Goal: Information Seeking & Learning: Learn about a topic

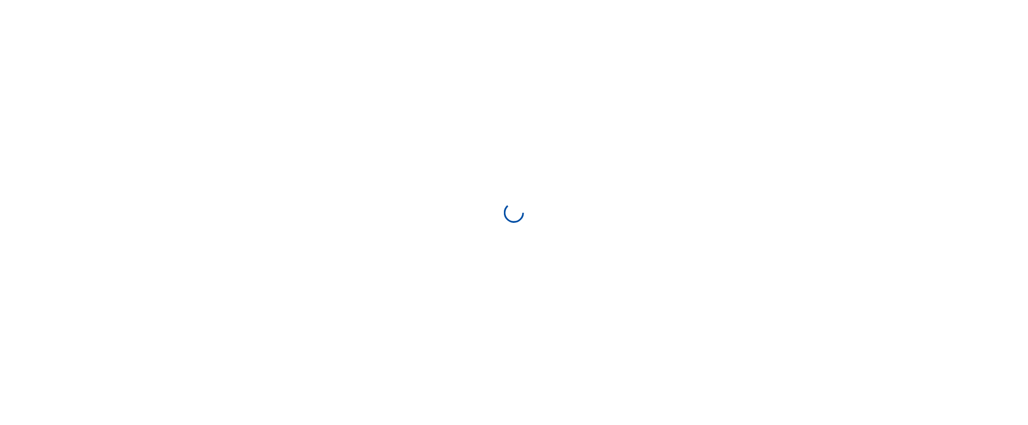
select select "**"
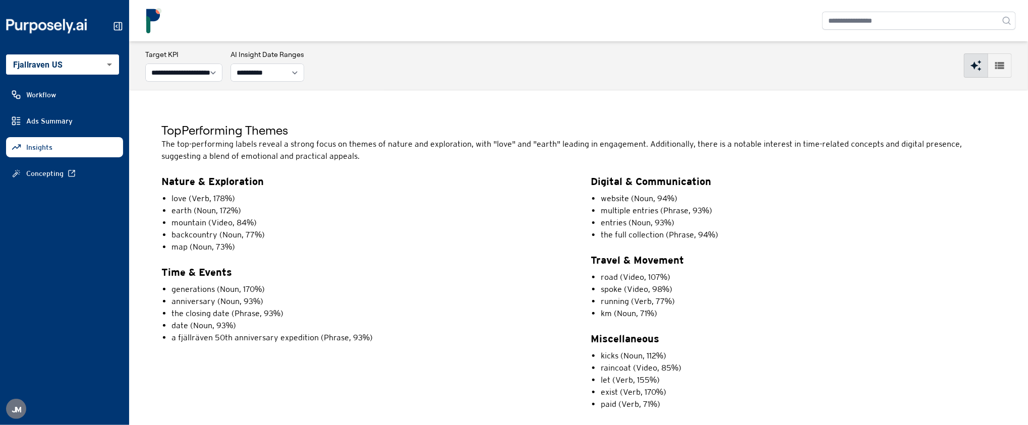
click at [86, 66] on body "**********" at bounding box center [514, 212] width 1028 height 425
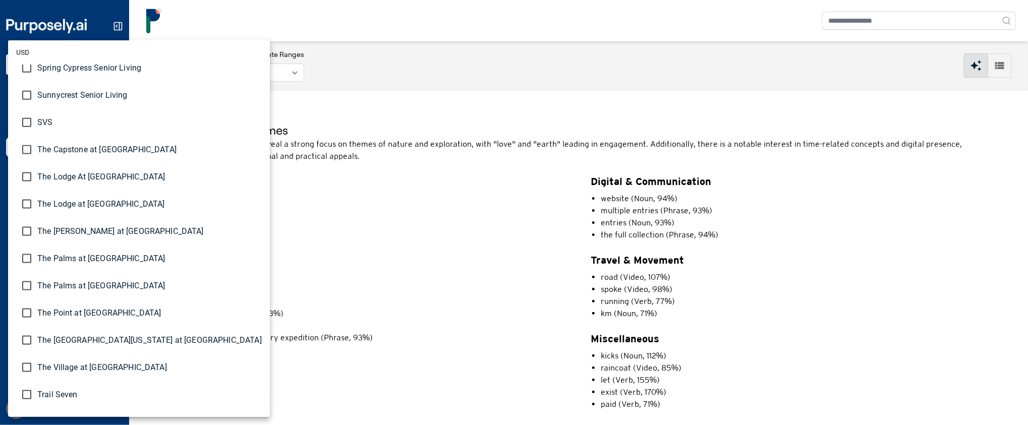
scroll to position [2937, 0]
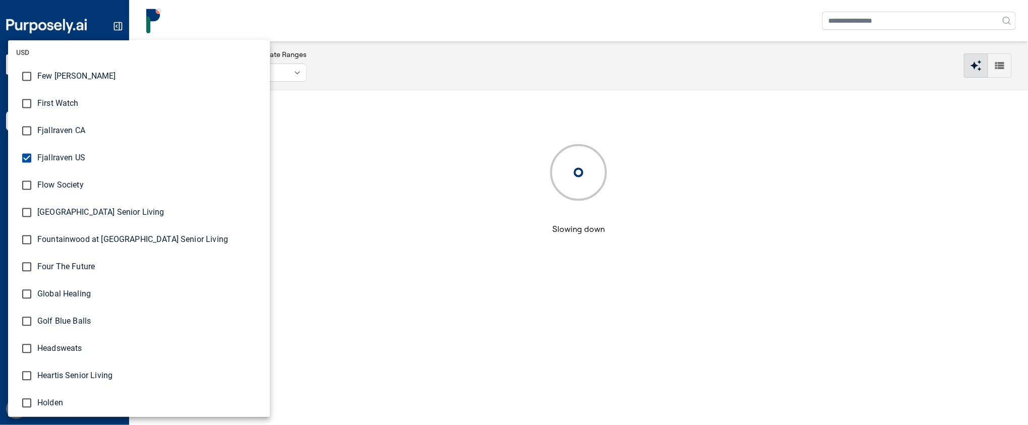
scroll to position [1076, 0]
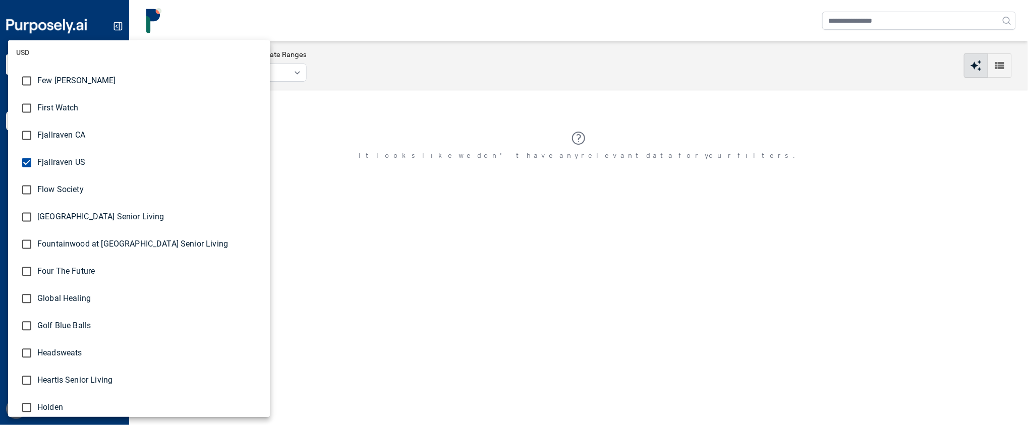
type input "**********"
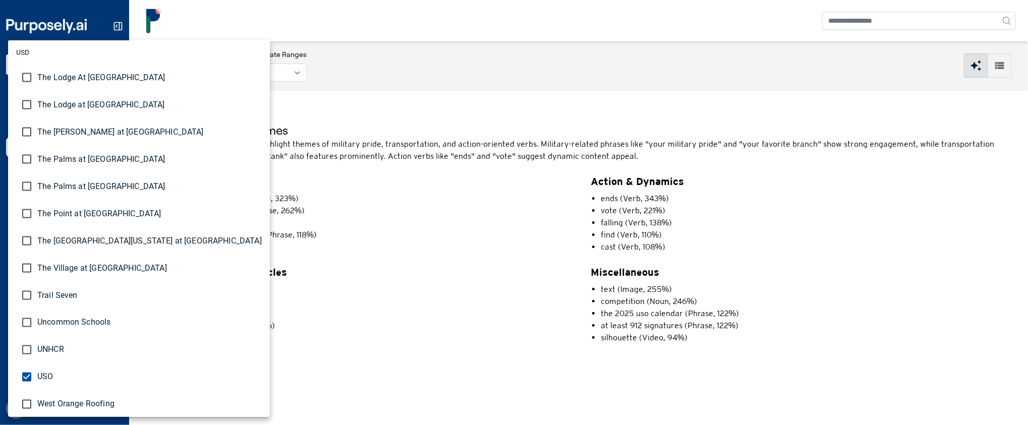
scroll to position [2937, 0]
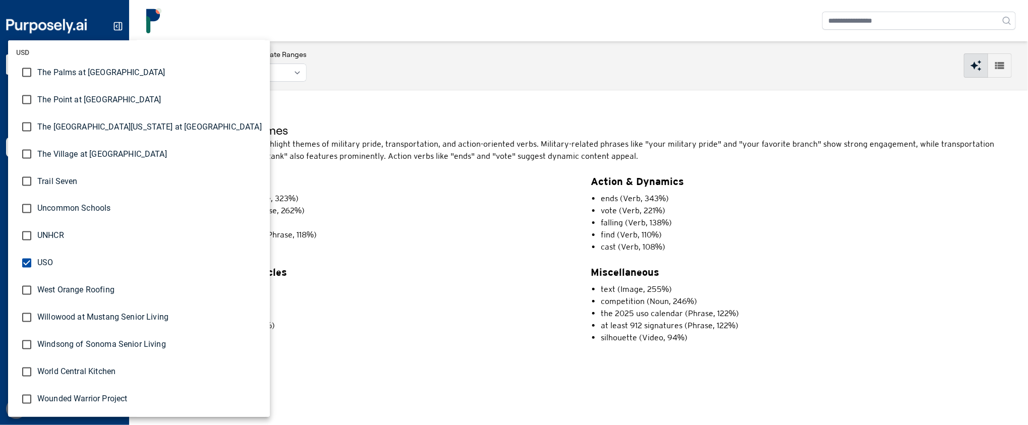
click at [396, 96] on div at bounding box center [514, 212] width 1028 height 425
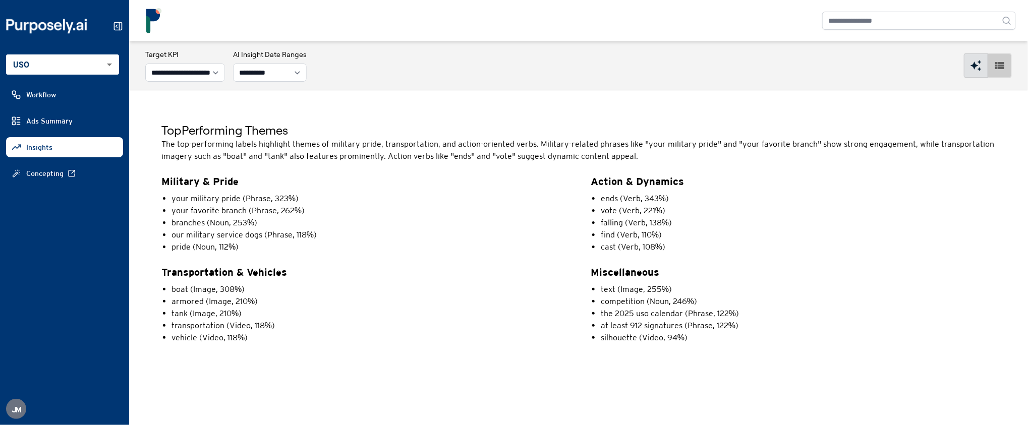
drag, startPoint x: 1008, startPoint y: 68, endPoint x: 780, endPoint y: 152, distance: 243.1
click at [807, 145] on main "**********" at bounding box center [578, 233] width 899 height 384
click at [289, 73] on select "**********" at bounding box center [270, 73] width 74 height 18
select select "**"
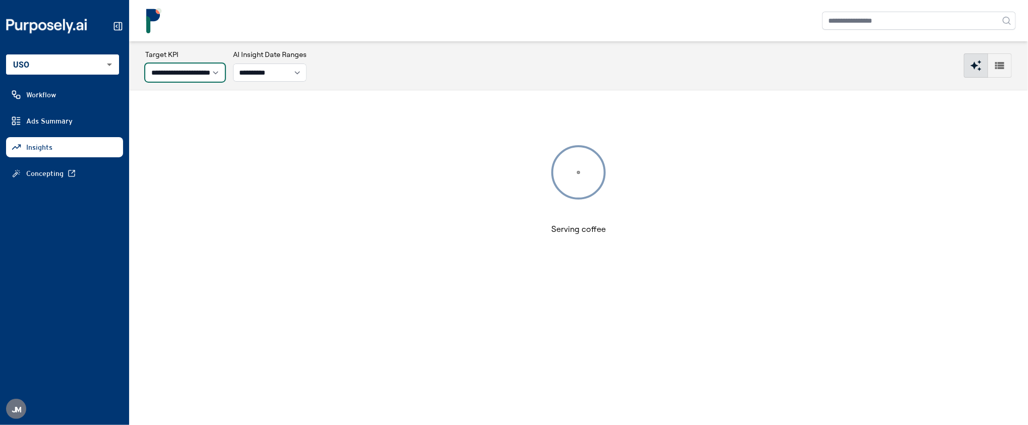
click at [205, 74] on select "**********" at bounding box center [185, 73] width 80 height 18
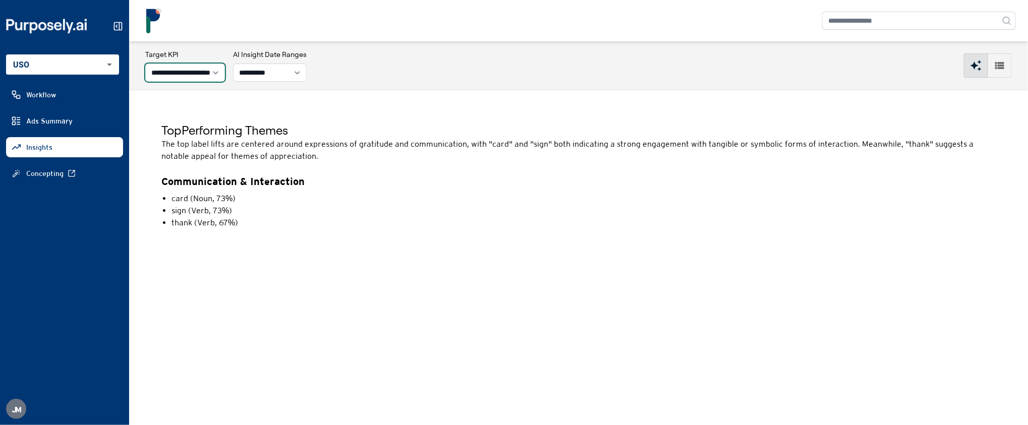
select select "**********"
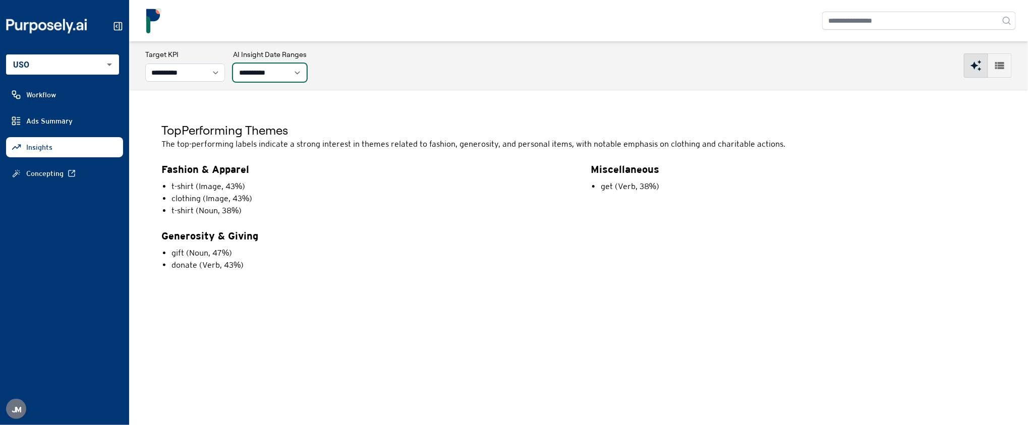
click at [273, 71] on select "**********" at bounding box center [270, 73] width 74 height 18
select select "***"
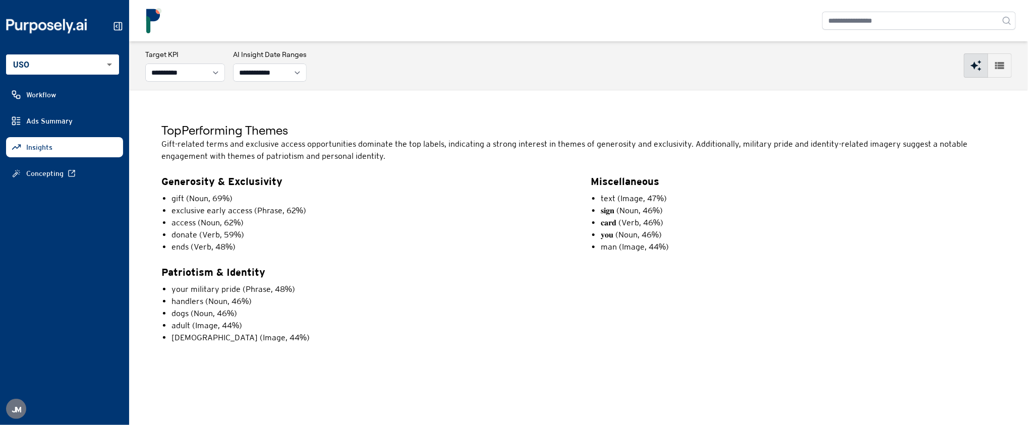
click at [1005, 73] on button "button" at bounding box center [1000, 65] width 24 height 24
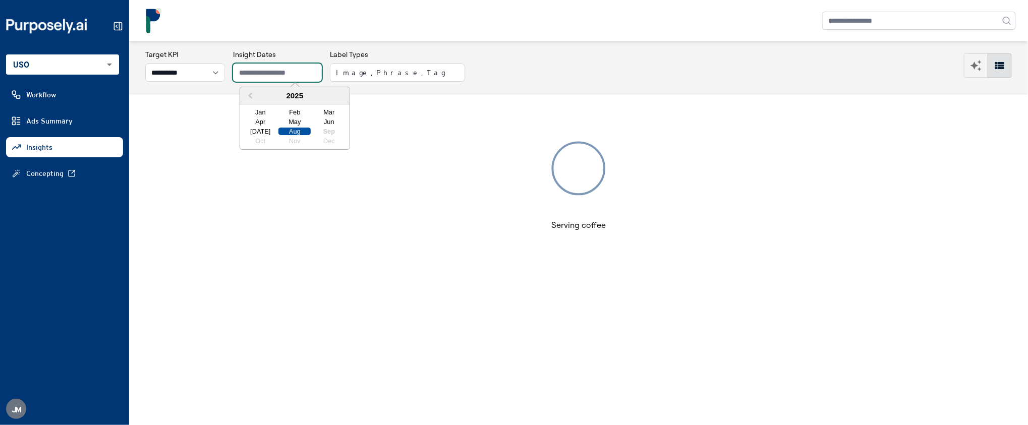
click at [307, 71] on input "text" at bounding box center [277, 73] width 89 height 18
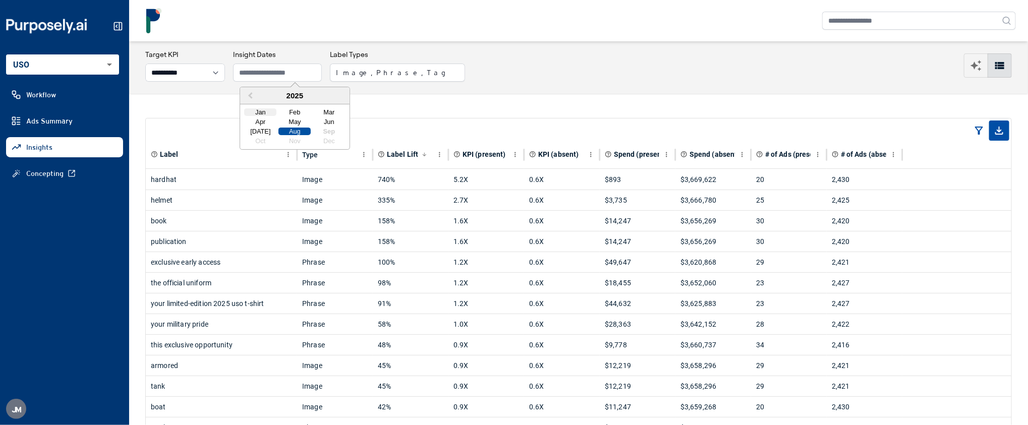
click at [263, 111] on div "Jan" at bounding box center [260, 112] width 32 height 8
click at [294, 131] on div "Aug" at bounding box center [295, 132] width 32 height 8
type input "**********"
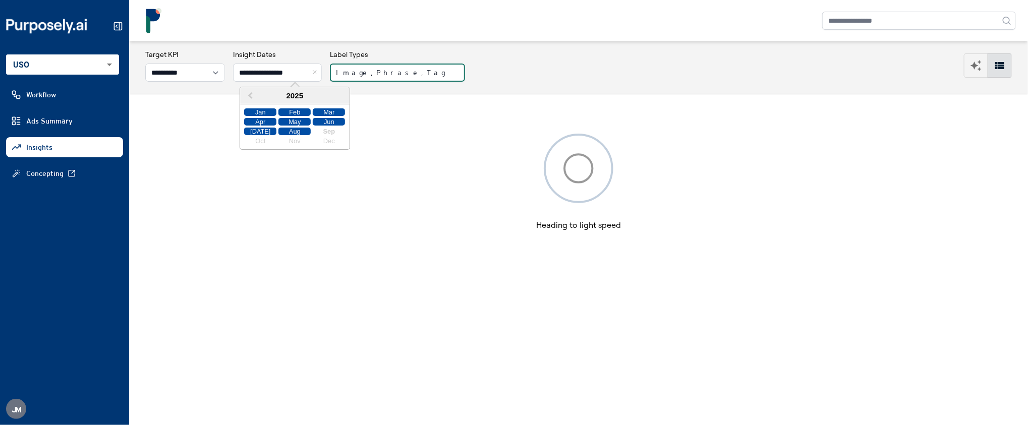
click at [407, 71] on button "Image, Phrase, Tag" at bounding box center [397, 73] width 135 height 18
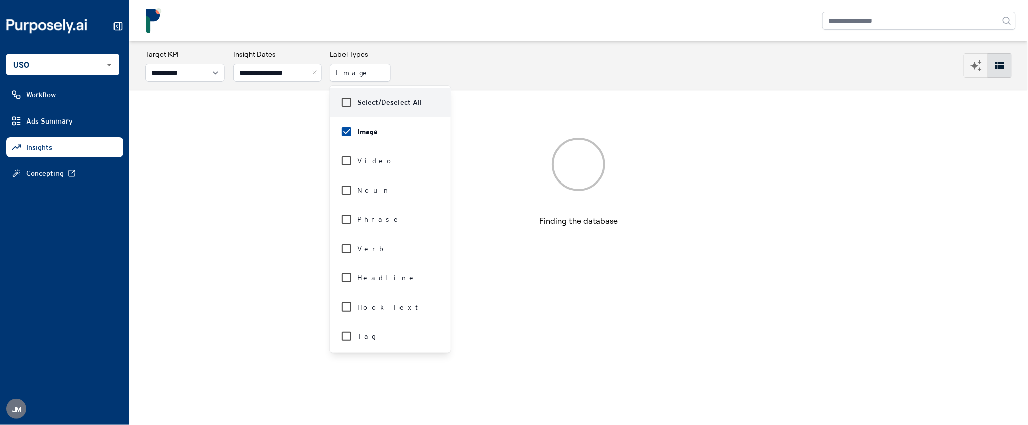
click at [509, 74] on div "**********" at bounding box center [578, 65] width 867 height 32
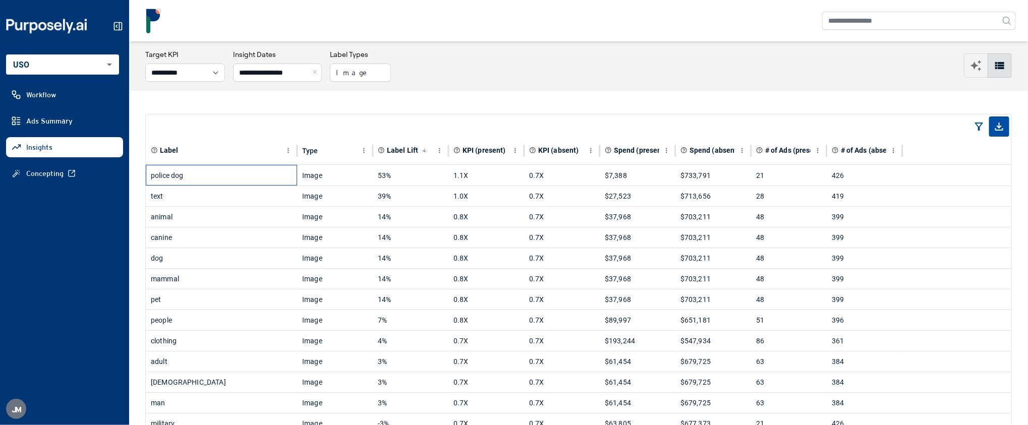
click at [223, 176] on div "police dog" at bounding box center [221, 176] width 141 height 20
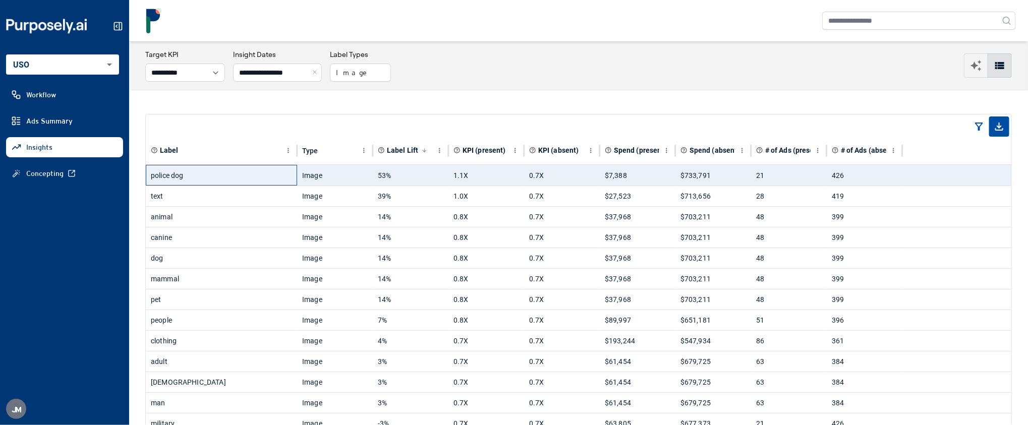
click at [223, 176] on div "police dog" at bounding box center [221, 176] width 141 height 20
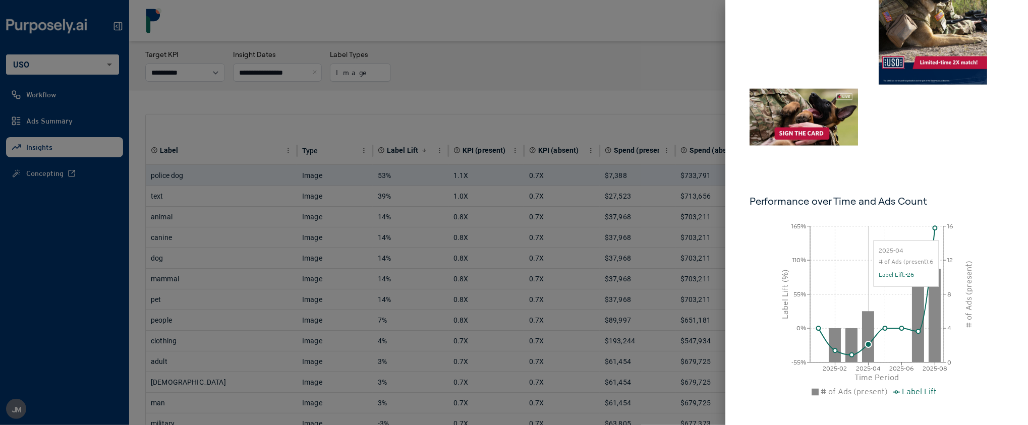
scroll to position [483, 0]
click at [601, 91] on div at bounding box center [514, 212] width 1028 height 425
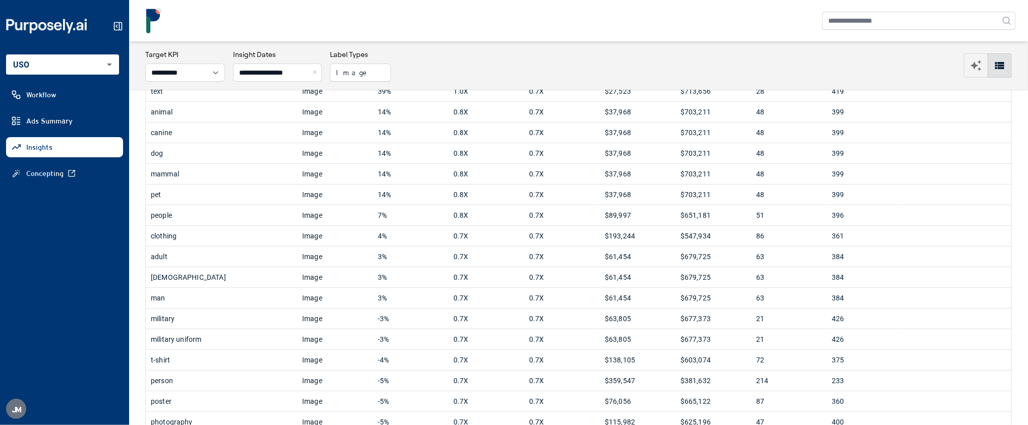
scroll to position [100, 0]
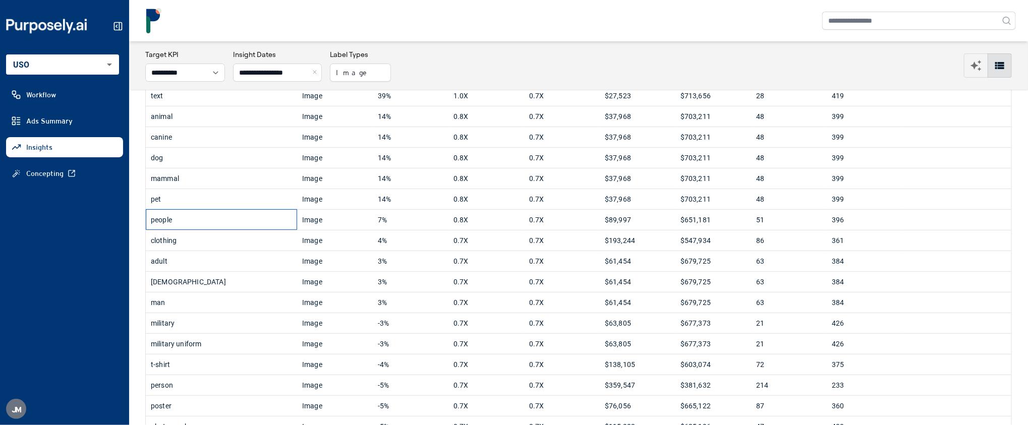
click at [245, 227] on div "people" at bounding box center [221, 220] width 141 height 20
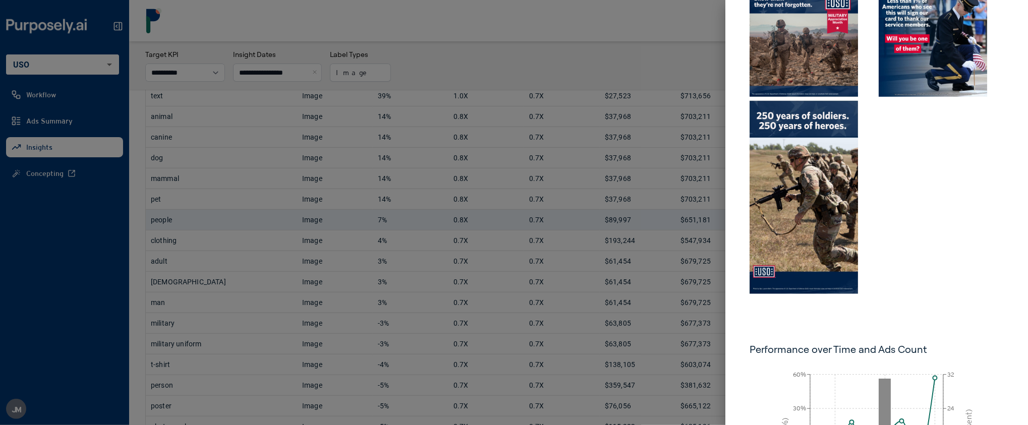
scroll to position [0, 0]
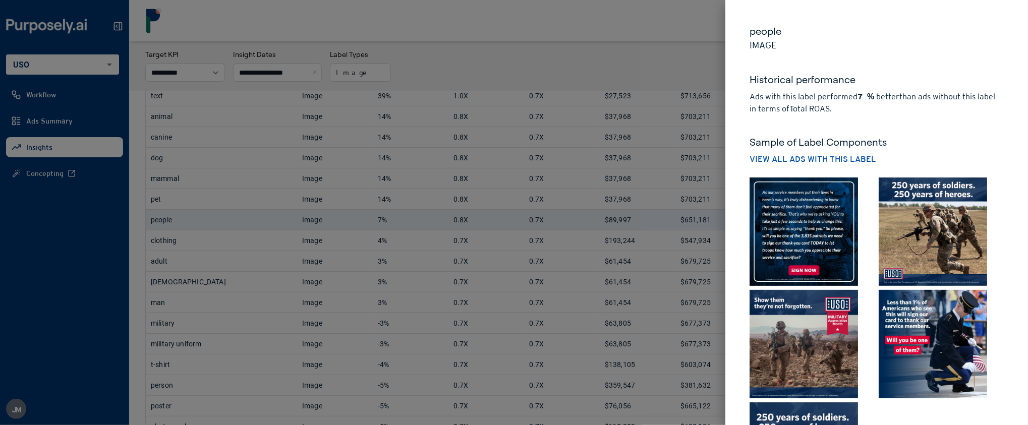
click at [228, 260] on div at bounding box center [514, 212] width 1028 height 425
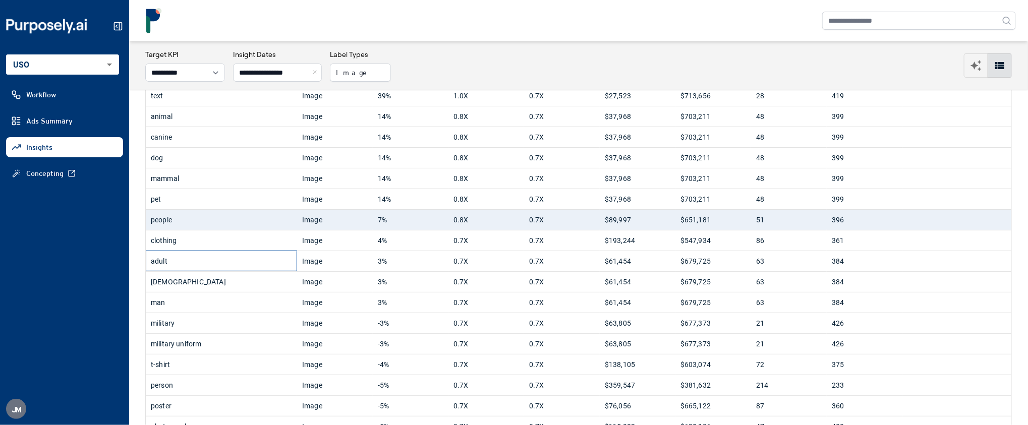
click at [228, 266] on div "adult" at bounding box center [221, 261] width 141 height 20
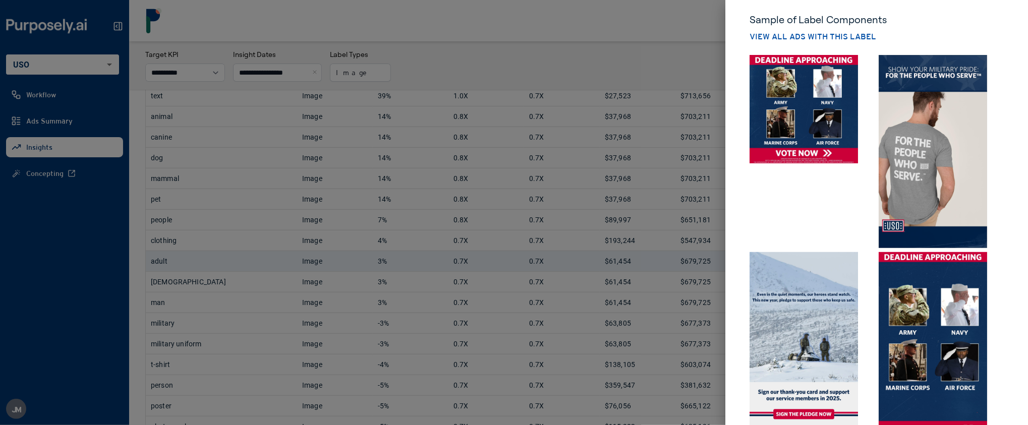
scroll to position [185, 0]
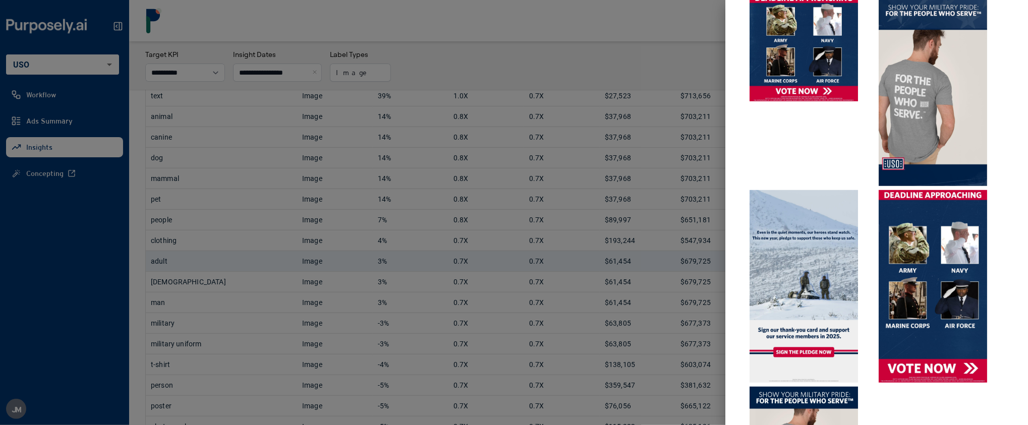
click at [547, 56] on div at bounding box center [514, 212] width 1028 height 425
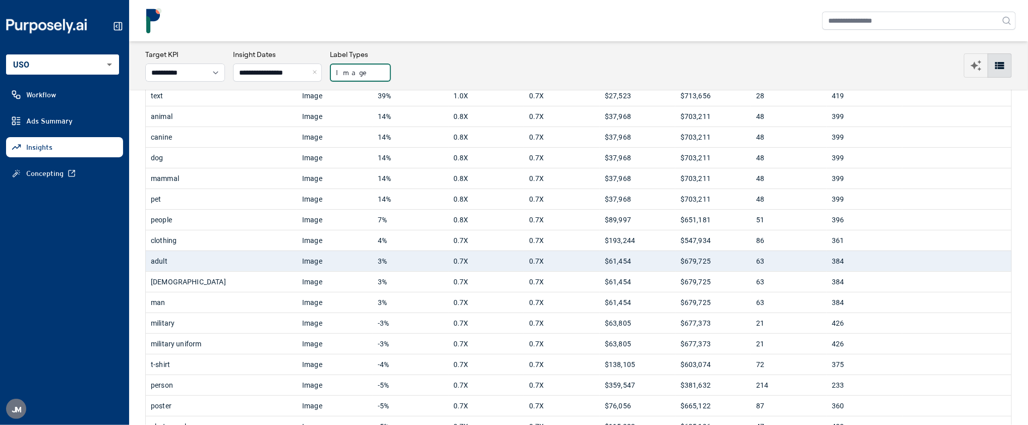
click at [368, 77] on button "Image" at bounding box center [360, 73] width 61 height 18
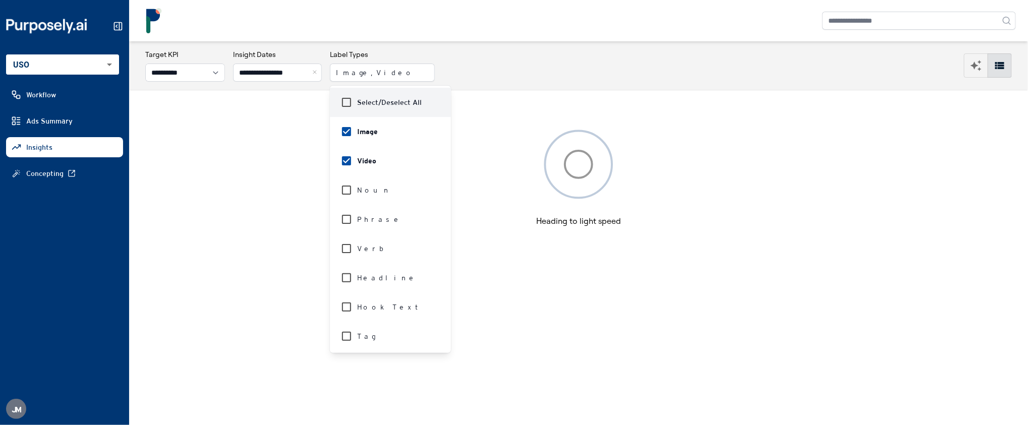
click at [498, 62] on div "**********" at bounding box center [578, 65] width 867 height 32
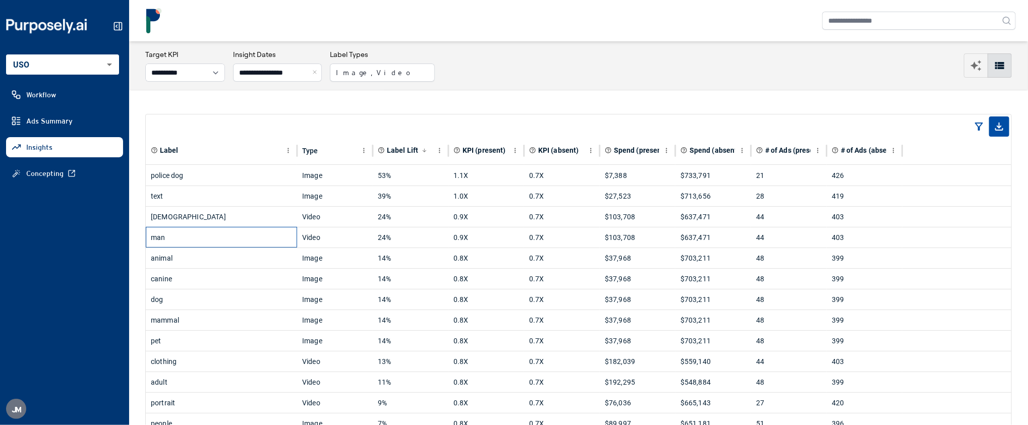
click at [261, 244] on div "man" at bounding box center [221, 238] width 141 height 20
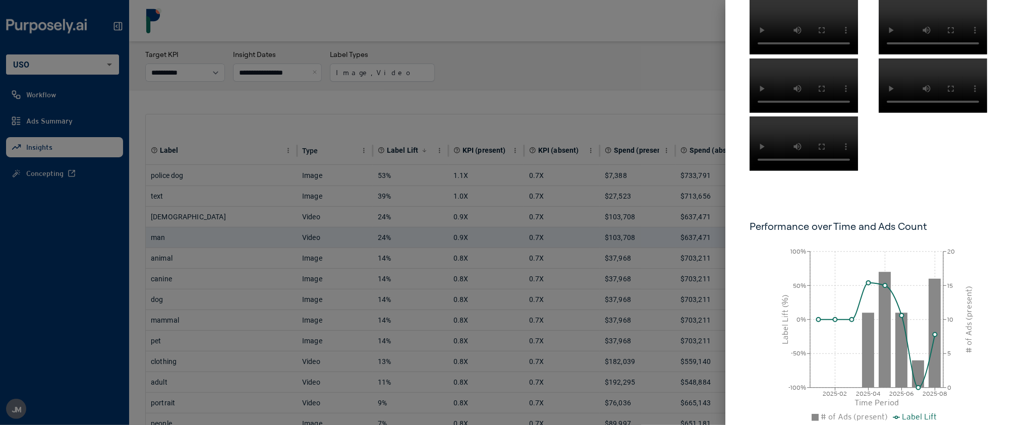
scroll to position [263, 0]
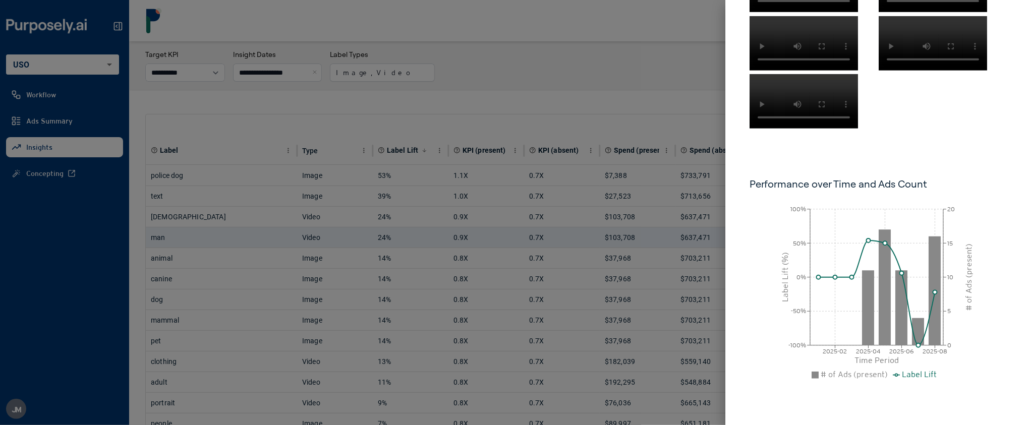
click at [375, 209] on div at bounding box center [514, 212] width 1028 height 425
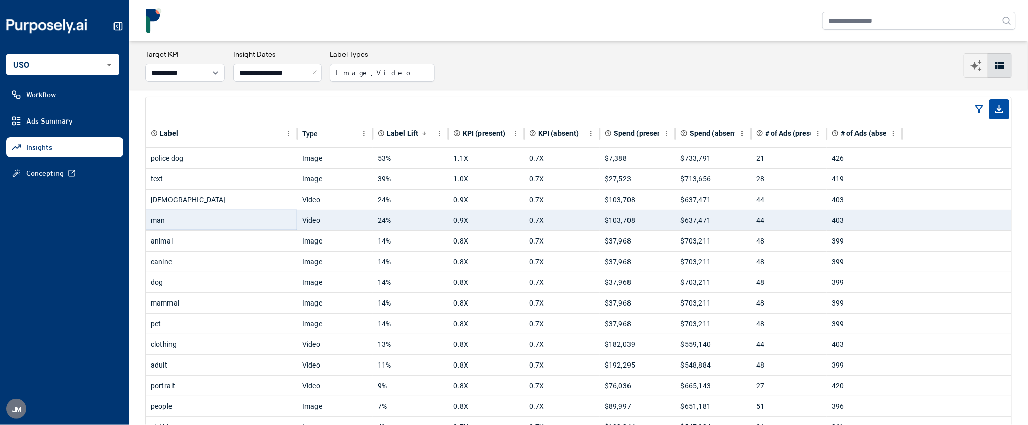
scroll to position [18, 0]
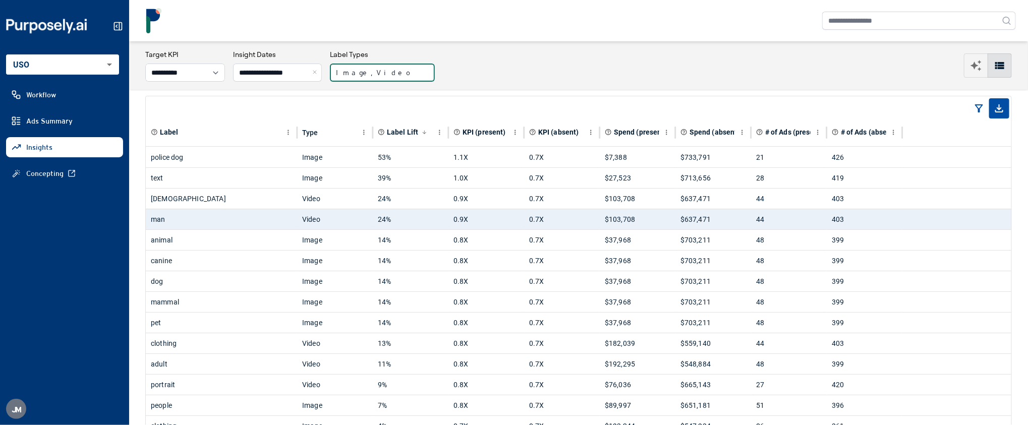
click at [405, 74] on button "Image, Video" at bounding box center [382, 73] width 105 height 18
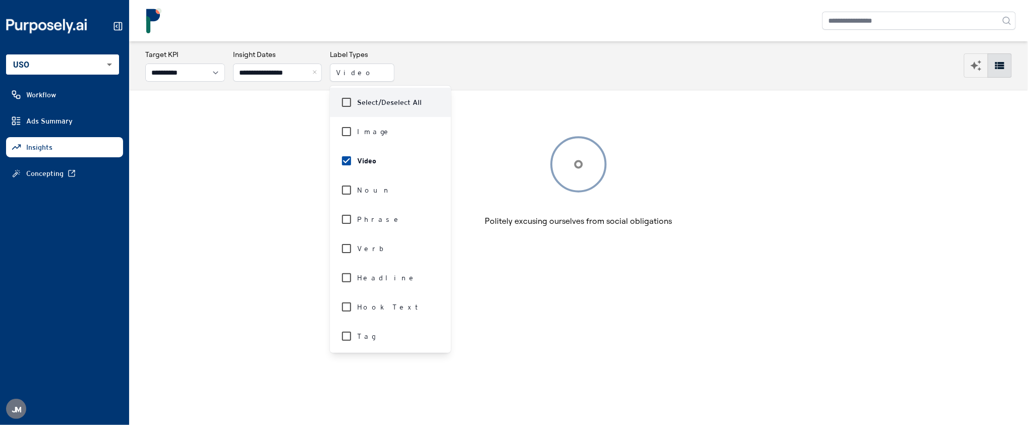
click at [506, 86] on div "**********" at bounding box center [578, 65] width 899 height 48
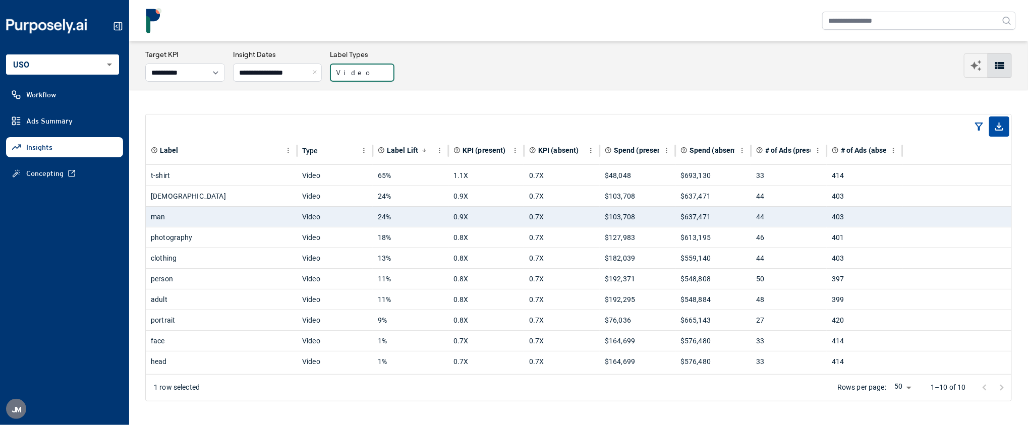
scroll to position [2, 0]
click at [363, 76] on button "Video" at bounding box center [362, 73] width 65 height 18
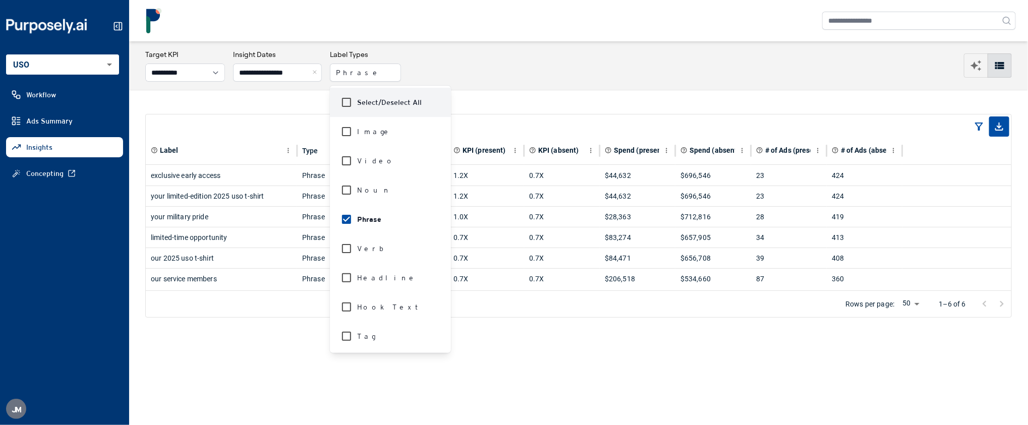
click at [493, 60] on div "**********" at bounding box center [578, 65] width 867 height 32
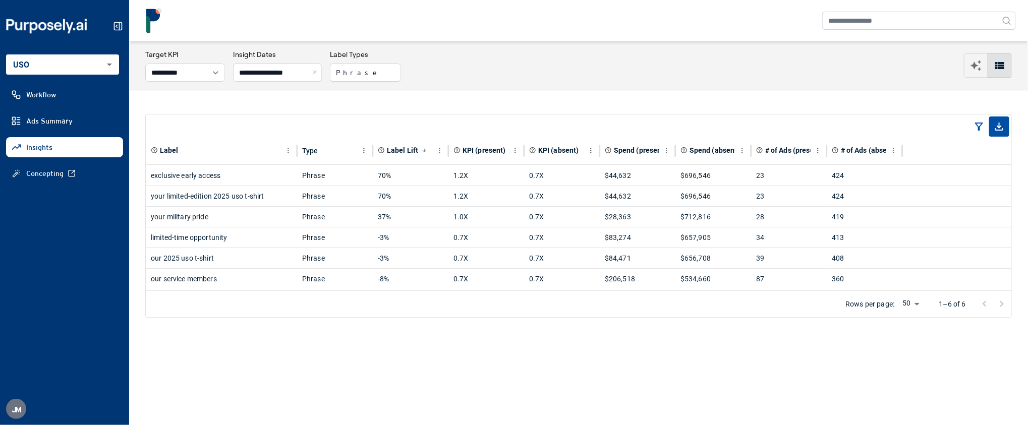
click at [374, 82] on div "**********" at bounding box center [578, 65] width 867 height 32
click at [373, 75] on button "Phrase" at bounding box center [365, 73] width 71 height 18
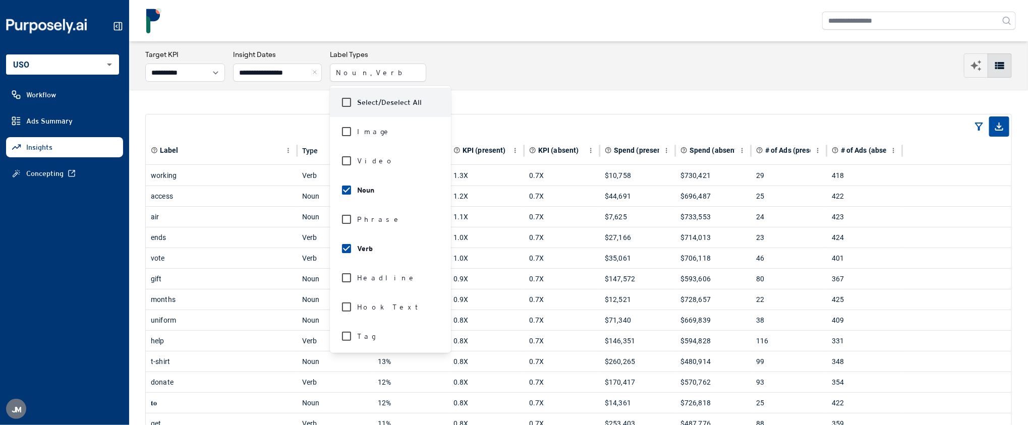
click at [538, 85] on div "**********" at bounding box center [578, 65] width 899 height 48
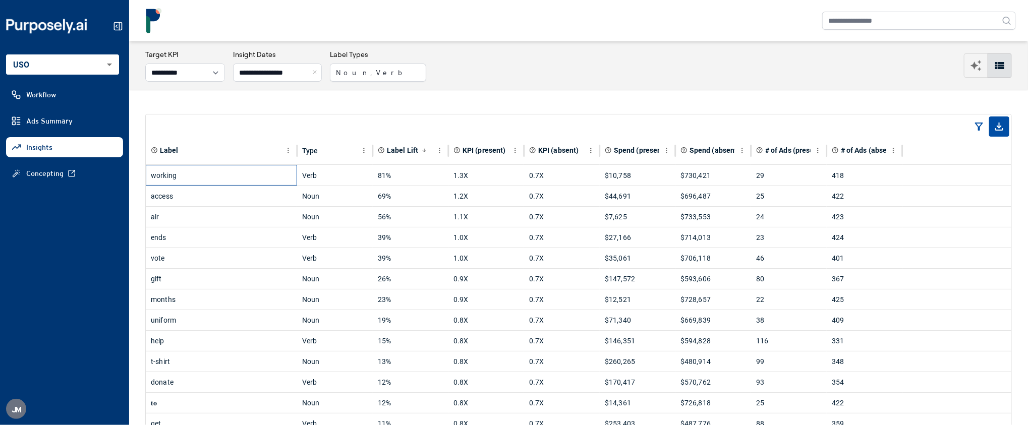
click at [260, 177] on div "working" at bounding box center [221, 176] width 141 height 20
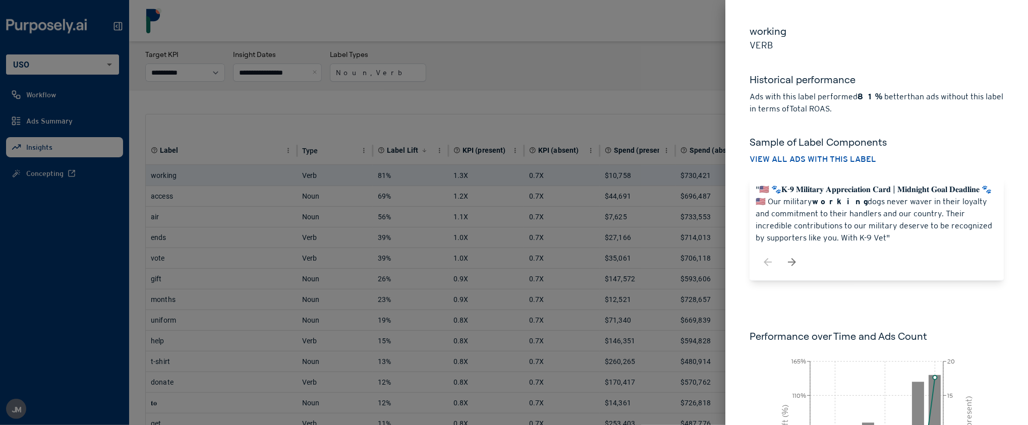
click at [551, 96] on div at bounding box center [514, 212] width 1028 height 425
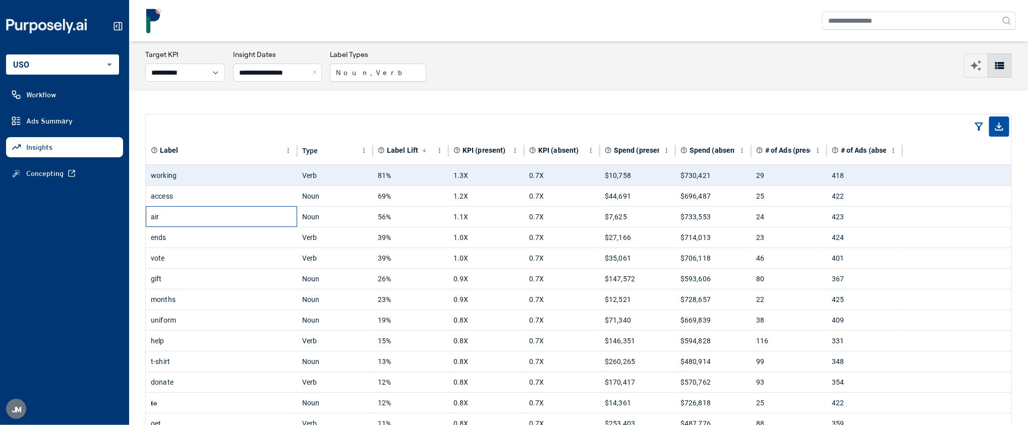
click at [256, 227] on div "air" at bounding box center [221, 217] width 141 height 20
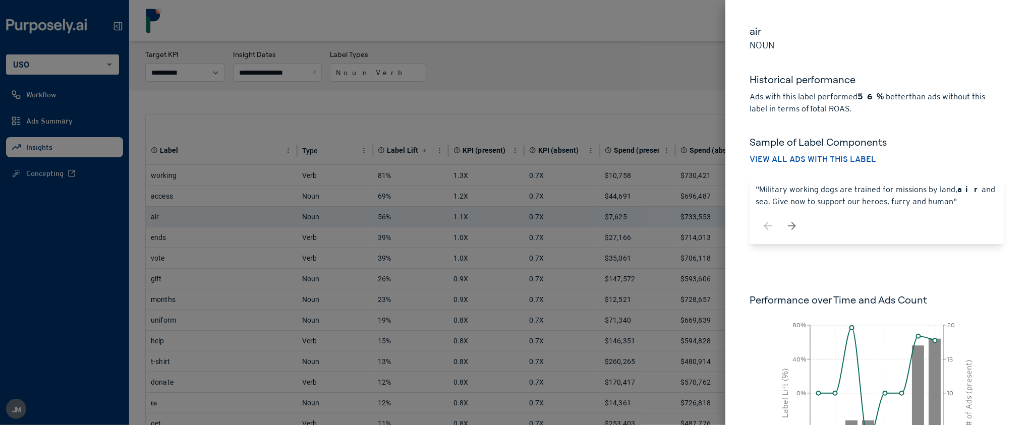
click at [291, 103] on div at bounding box center [514, 212] width 1028 height 425
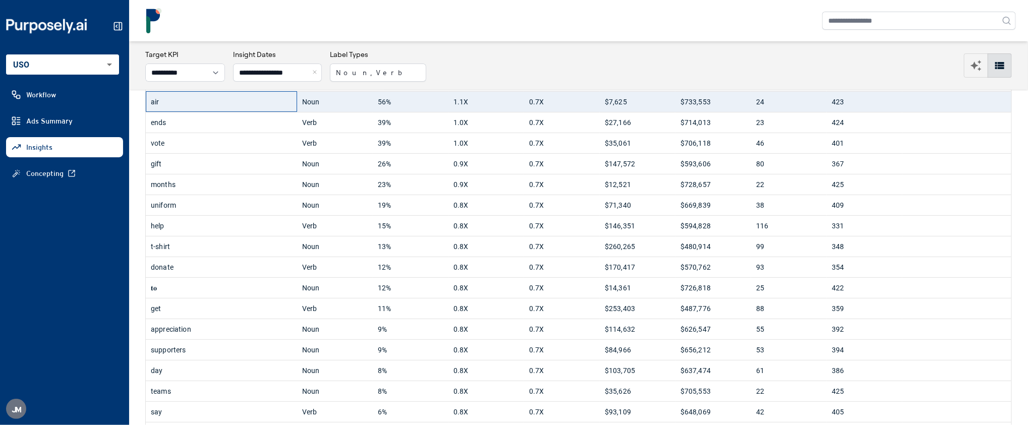
scroll to position [114, 0]
click at [371, 66] on button "Noun, Verb" at bounding box center [378, 73] width 96 height 18
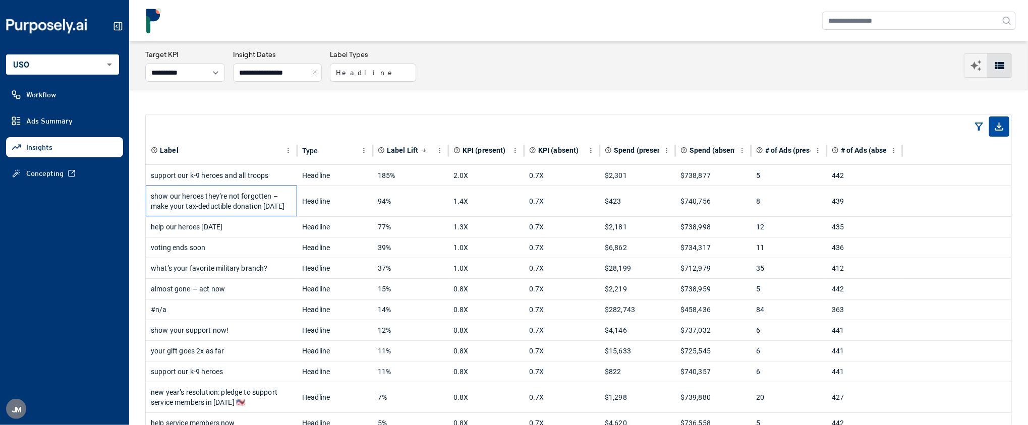
click at [254, 212] on div "show our heroes they’re not forgotten – make your tax-deductible donation [DATE]" at bounding box center [221, 201] width 141 height 30
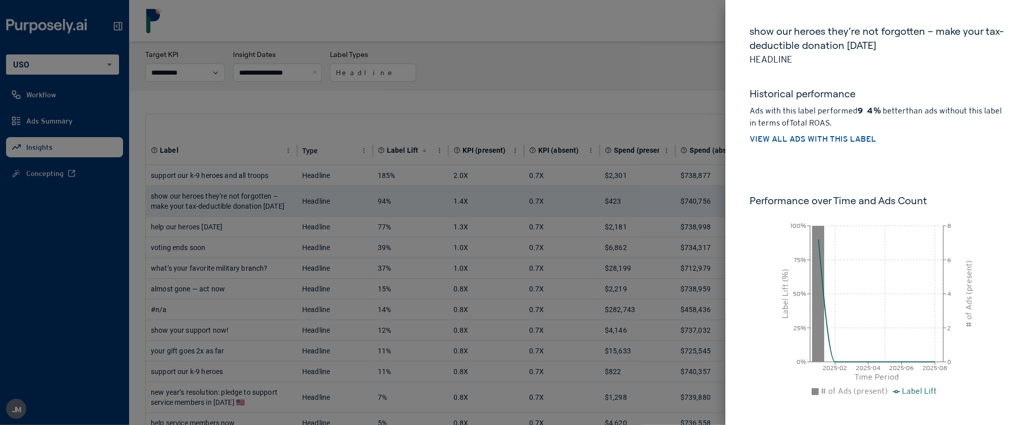
click at [575, 106] on div at bounding box center [514, 212] width 1028 height 425
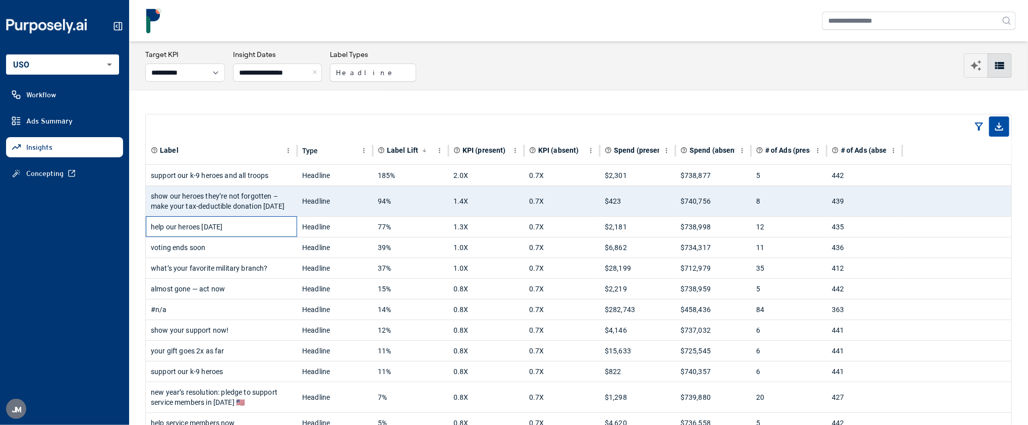
click at [222, 230] on div "help our heroes [DATE]" at bounding box center [221, 227] width 141 height 20
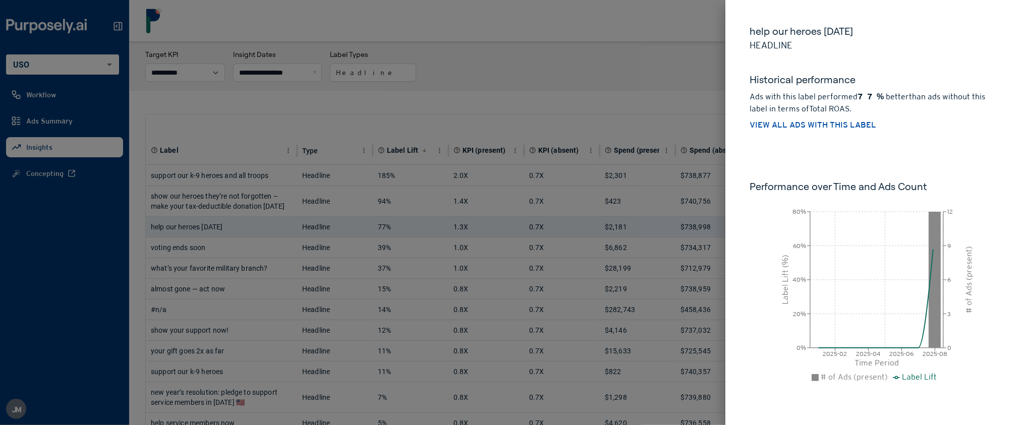
click at [592, 101] on div at bounding box center [514, 212] width 1028 height 425
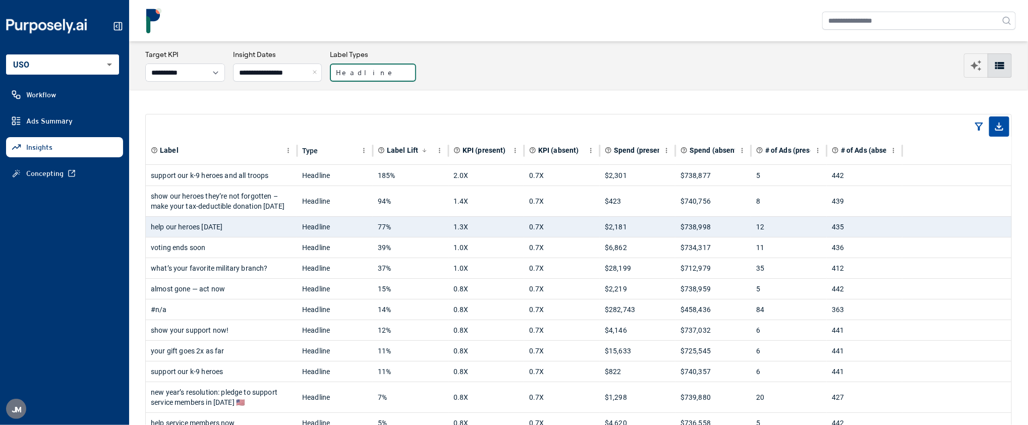
click at [379, 76] on button "Headline" at bounding box center [373, 73] width 86 height 18
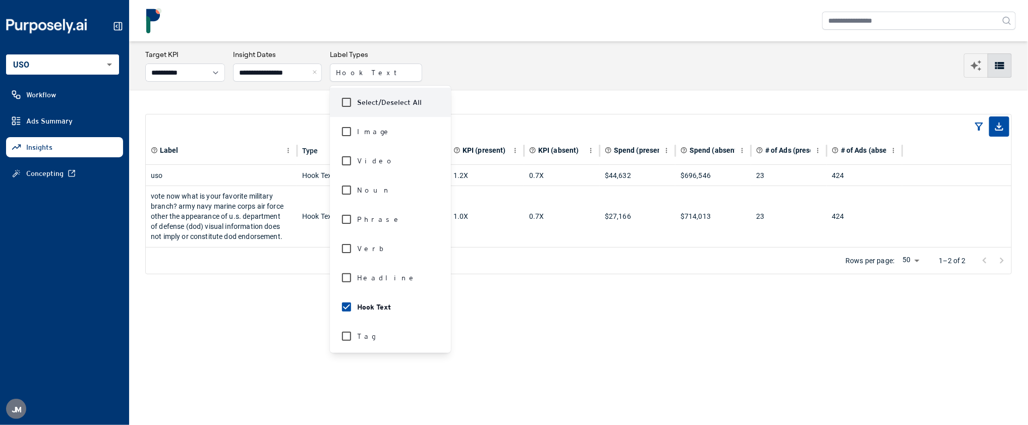
click at [567, 278] on div "Label Type Label Lift KPI (present) KPI (absent) Spend (present) Spend (absent)…" at bounding box center [578, 194] width 899 height 209
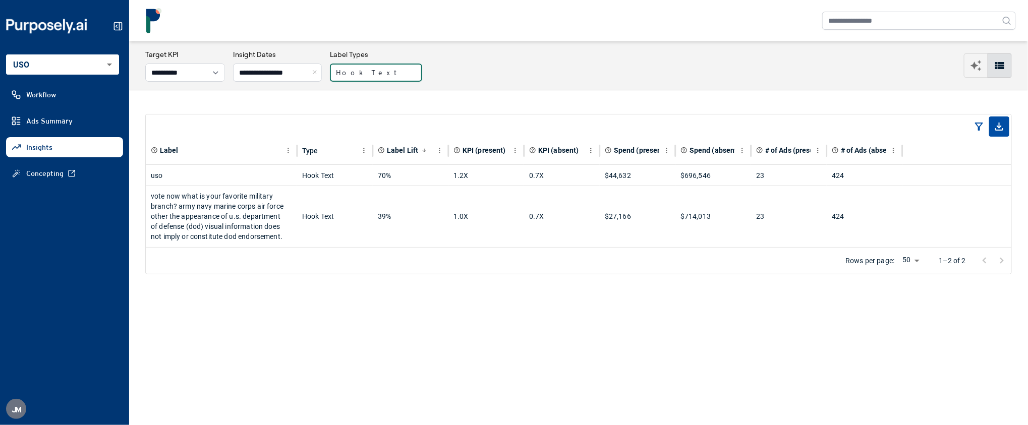
click at [379, 71] on button "Hook Text" at bounding box center [376, 73] width 92 height 18
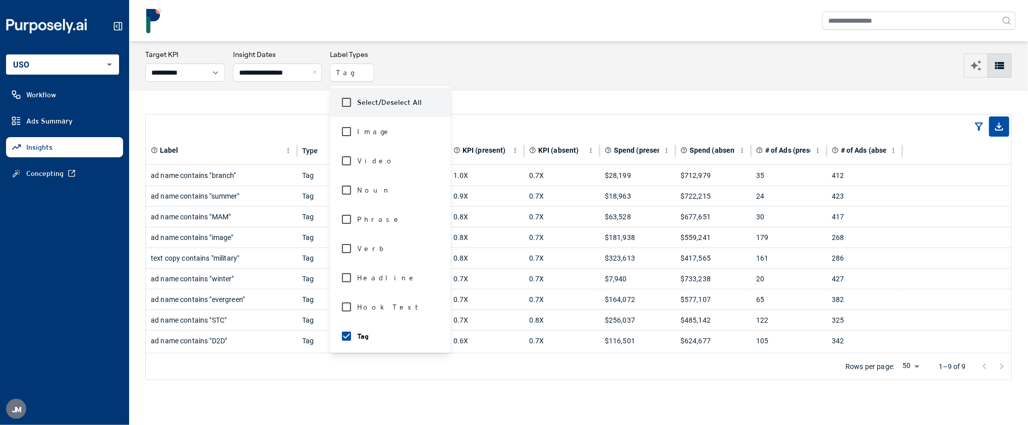
click at [526, 63] on div "**********" at bounding box center [578, 65] width 867 height 32
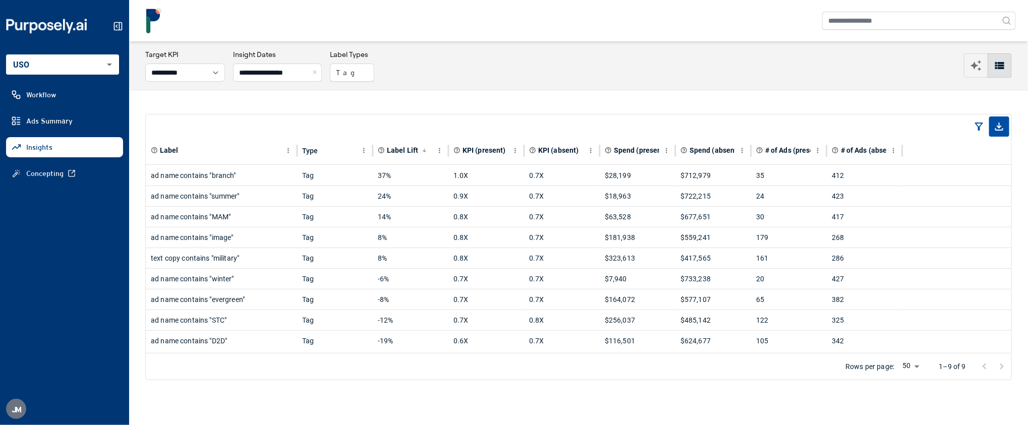
click at [322, 76] on button "Close" at bounding box center [316, 73] width 11 height 18
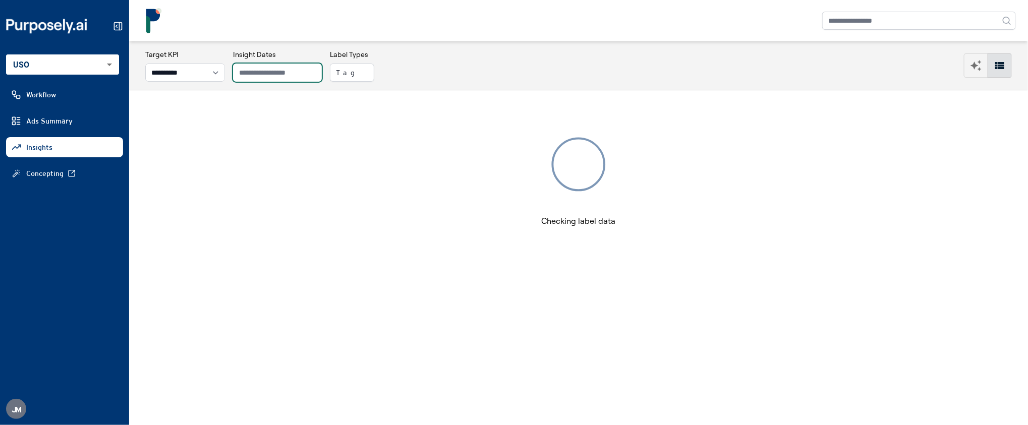
click at [277, 76] on input "text" at bounding box center [277, 73] width 89 height 18
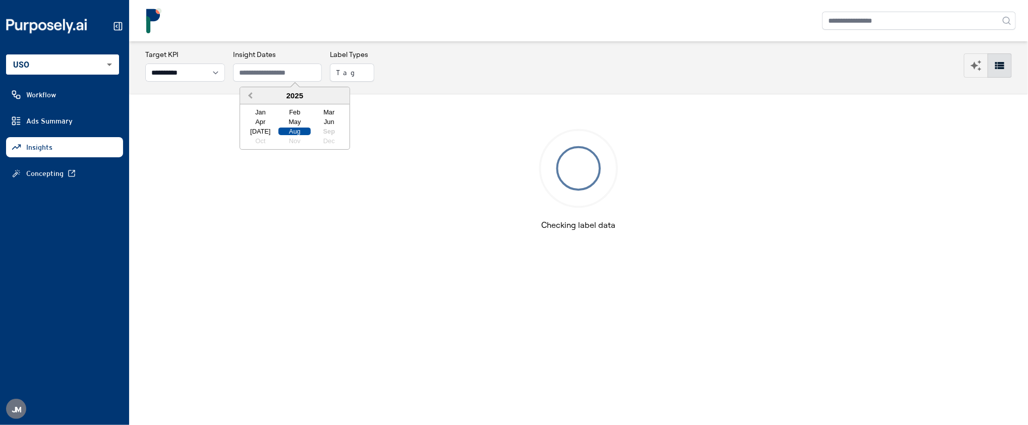
click at [250, 98] on span "Previous Year" at bounding box center [250, 96] width 0 height 12
click at [264, 143] on div "Oct" at bounding box center [260, 141] width 32 height 8
click at [341, 143] on div "Dec" at bounding box center [329, 141] width 32 height 8
type input "**********"
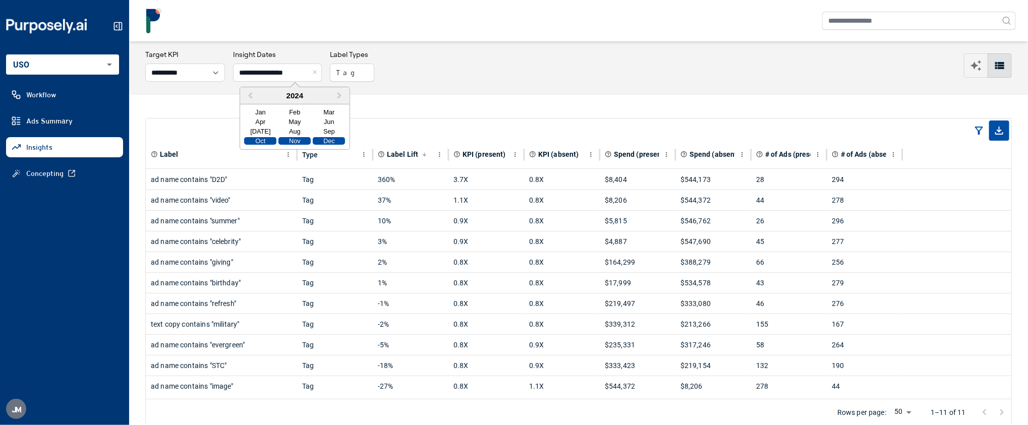
click at [454, 55] on div "**********" at bounding box center [578, 67] width 867 height 36
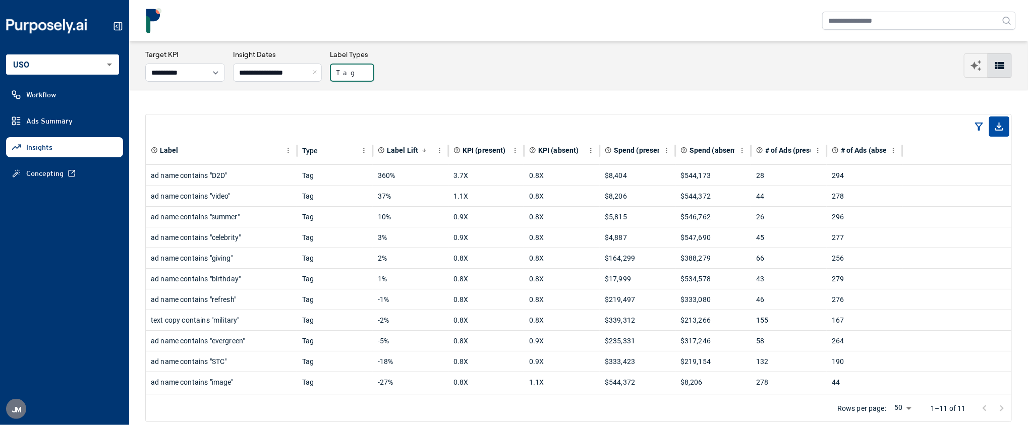
click at [368, 69] on button "Tag" at bounding box center [352, 73] width 44 height 18
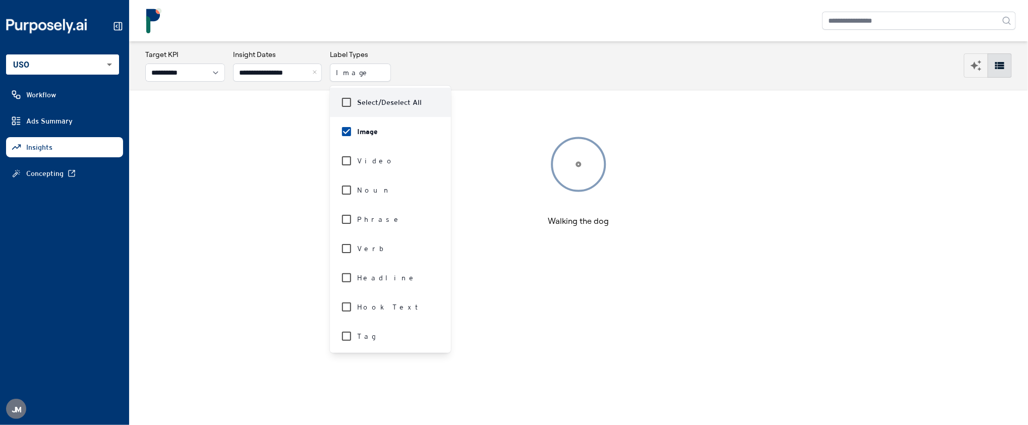
click at [493, 49] on div "**********" at bounding box center [578, 65] width 867 height 32
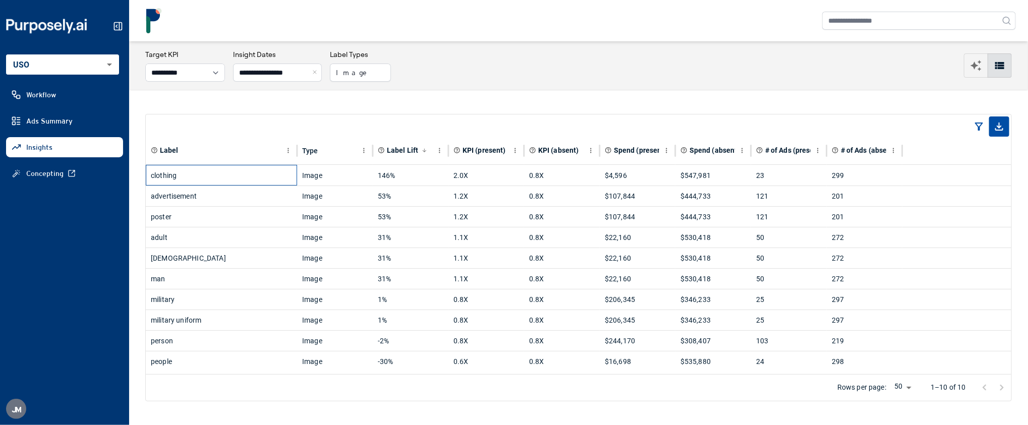
click at [227, 174] on div "clothing" at bounding box center [221, 176] width 141 height 20
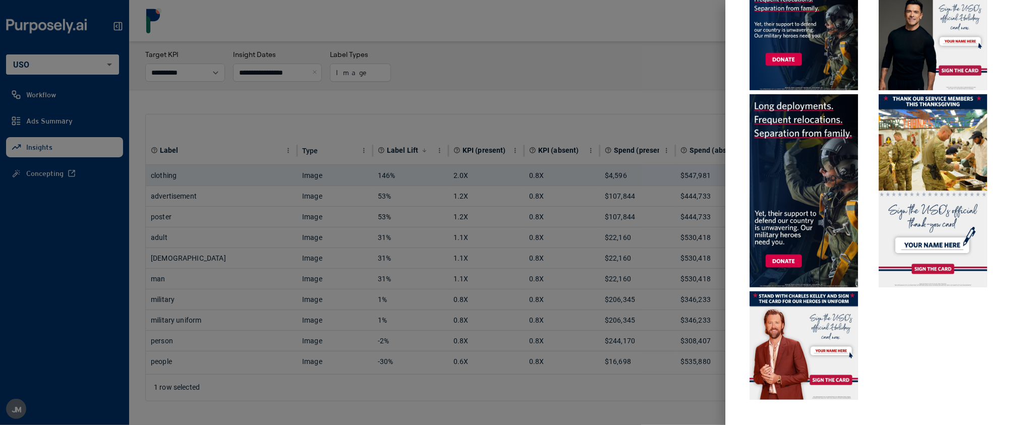
scroll to position [200, 0]
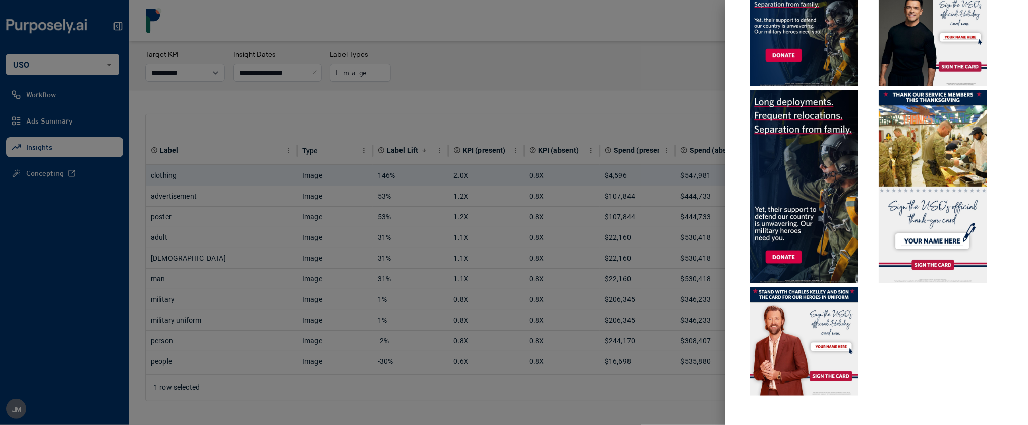
click at [230, 193] on div at bounding box center [514, 212] width 1028 height 425
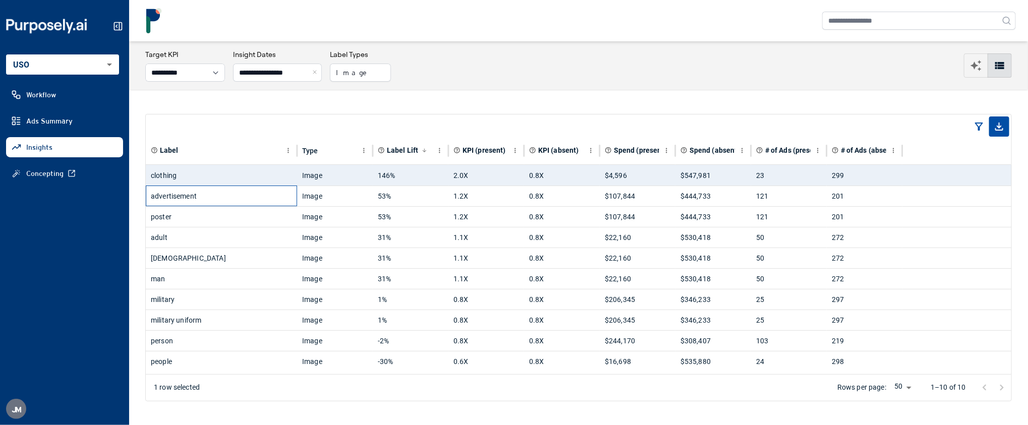
click at [223, 200] on div "advertisement" at bounding box center [221, 196] width 141 height 20
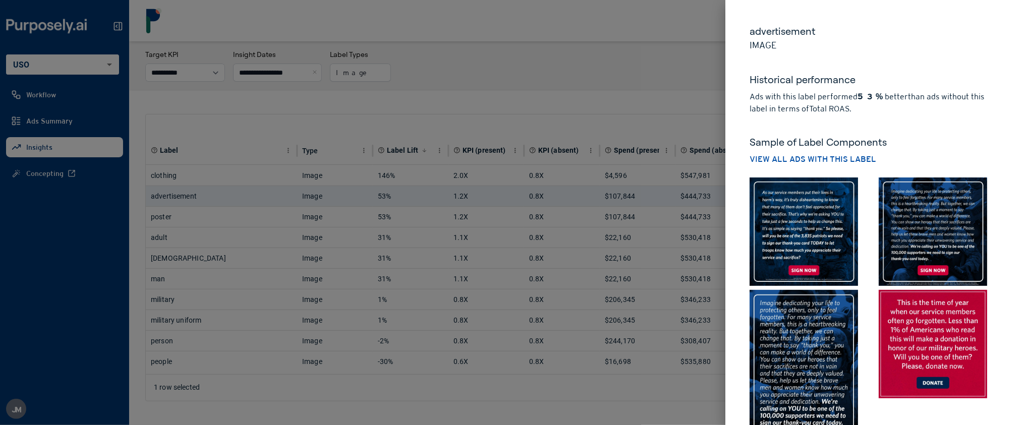
click at [338, 100] on div at bounding box center [514, 212] width 1028 height 425
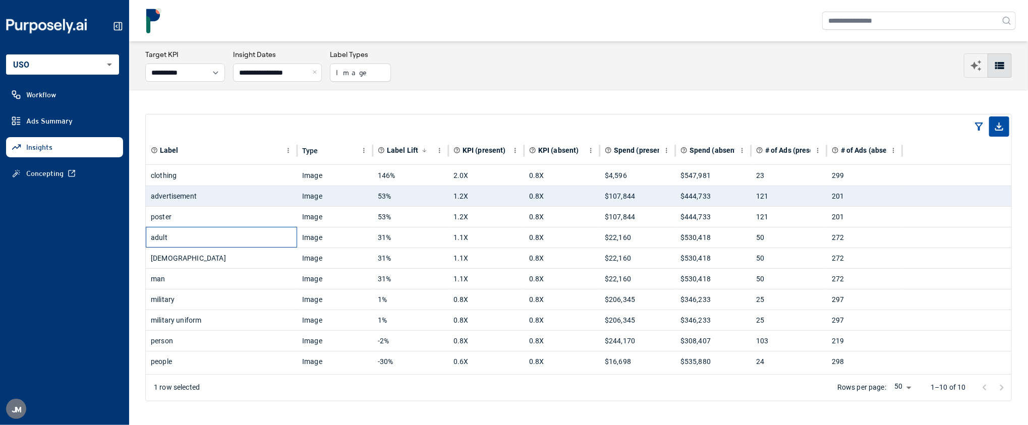
click at [251, 244] on div "adult" at bounding box center [221, 238] width 141 height 20
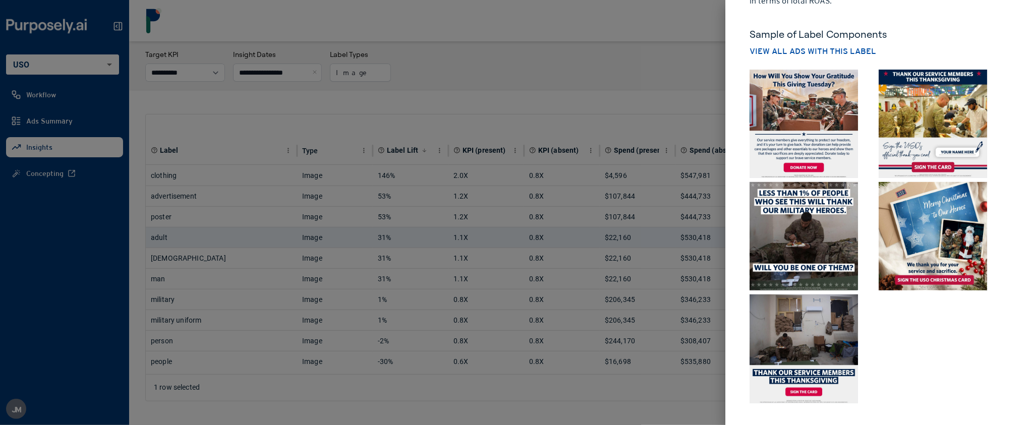
scroll to position [106, 0]
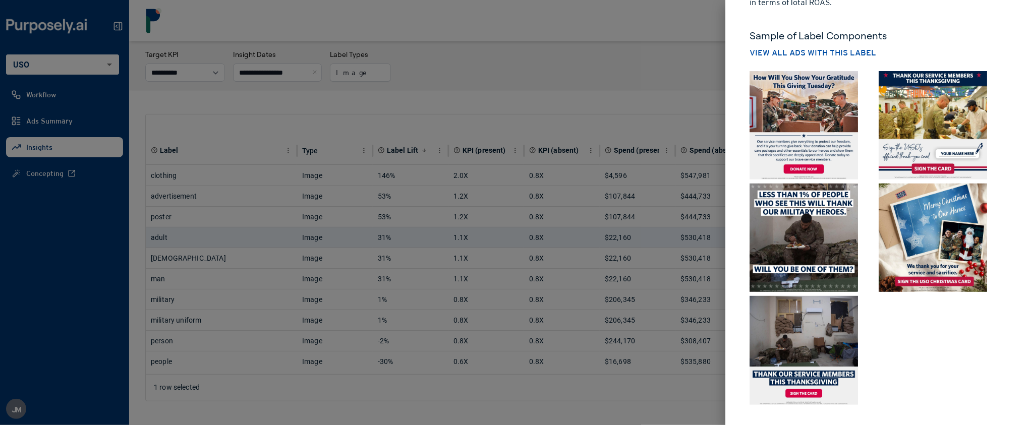
click at [321, 169] on div at bounding box center [514, 212] width 1028 height 425
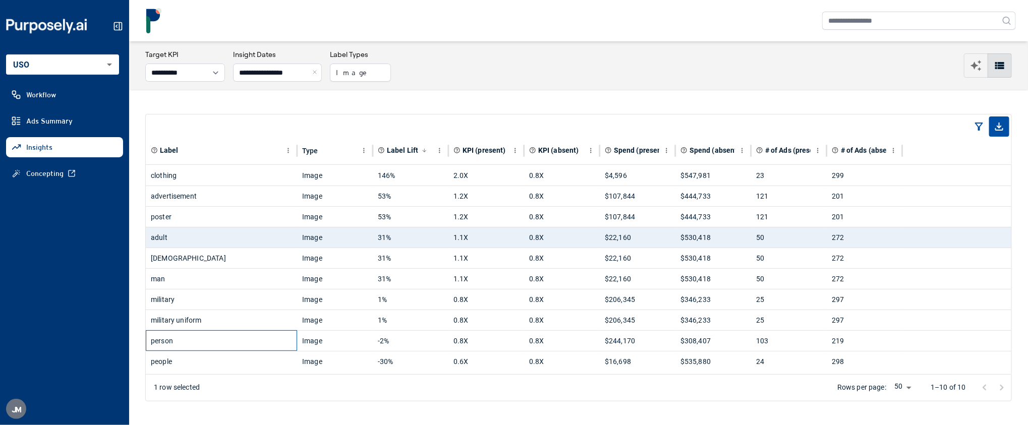
click at [211, 348] on div "person" at bounding box center [221, 341] width 141 height 20
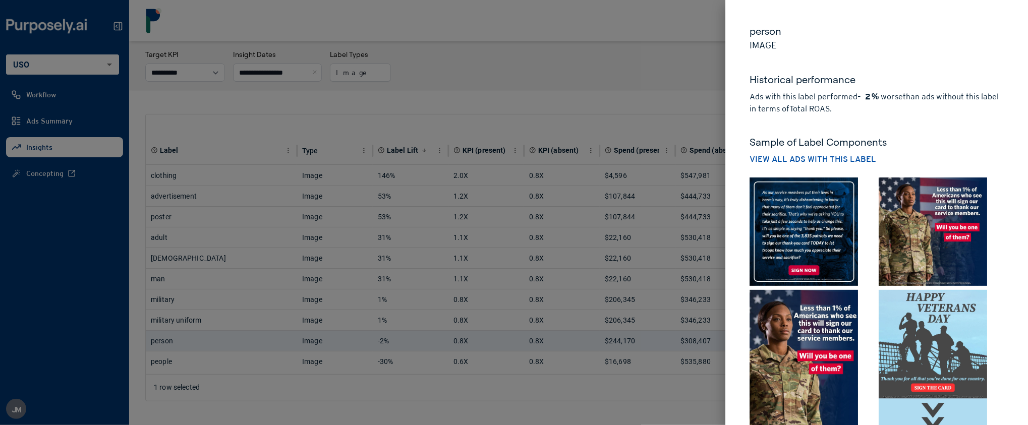
click at [357, 100] on div at bounding box center [514, 212] width 1028 height 425
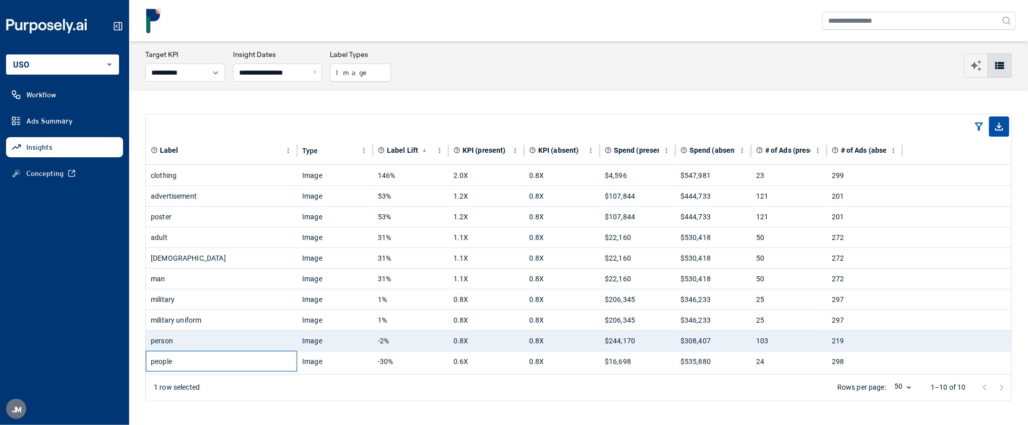
click at [193, 362] on div "people" at bounding box center [221, 362] width 141 height 20
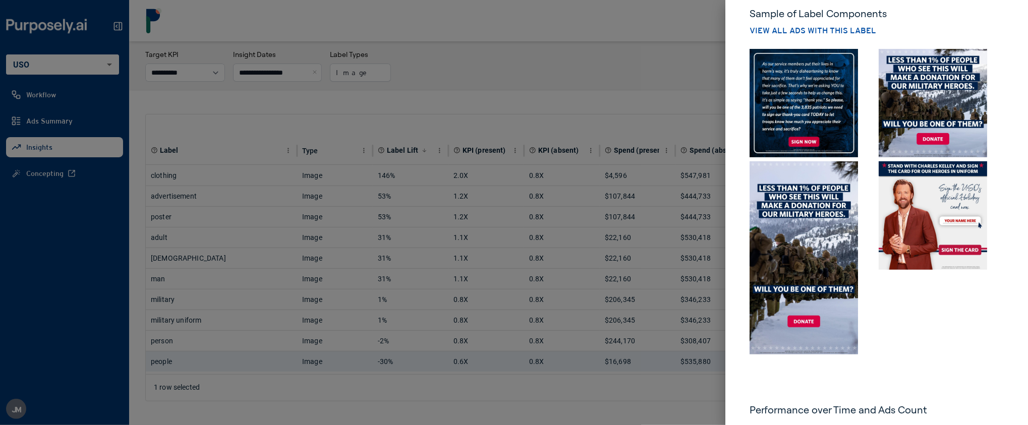
scroll to position [128, 0]
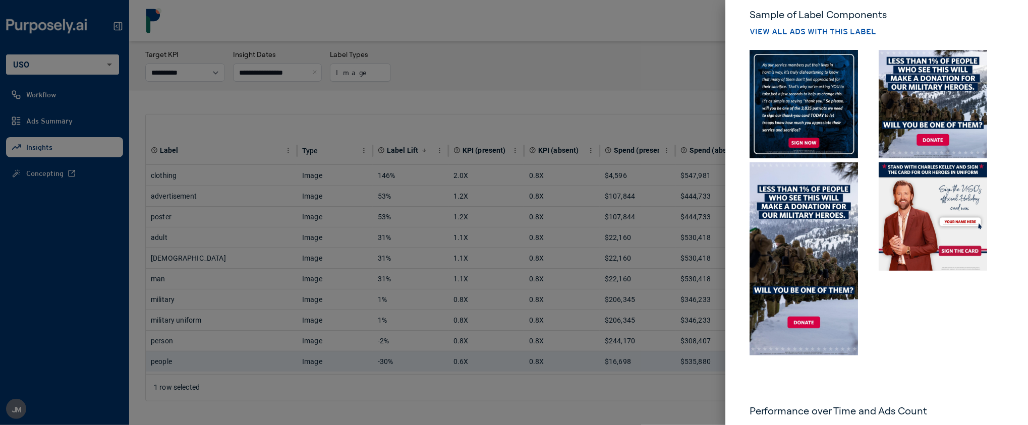
click at [477, 83] on div at bounding box center [514, 212] width 1028 height 425
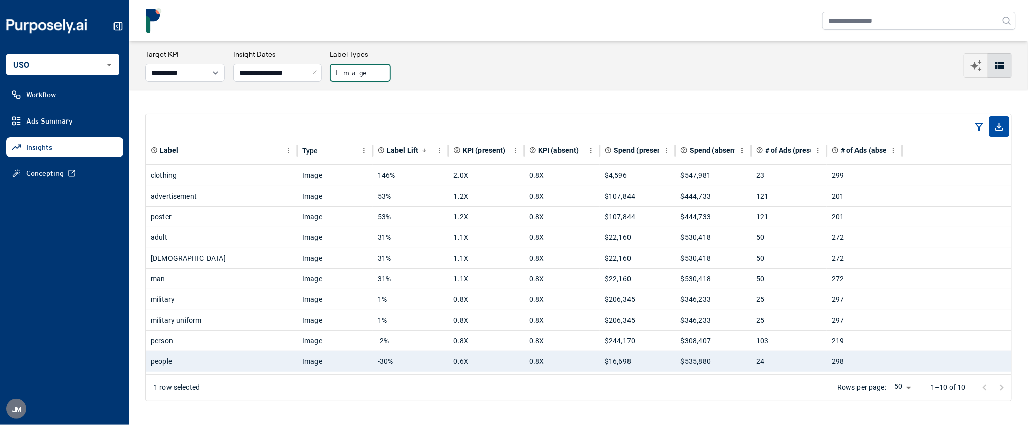
click at [375, 73] on button "Image" at bounding box center [360, 73] width 61 height 18
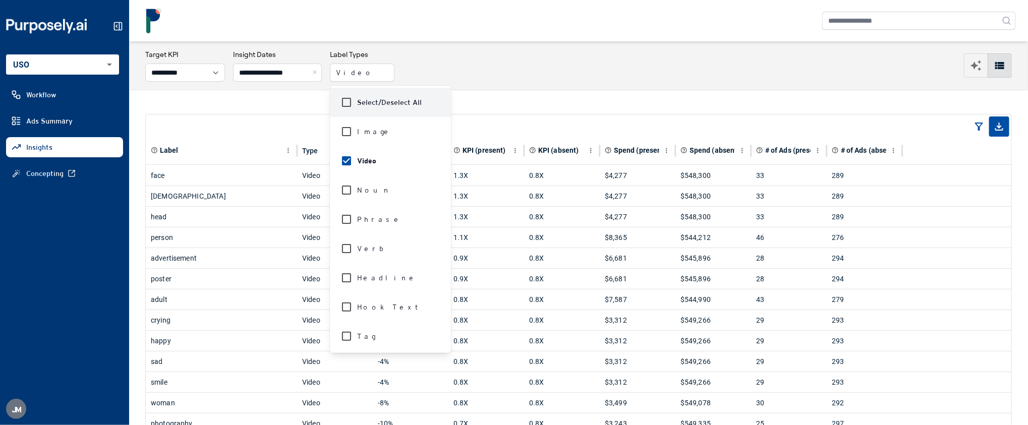
click at [544, 103] on div "Label Type Label Lift KPI (present) KPI (absent) Spend (present) Spend (absent)…" at bounding box center [578, 299] width 899 height 419
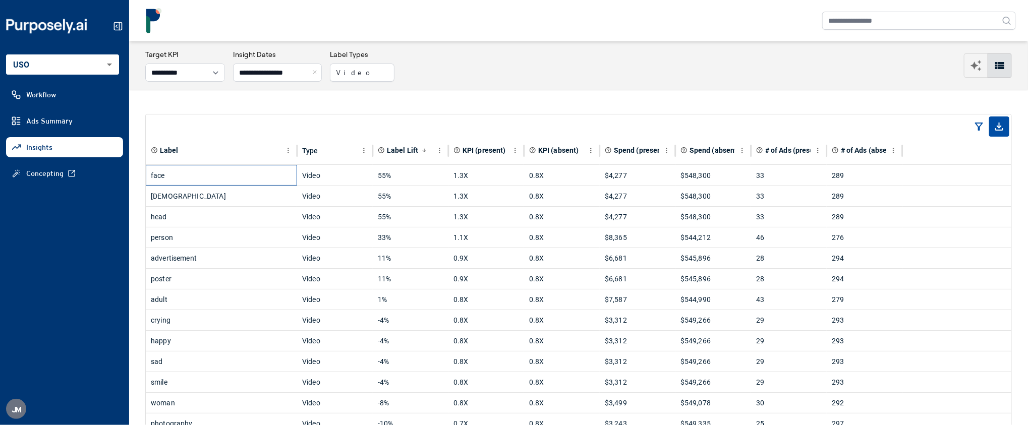
click at [249, 178] on div "face" at bounding box center [221, 176] width 141 height 20
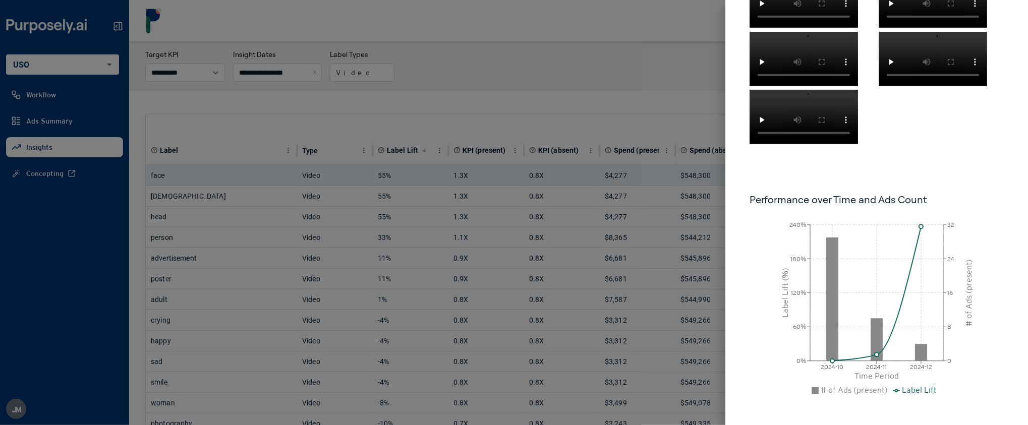
scroll to position [230, 0]
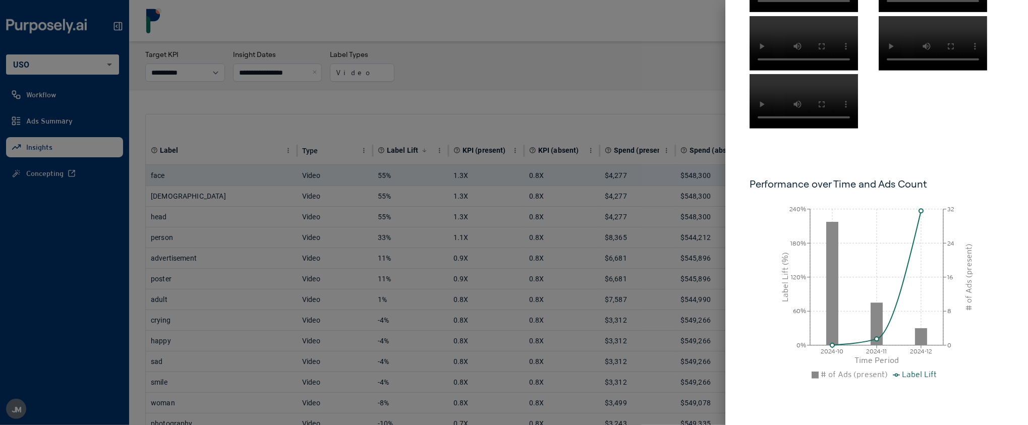
click at [634, 100] on div at bounding box center [514, 212] width 1028 height 425
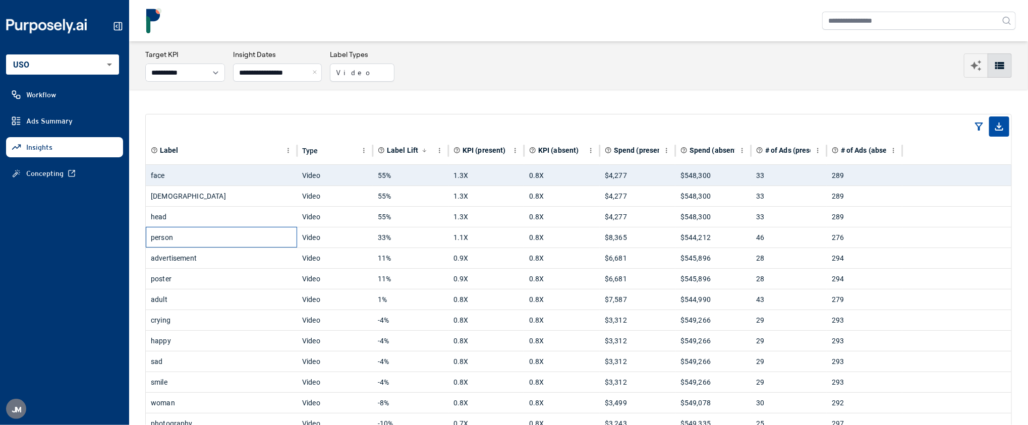
click at [268, 239] on div "person" at bounding box center [221, 238] width 141 height 20
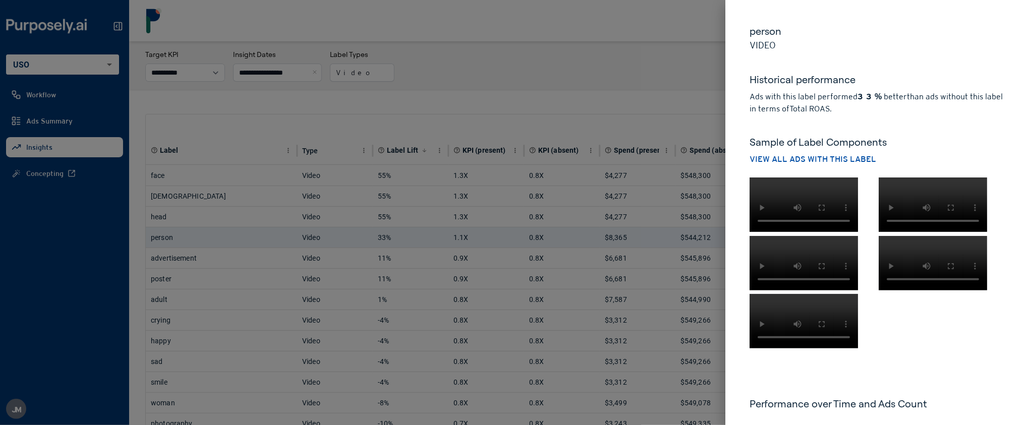
click at [438, 91] on div at bounding box center [514, 212] width 1028 height 425
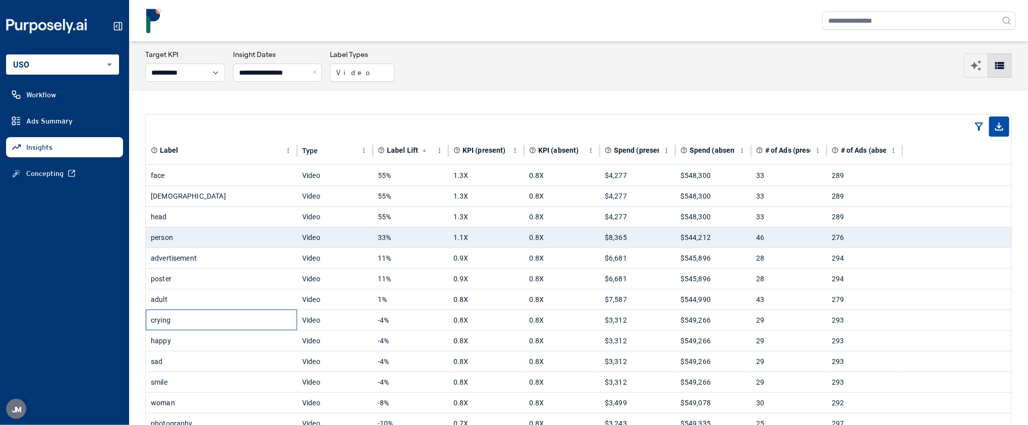
click at [246, 323] on div "crying" at bounding box center [221, 320] width 141 height 20
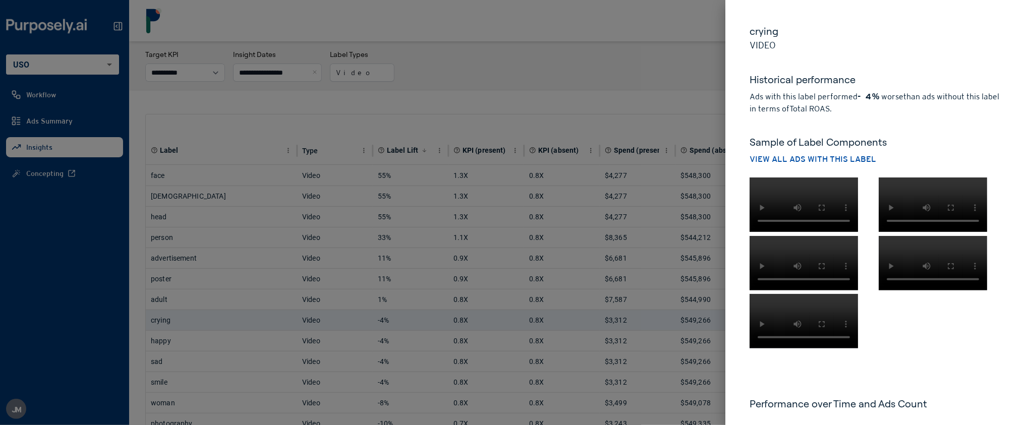
click at [599, 97] on div at bounding box center [514, 212] width 1028 height 425
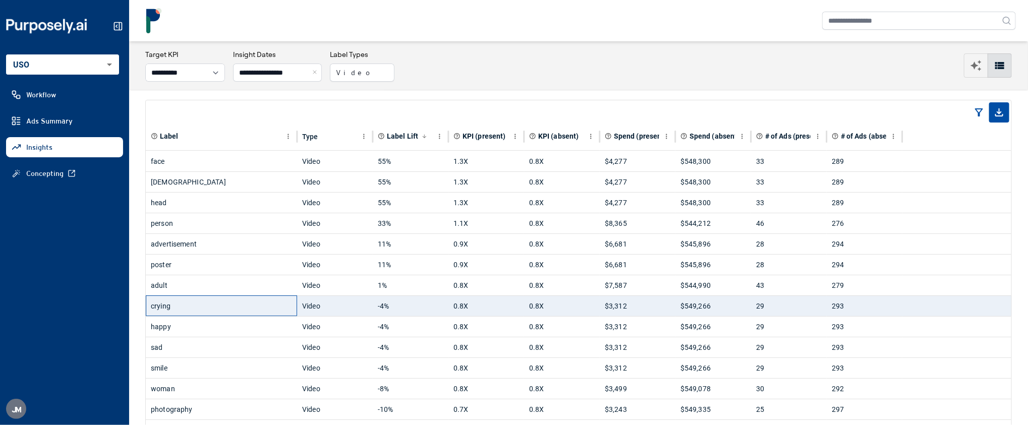
scroll to position [0, 0]
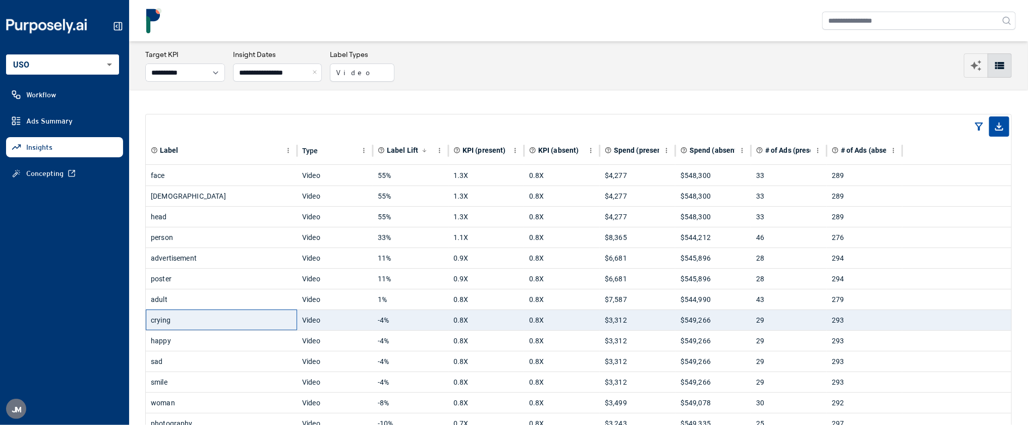
click at [255, 326] on div "crying" at bounding box center [221, 320] width 141 height 20
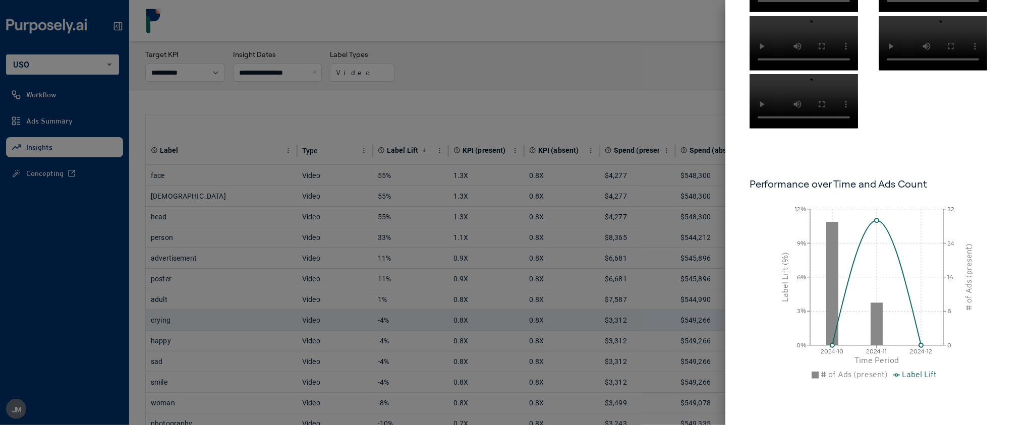
scroll to position [467, 0]
click at [543, 116] on div at bounding box center [514, 212] width 1028 height 425
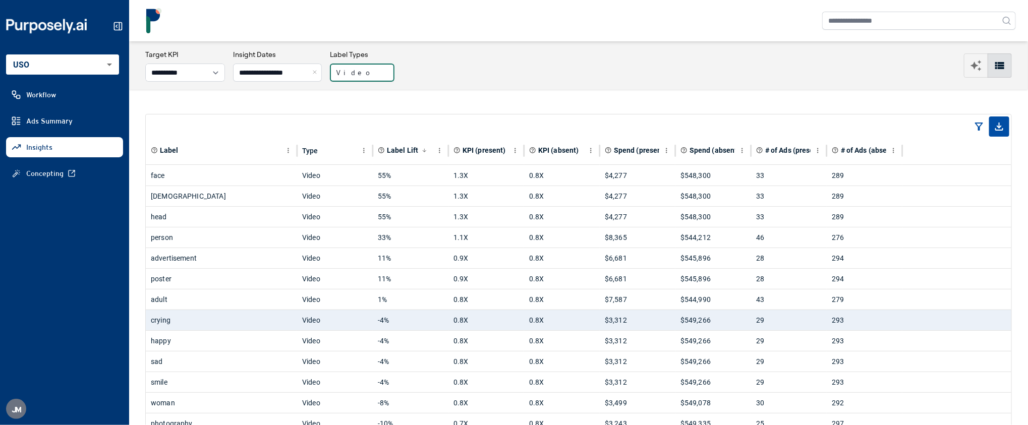
click at [375, 70] on button "Video" at bounding box center [362, 73] width 65 height 18
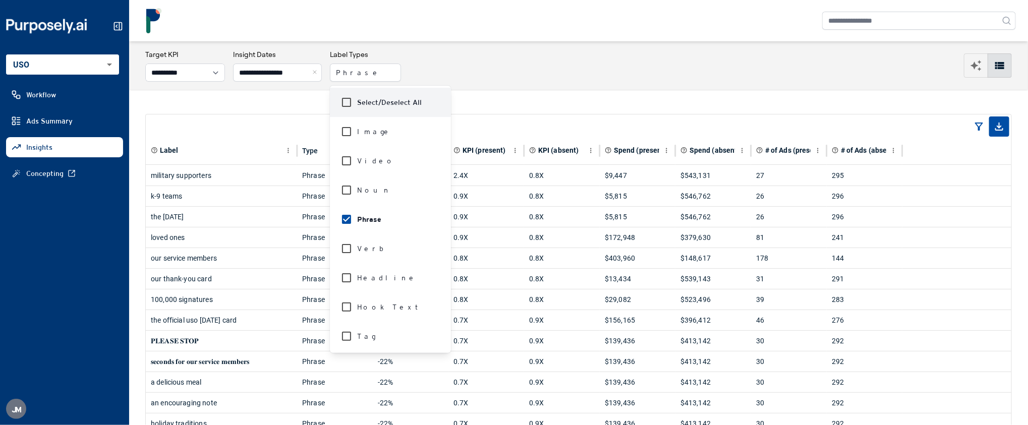
click at [485, 36] on nav at bounding box center [578, 20] width 899 height 41
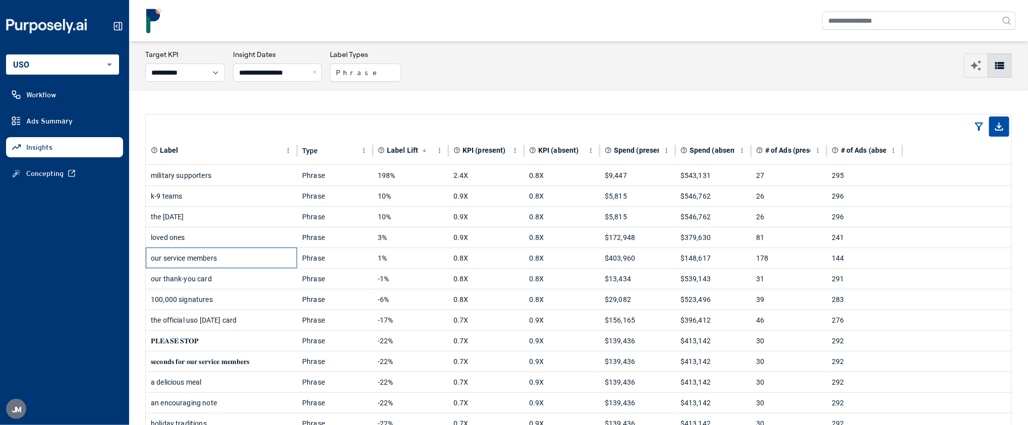
click at [259, 260] on div "our service members" at bounding box center [221, 258] width 141 height 20
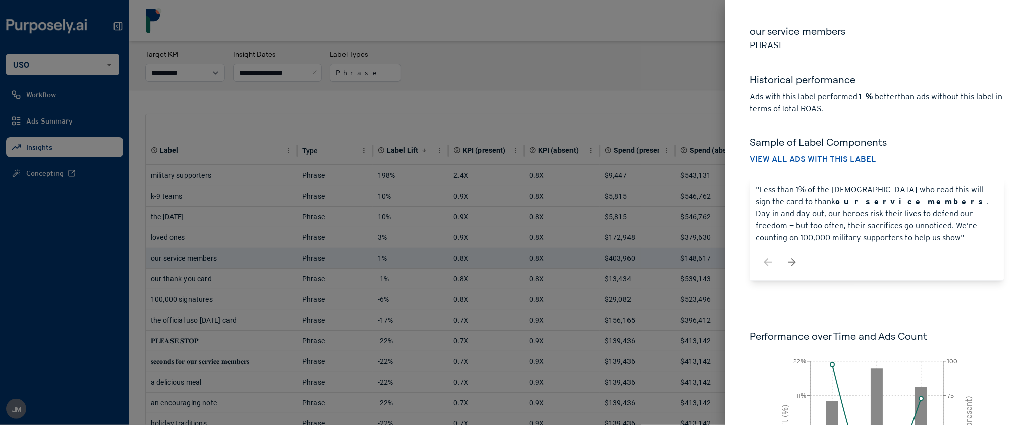
click at [625, 126] on div at bounding box center [514, 212] width 1028 height 425
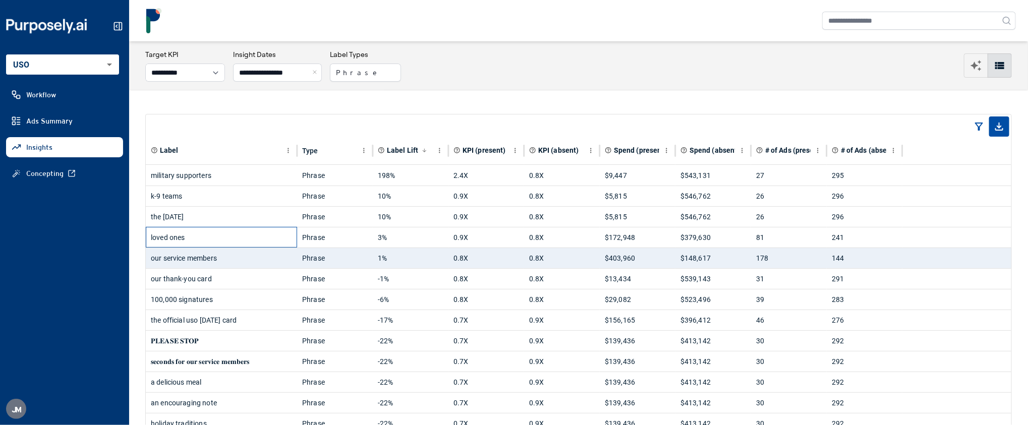
click at [241, 238] on div "loved ones" at bounding box center [221, 238] width 141 height 20
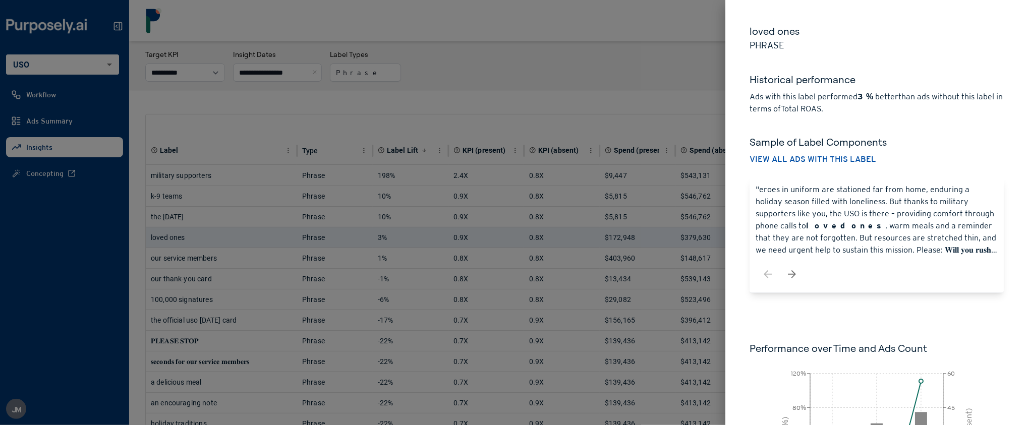
click at [483, 97] on div at bounding box center [514, 212] width 1028 height 425
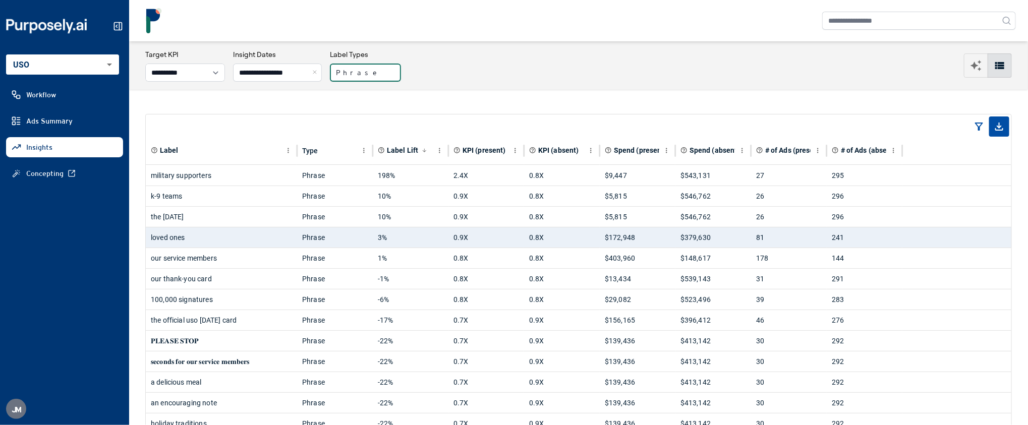
click at [382, 70] on button "Phrase" at bounding box center [365, 73] width 71 height 18
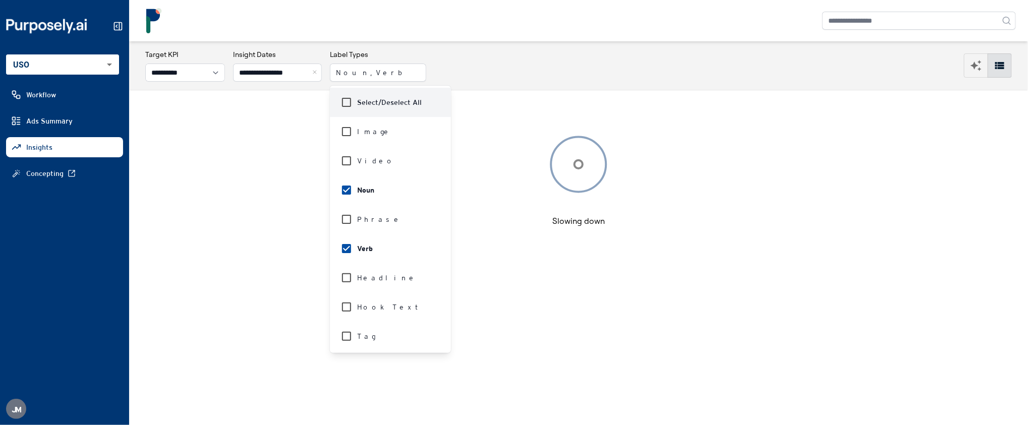
click at [524, 57] on div "**********" at bounding box center [578, 65] width 867 height 32
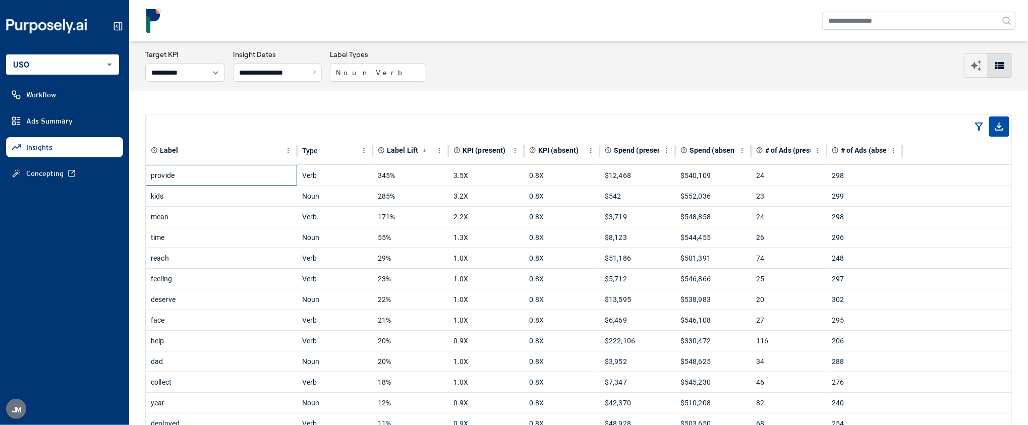
click at [258, 179] on div "provide" at bounding box center [221, 176] width 141 height 20
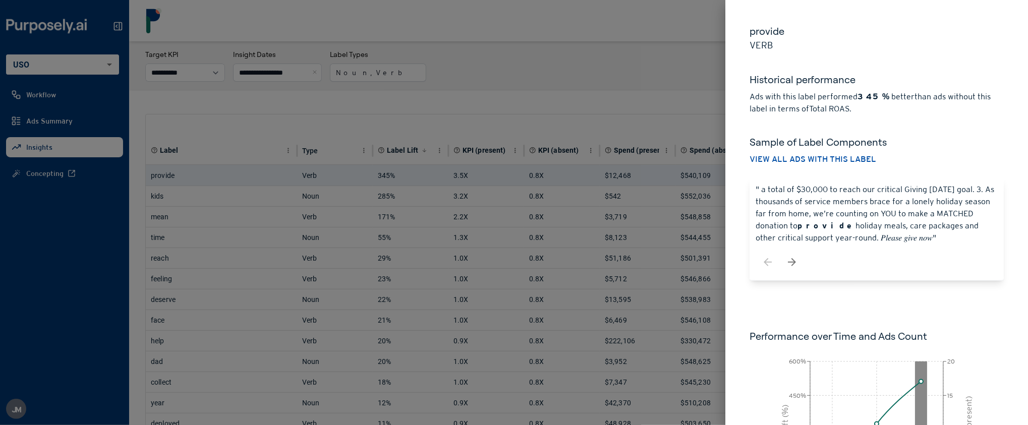
click at [390, 111] on div at bounding box center [514, 212] width 1028 height 425
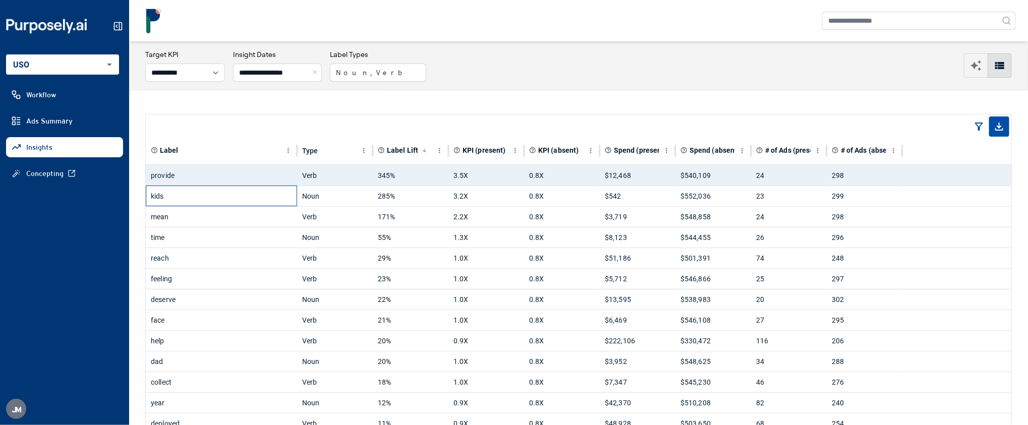
click at [226, 200] on div "kids" at bounding box center [221, 196] width 141 height 20
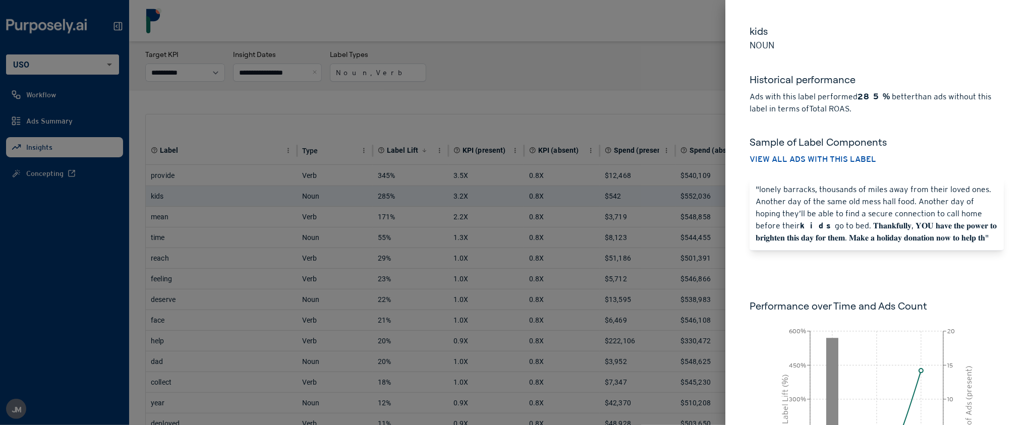
click at [546, 122] on div at bounding box center [514, 212] width 1028 height 425
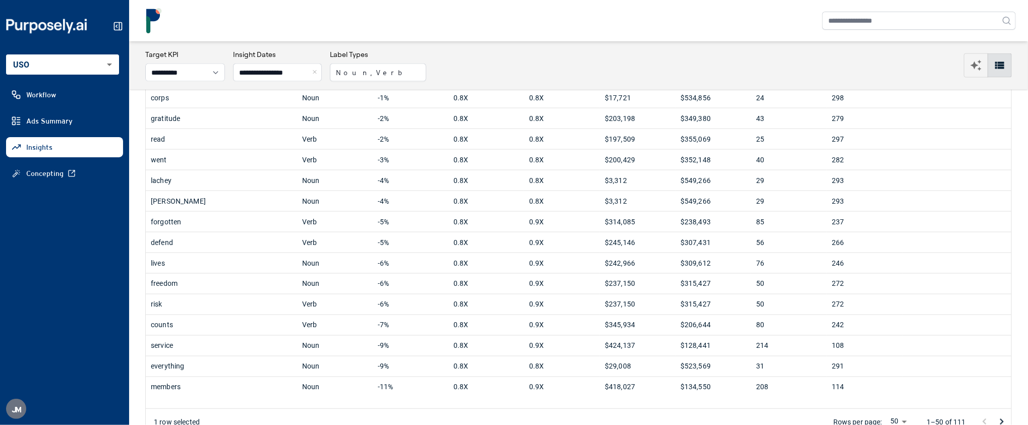
scroll to position [838, 0]
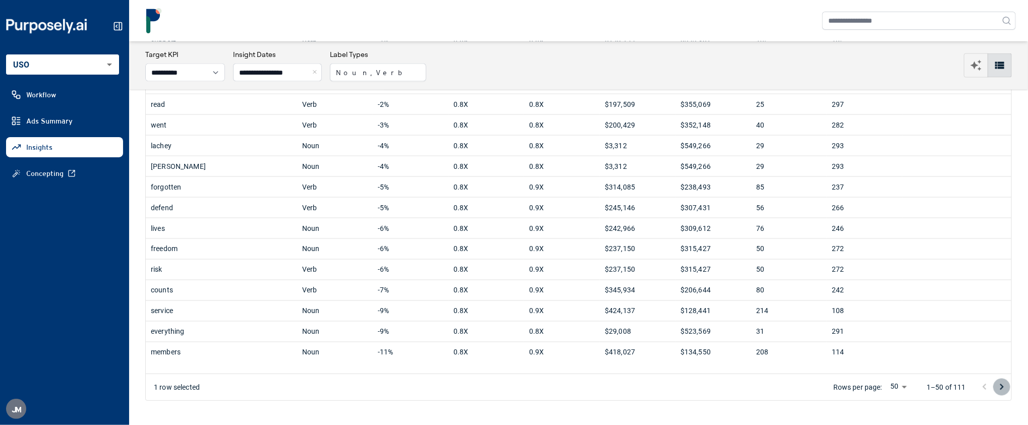
click at [996, 387] on icon "Go to next page" at bounding box center [1002, 387] width 12 height 12
click at [999, 385] on icon "Go to next page" at bounding box center [1002, 387] width 12 height 12
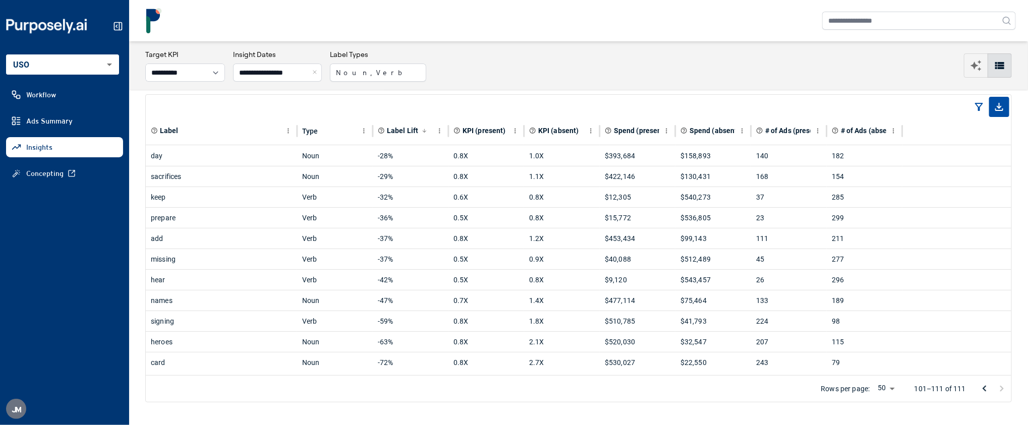
scroll to position [23, 0]
click at [983, 388] on icon "Go to previous page" at bounding box center [985, 387] width 12 height 12
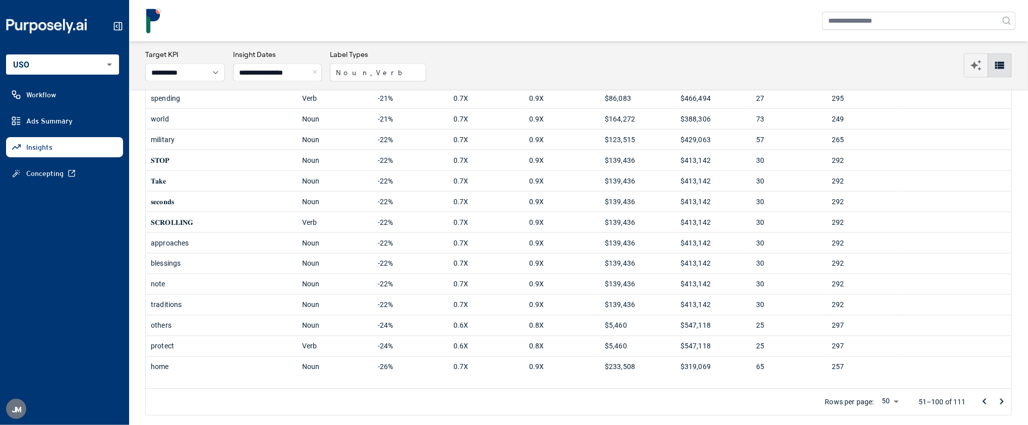
scroll to position [838, 0]
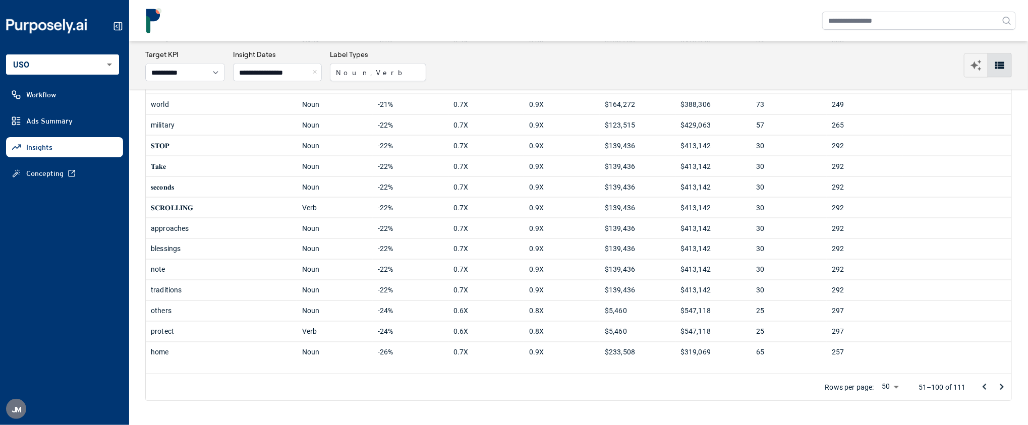
click at [982, 385] on icon "Go to previous page" at bounding box center [985, 387] width 12 height 12
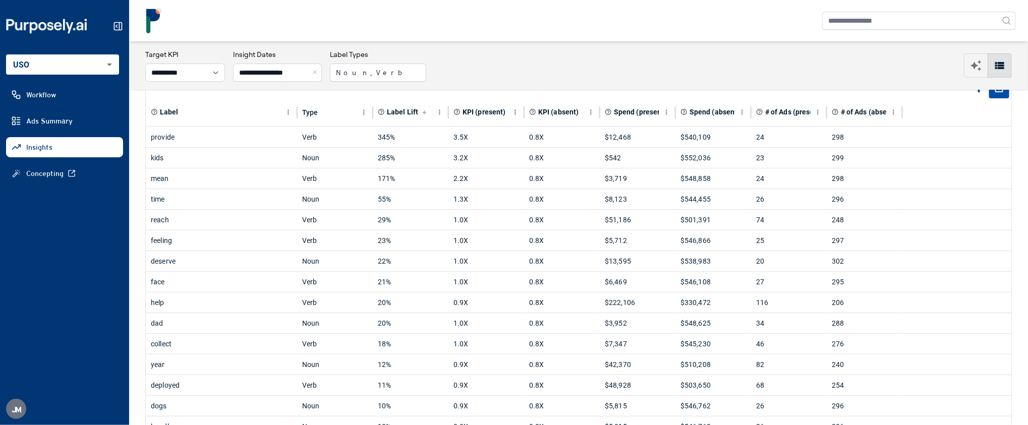
scroll to position [37, 0]
click at [377, 71] on button "Noun, Verb" at bounding box center [378, 73] width 96 height 18
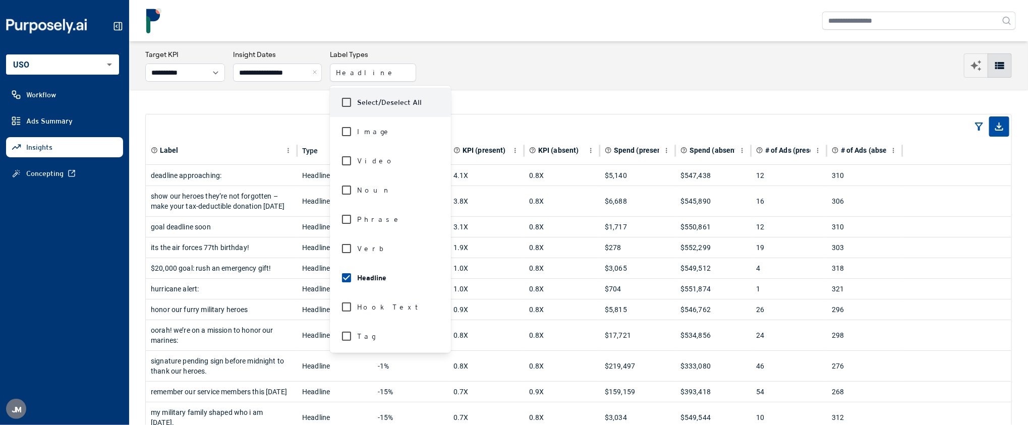
click at [523, 64] on div "**********" at bounding box center [578, 65] width 867 height 32
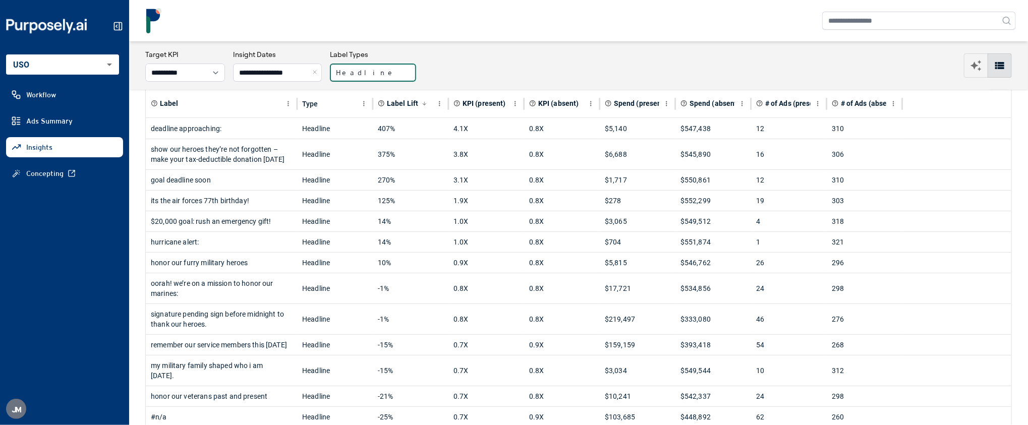
scroll to position [35, 0]
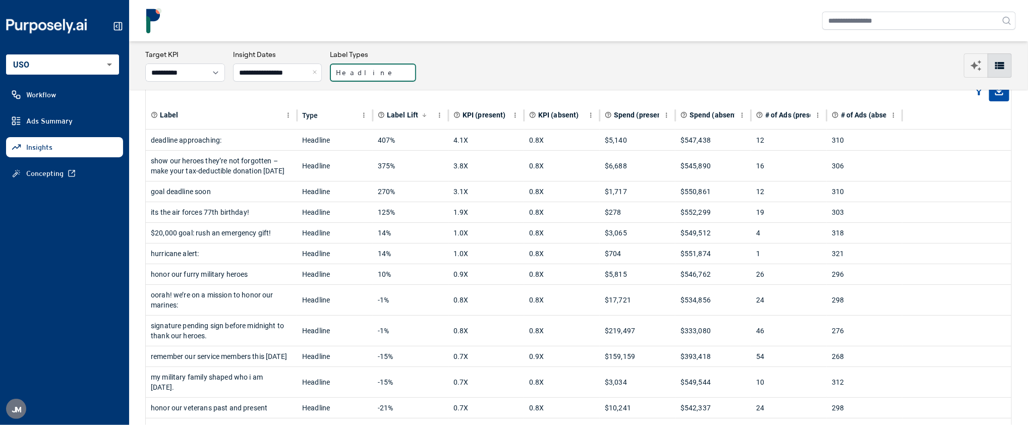
click at [371, 81] on button "Headline" at bounding box center [373, 73] width 86 height 18
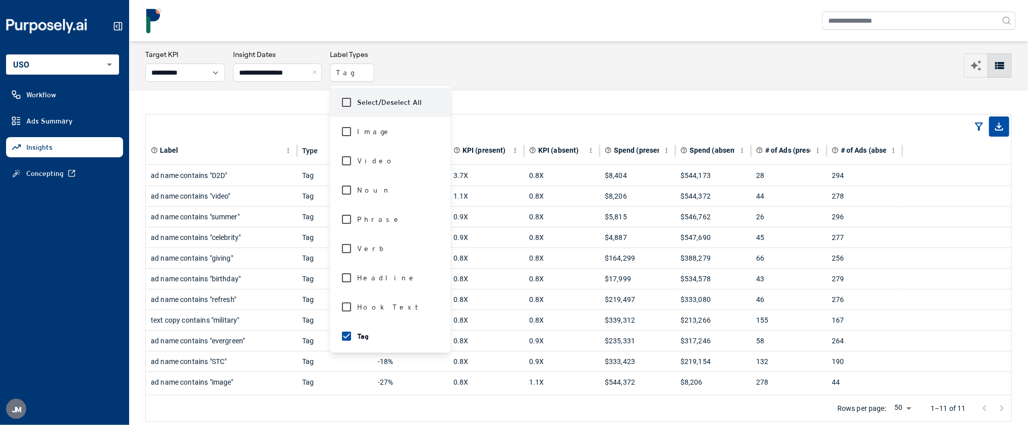
click at [526, 61] on div "**********" at bounding box center [578, 65] width 867 height 32
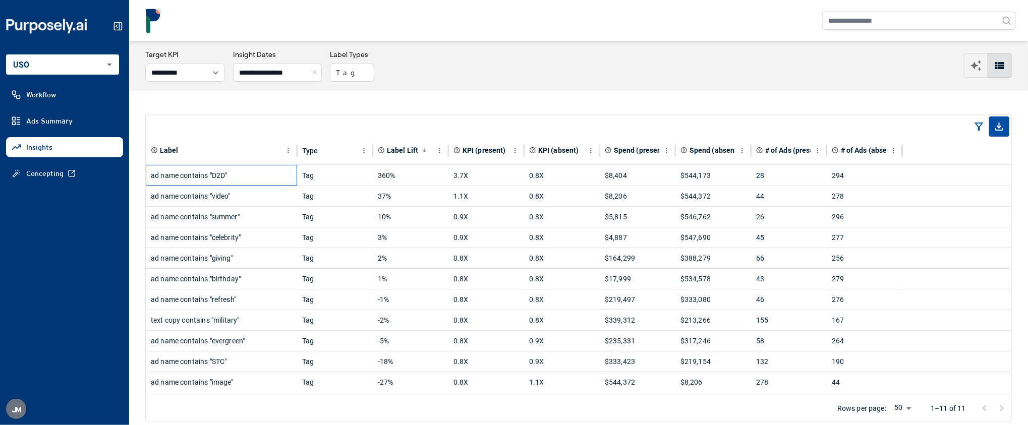
click at [243, 182] on div "ad name contains "D2D"" at bounding box center [221, 176] width 141 height 20
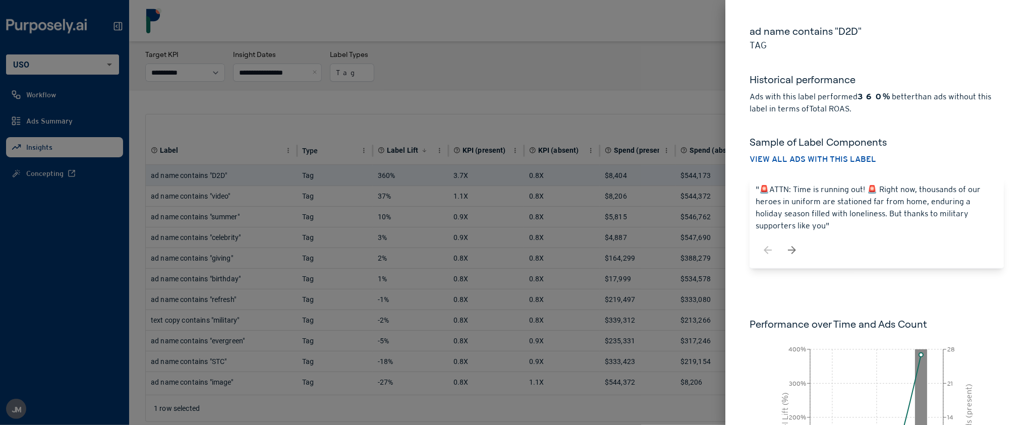
click at [577, 54] on div at bounding box center [514, 212] width 1028 height 425
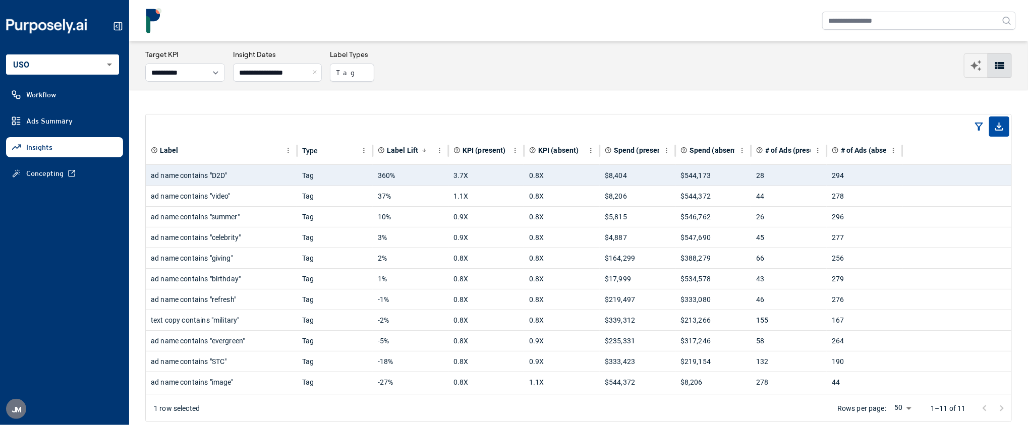
click at [58, 124] on span "Ads Summary" at bounding box center [49, 121] width 46 height 10
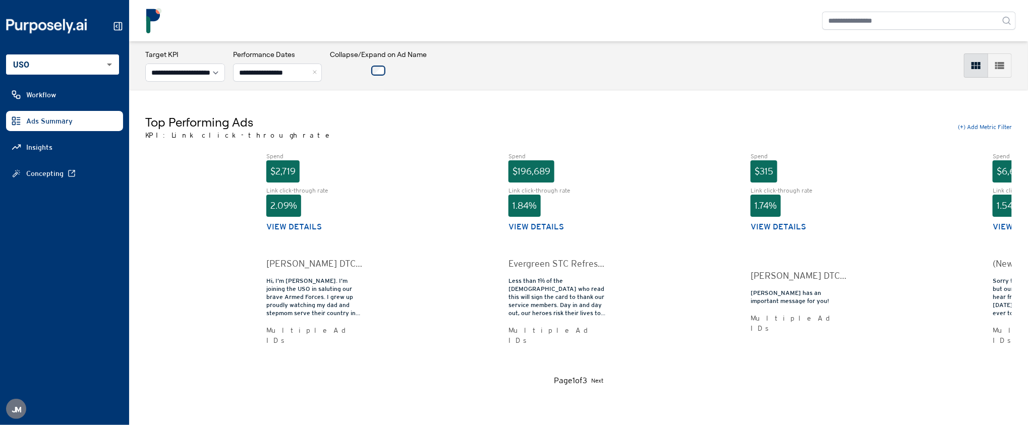
click at [65, 143] on link "Insights" at bounding box center [64, 147] width 117 height 20
select select "**********"
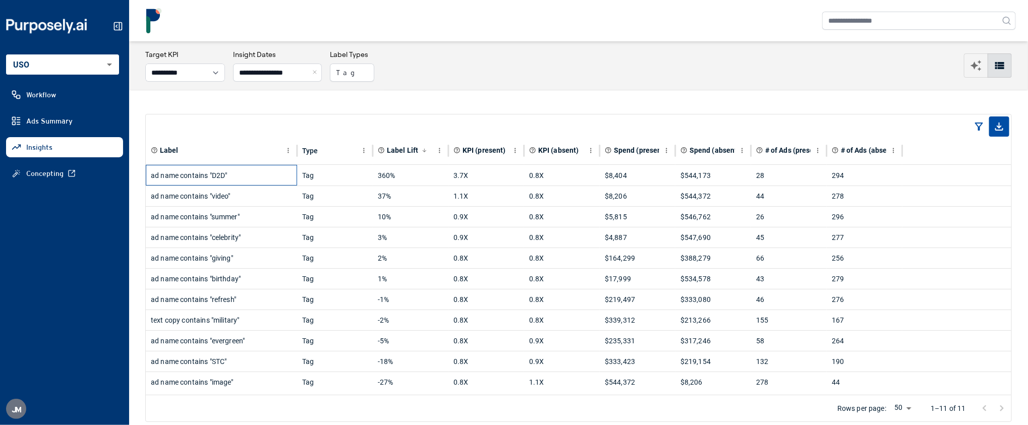
click at [275, 172] on div "ad name contains "D2D"" at bounding box center [221, 176] width 141 height 20
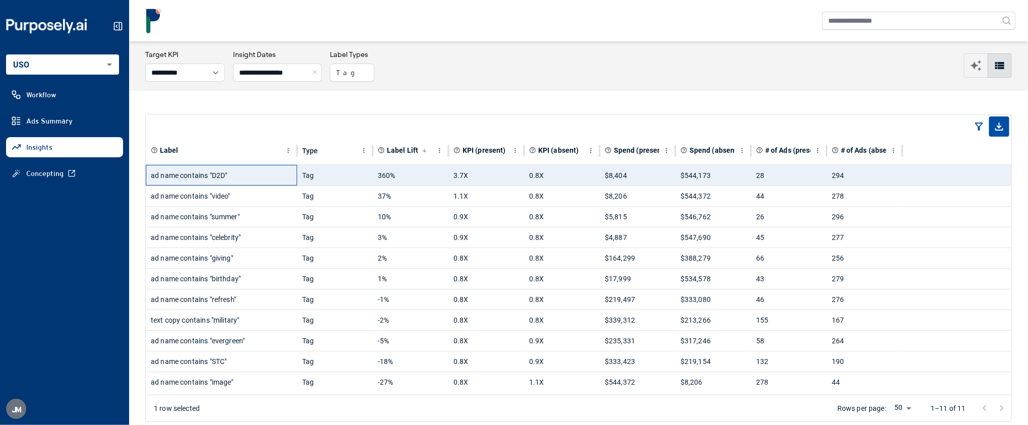
click at [275, 172] on div "ad name contains "D2D"" at bounding box center [221, 176] width 141 height 20
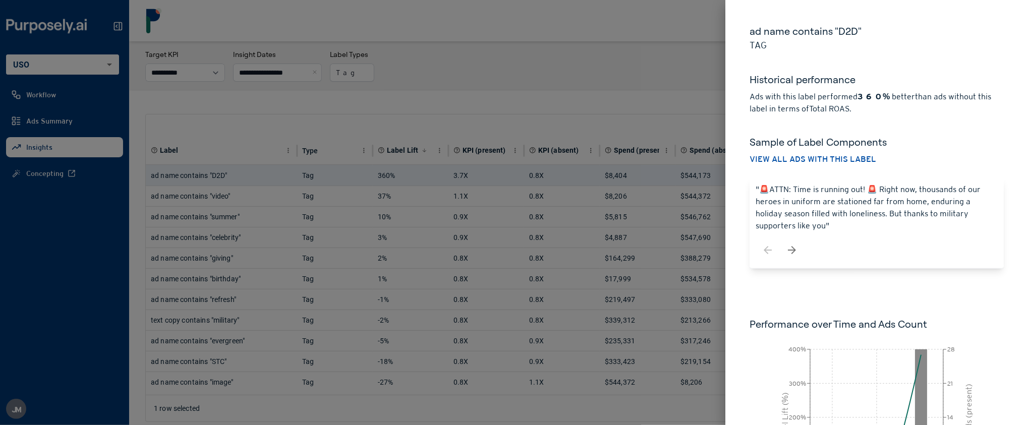
click at [85, 104] on div at bounding box center [514, 212] width 1028 height 425
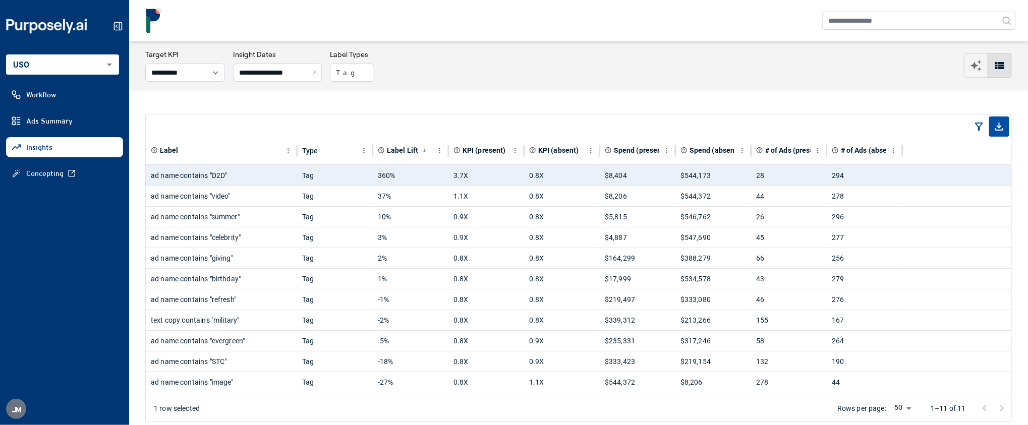
click at [88, 64] on body "**********" at bounding box center [514, 212] width 1028 height 425
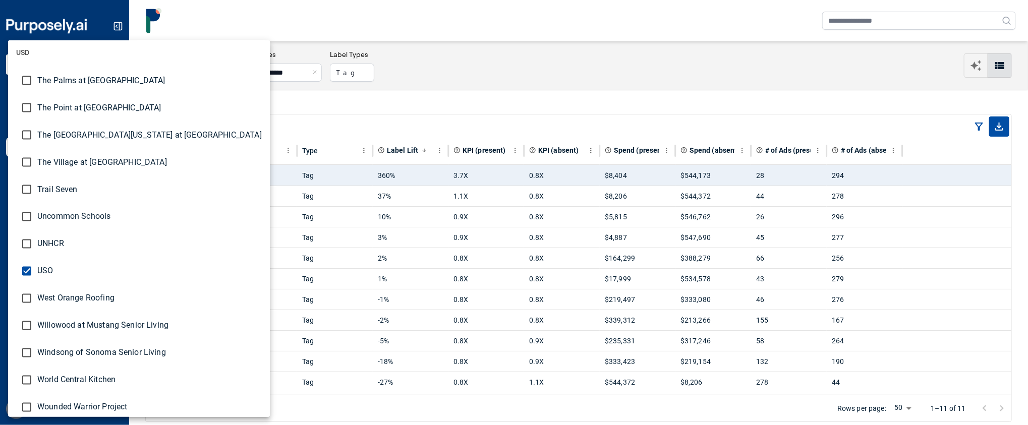
scroll to position [2937, 0]
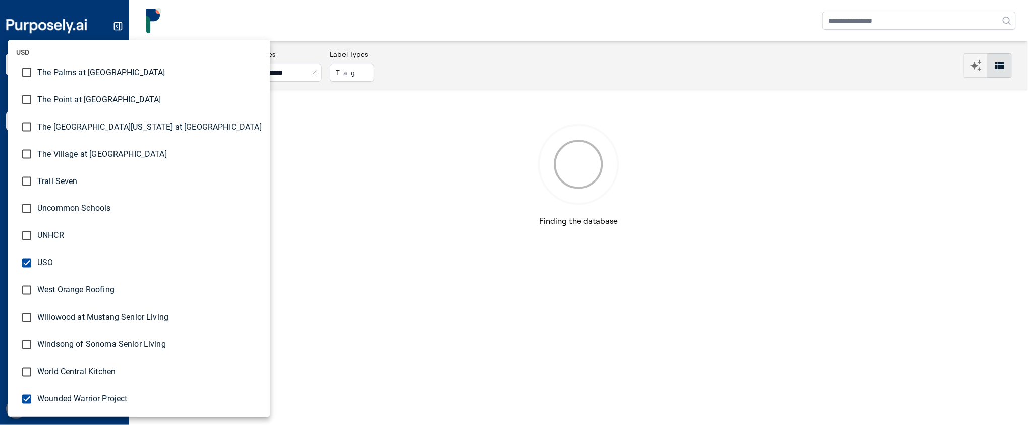
type input "**********"
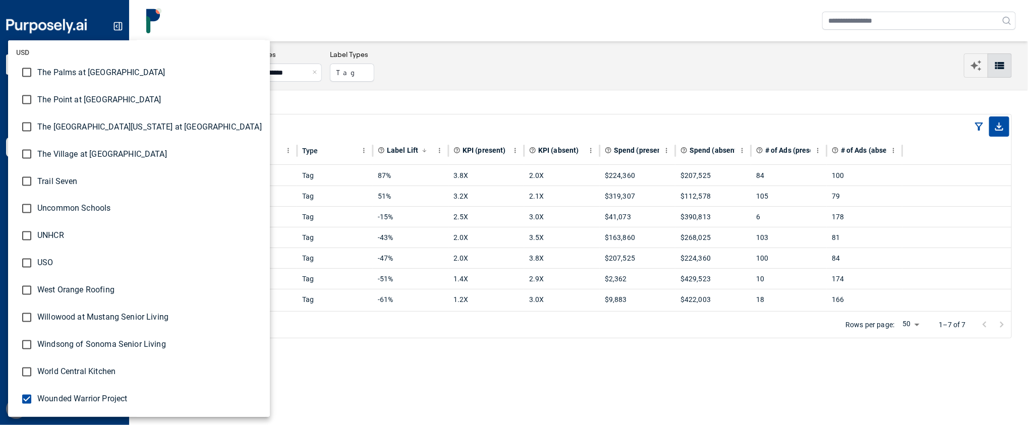
click at [437, 46] on div at bounding box center [514, 212] width 1028 height 425
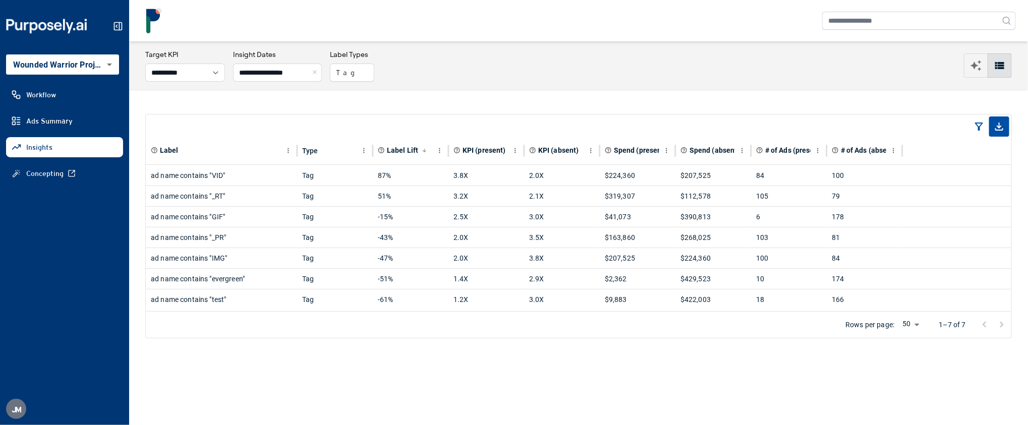
click at [322, 74] on button "Close" at bounding box center [316, 73] width 11 height 18
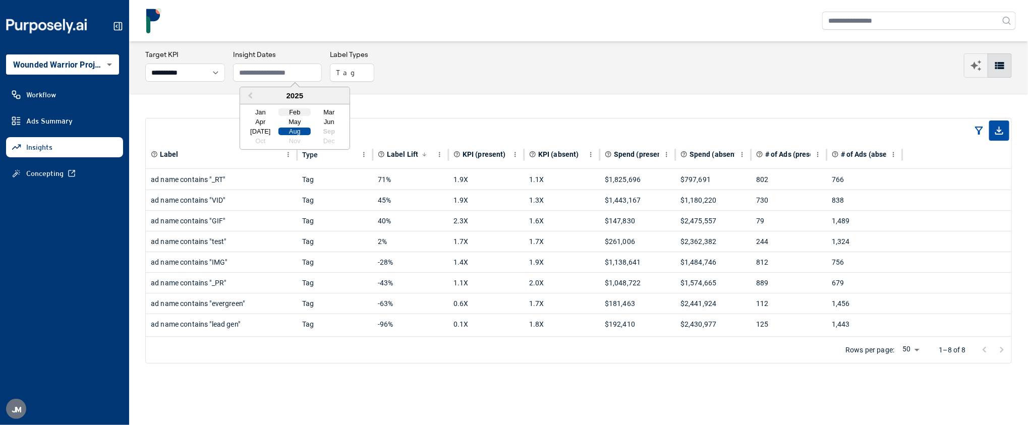
click at [294, 113] on div "Feb" at bounding box center [295, 112] width 32 height 8
type input "**********"
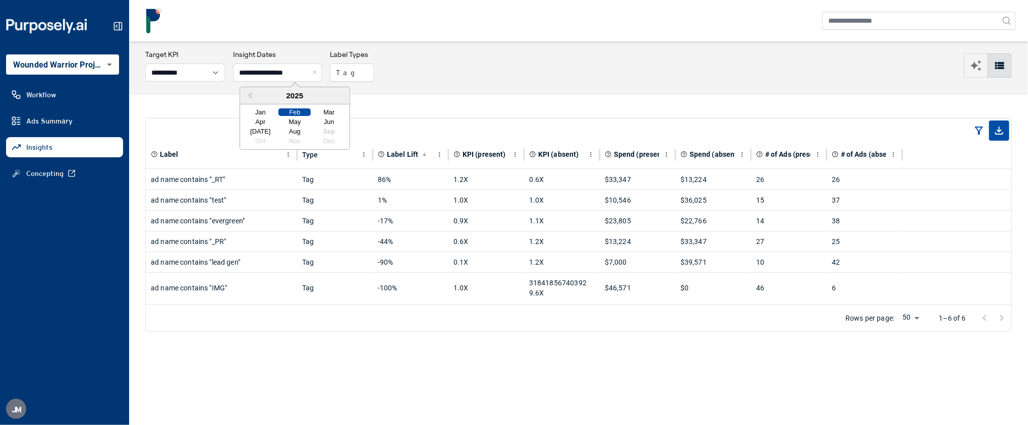
click at [492, 81] on div "**********" at bounding box center [578, 67] width 867 height 36
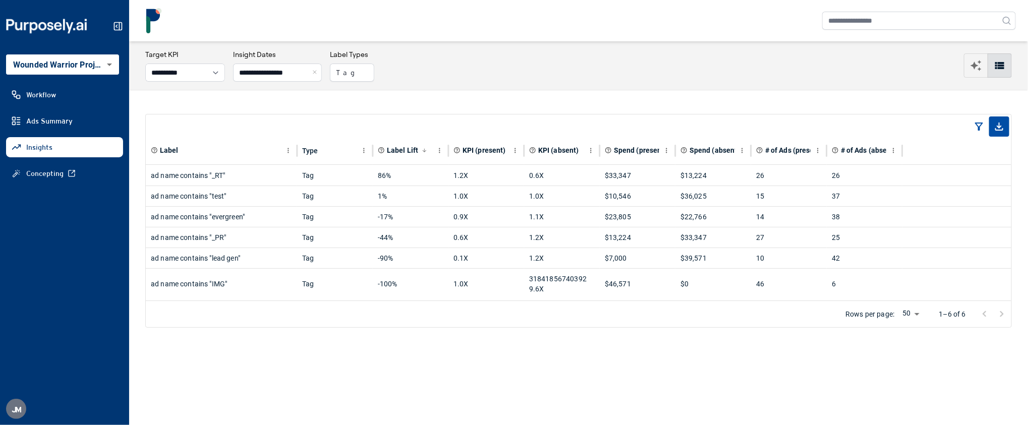
click at [322, 68] on button "Close" at bounding box center [316, 73] width 11 height 18
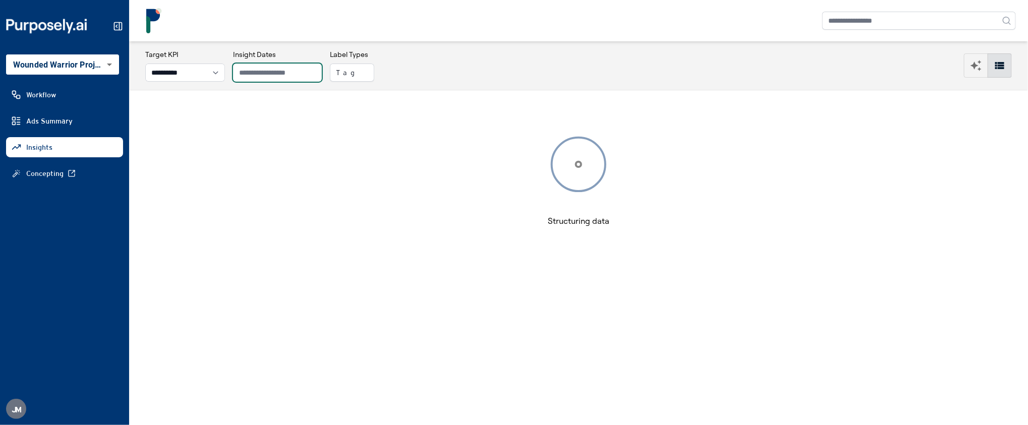
click at [311, 70] on input "text" at bounding box center [277, 73] width 89 height 18
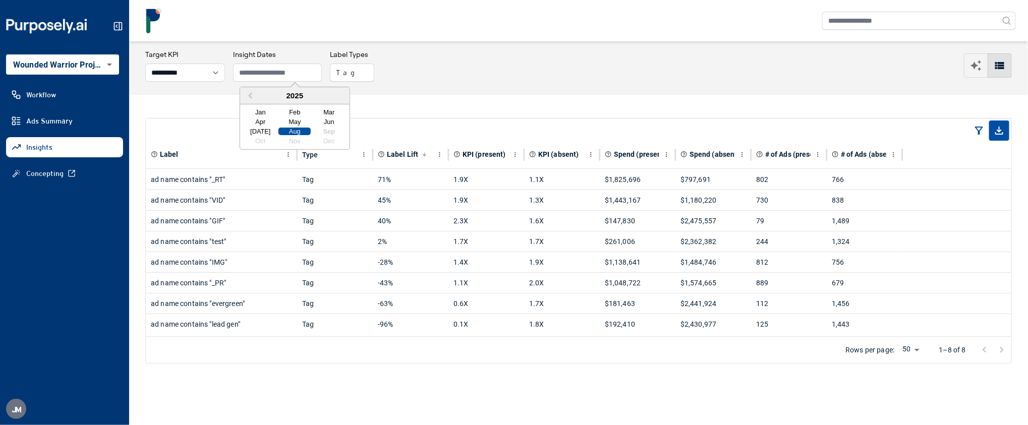
click at [75, 171] on link "Concepting" at bounding box center [64, 173] width 117 height 20
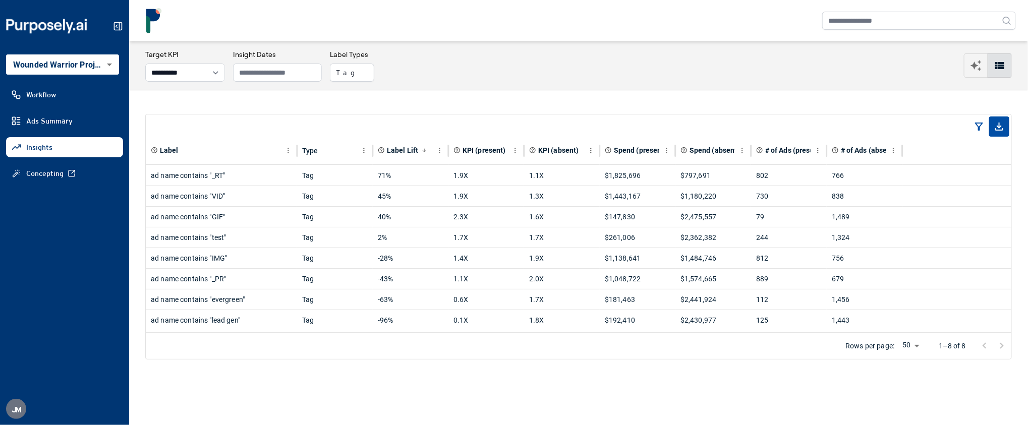
click at [96, 62] on body "**********" at bounding box center [514, 212] width 1028 height 425
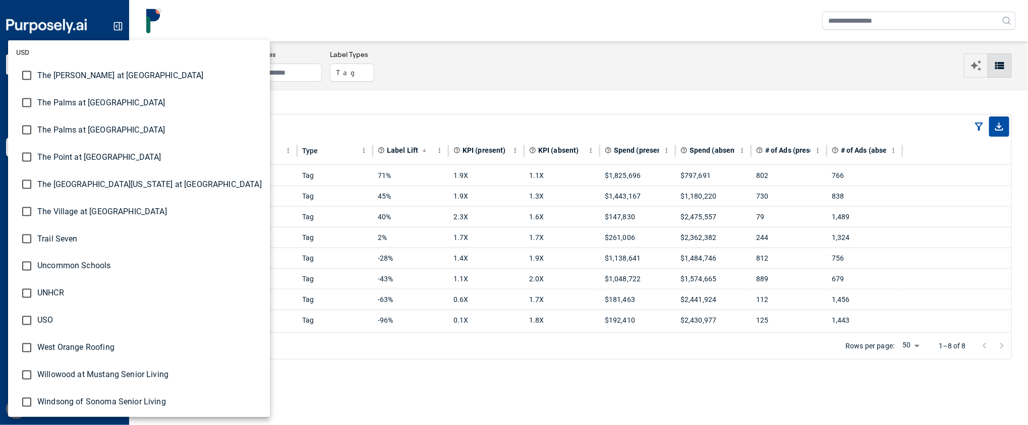
scroll to position [2937, 0]
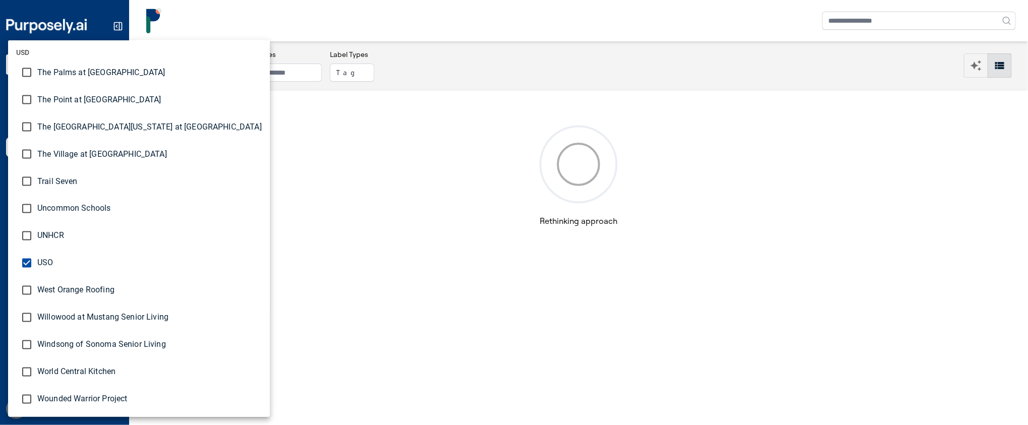
type input "**********"
click at [294, 75] on div at bounding box center [514, 212] width 1028 height 425
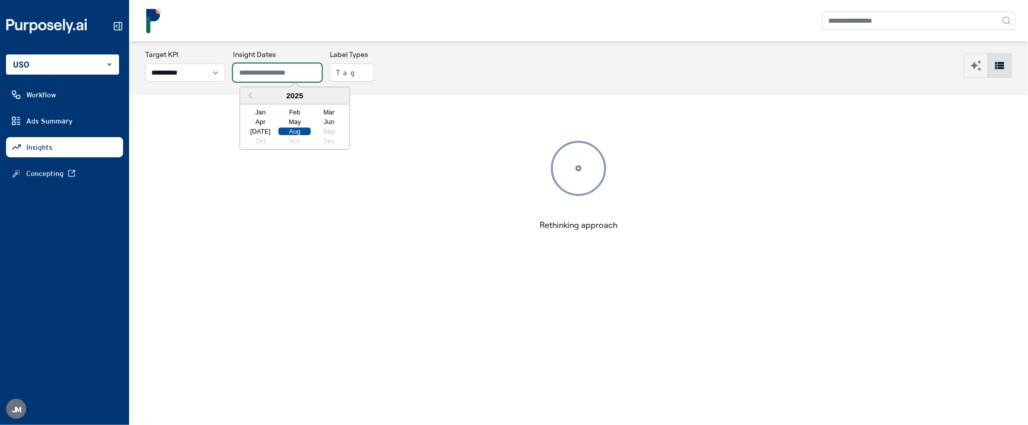
click at [292, 70] on input "text" at bounding box center [277, 73] width 89 height 18
click at [261, 109] on div "Jan" at bounding box center [260, 112] width 32 height 8
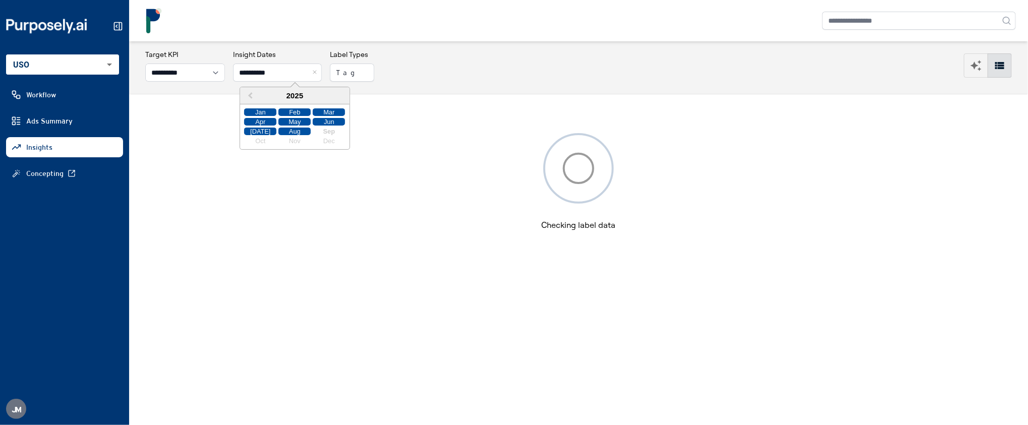
click at [298, 131] on div "Aug" at bounding box center [295, 132] width 32 height 8
type input "**********"
click at [364, 73] on button "Tag" at bounding box center [352, 73] width 44 height 18
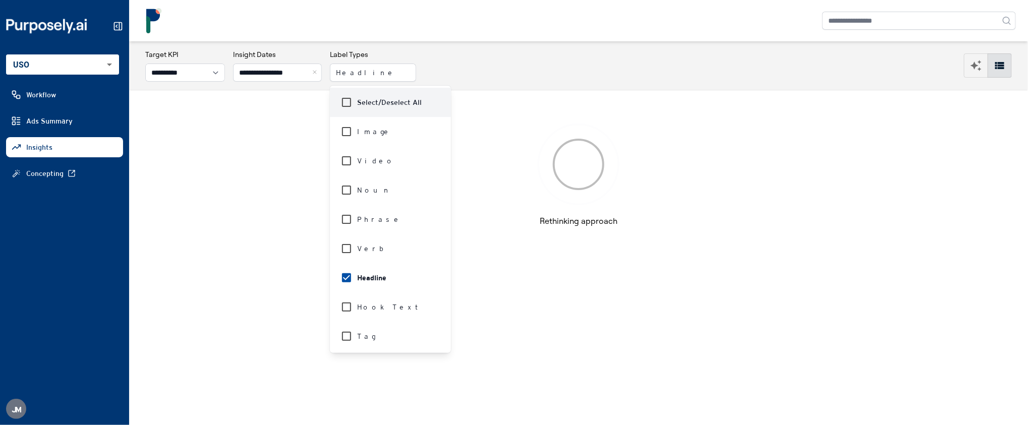
click at [529, 33] on div at bounding box center [578, 20] width 875 height 25
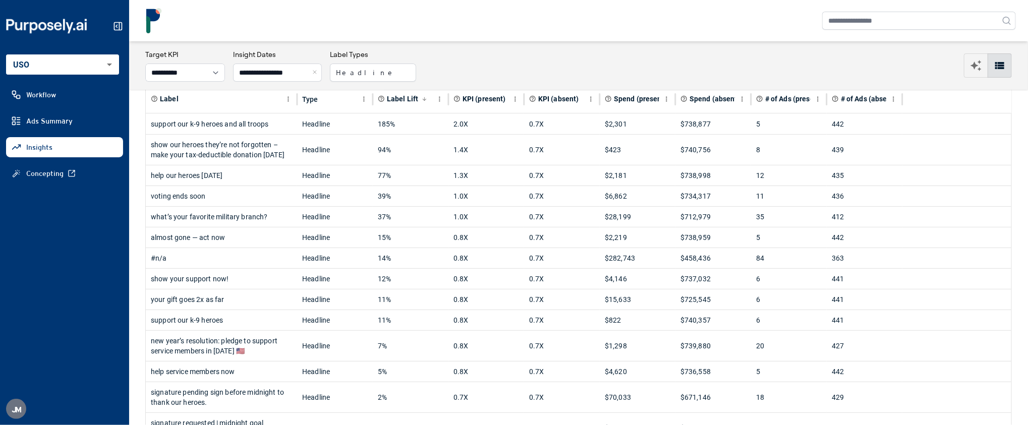
scroll to position [47, 0]
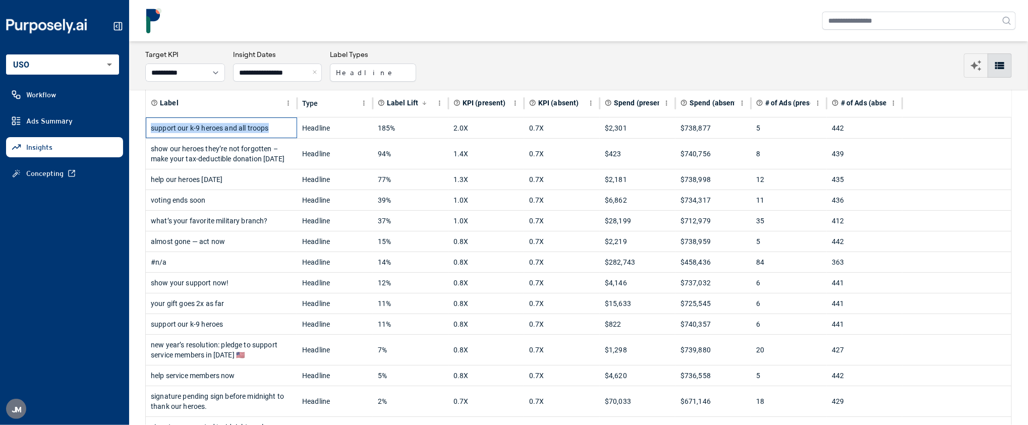
drag, startPoint x: 270, startPoint y: 130, endPoint x: 149, endPoint y: 131, distance: 121.1
click at [149, 131] on div "support our k-9 heroes and all troops" at bounding box center [221, 128] width 151 height 21
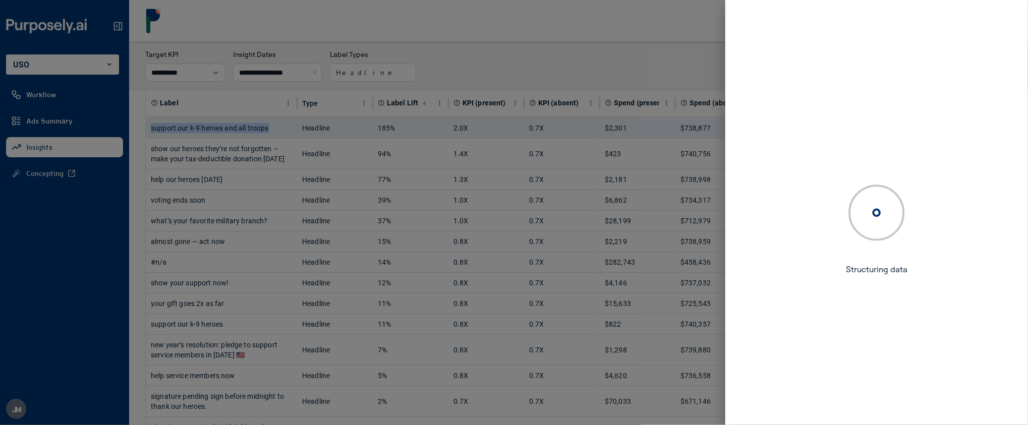
copy div "support our k-9 heroes and all troops"
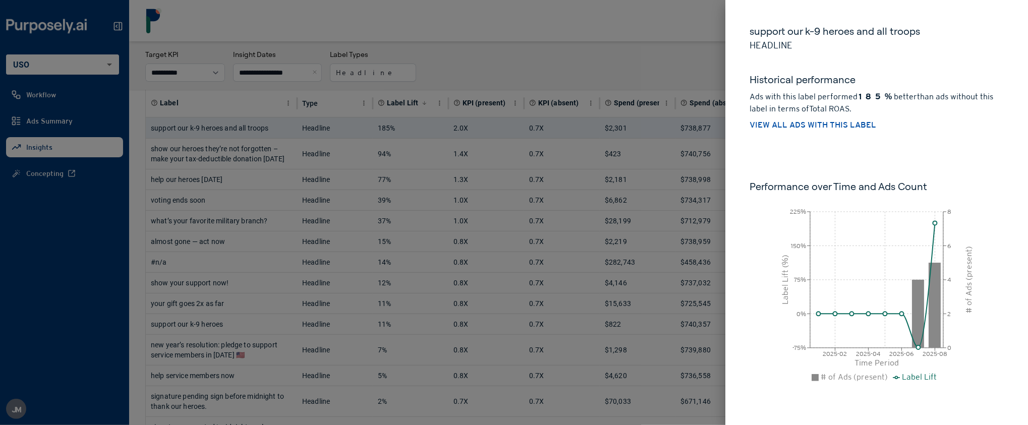
click at [285, 160] on div at bounding box center [514, 212] width 1028 height 425
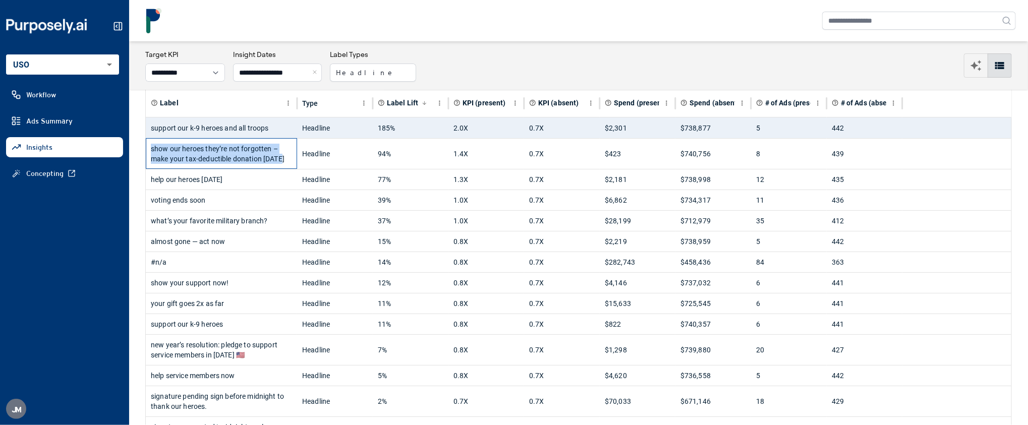
drag, startPoint x: 152, startPoint y: 149, endPoint x: 281, endPoint y: 157, distance: 128.9
click at [281, 157] on div "show our heroes they’re not forgotten – make your tax-deductible donation [DATE]" at bounding box center [221, 154] width 141 height 30
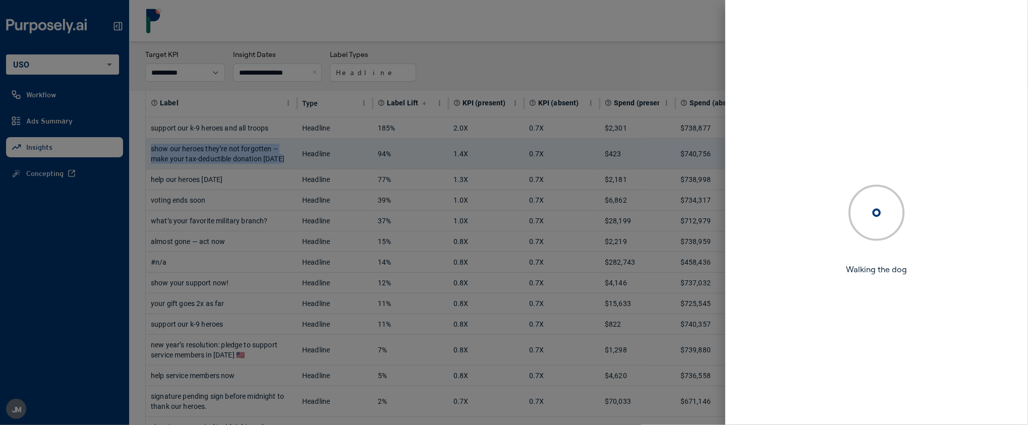
copy div "show our heroes they’re not forgotten – make your tax-deductible donation [DATE]"
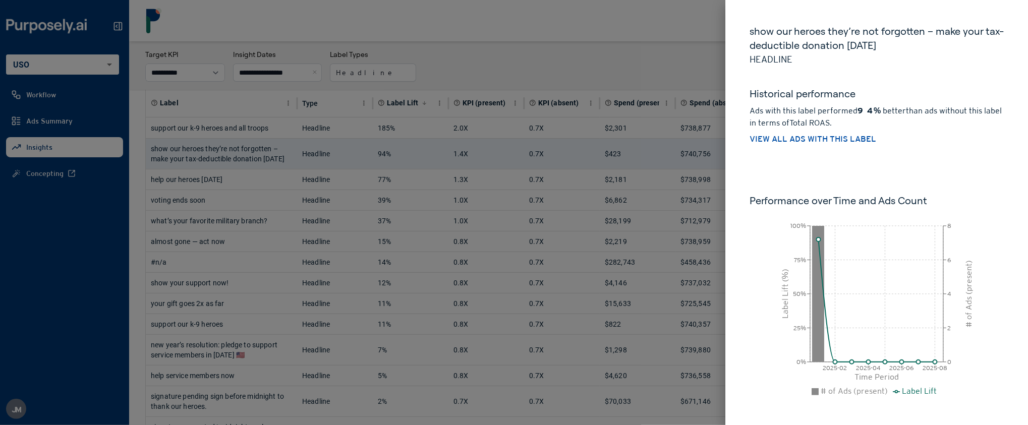
click at [119, 116] on div at bounding box center [514, 212] width 1028 height 425
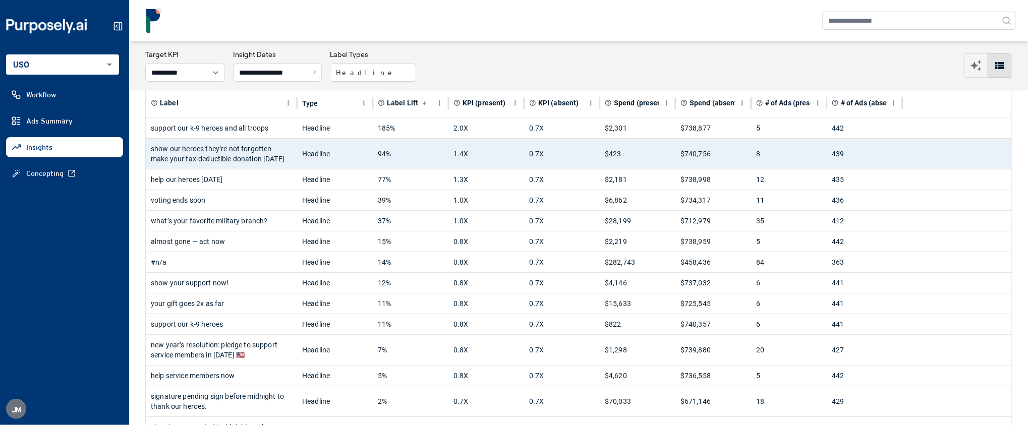
click at [96, 69] on body "**********" at bounding box center [514, 212] width 1028 height 425
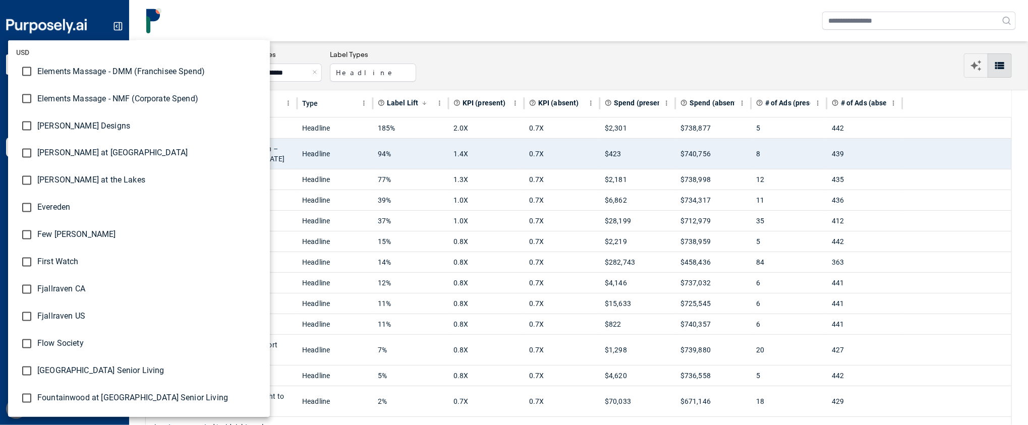
scroll to position [939, 0]
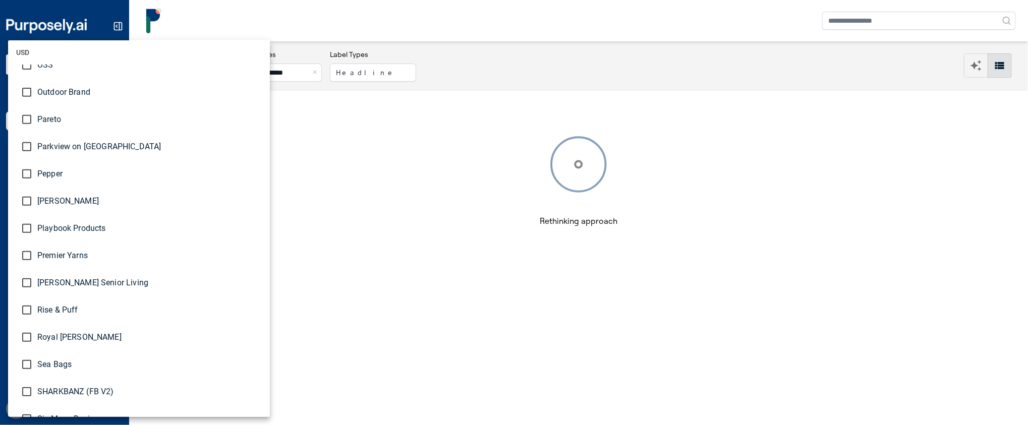
scroll to position [2937, 0]
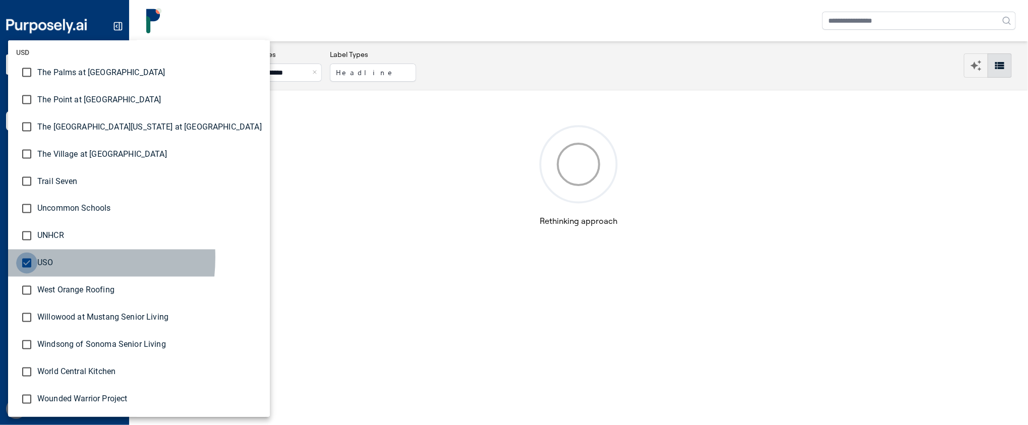
type input "**********"
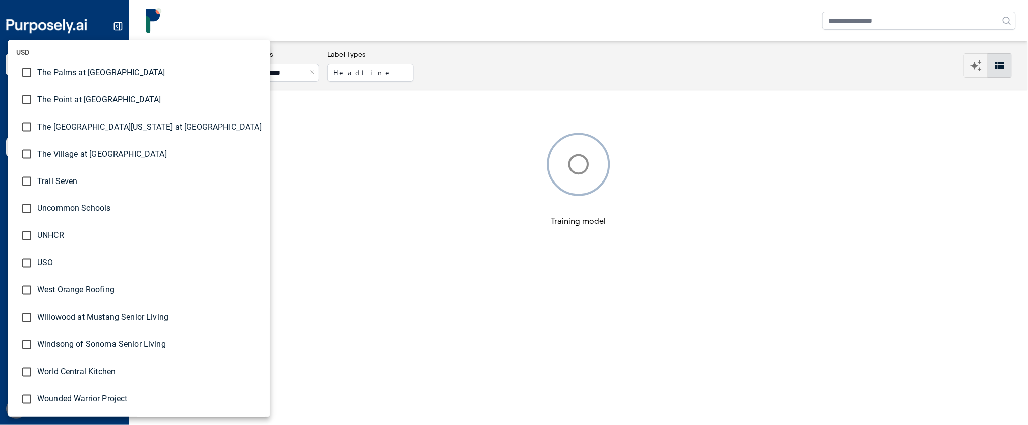
click at [283, 37] on div at bounding box center [514, 212] width 1028 height 425
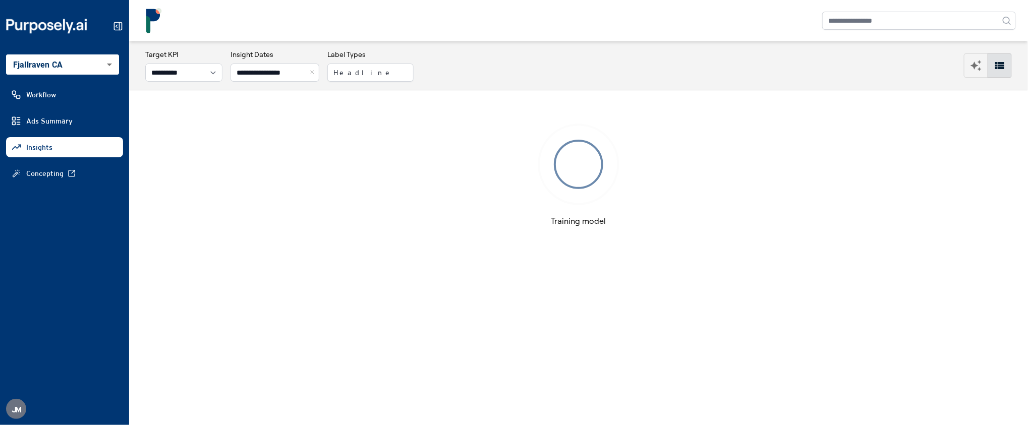
click at [319, 70] on button "Close" at bounding box center [313, 73] width 11 height 18
click at [75, 121] on link "Ads Summary" at bounding box center [64, 121] width 117 height 20
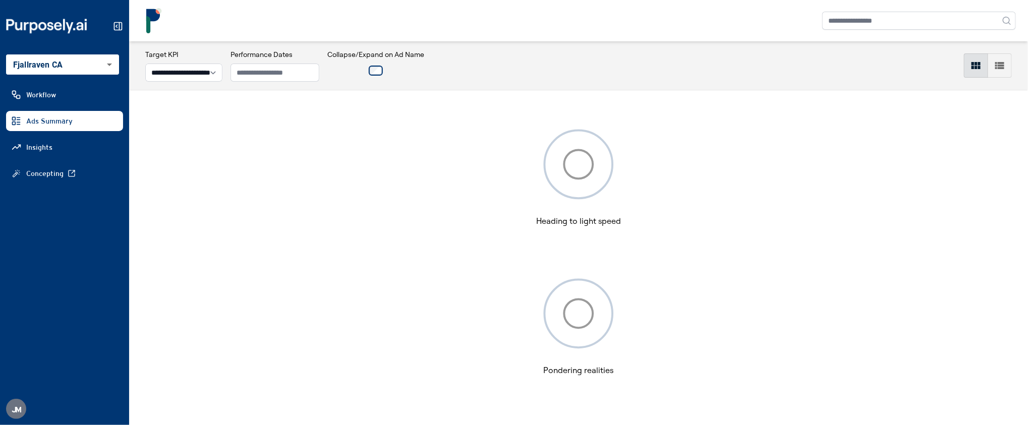
click at [1006, 62] on icon "button" at bounding box center [1000, 66] width 12 height 12
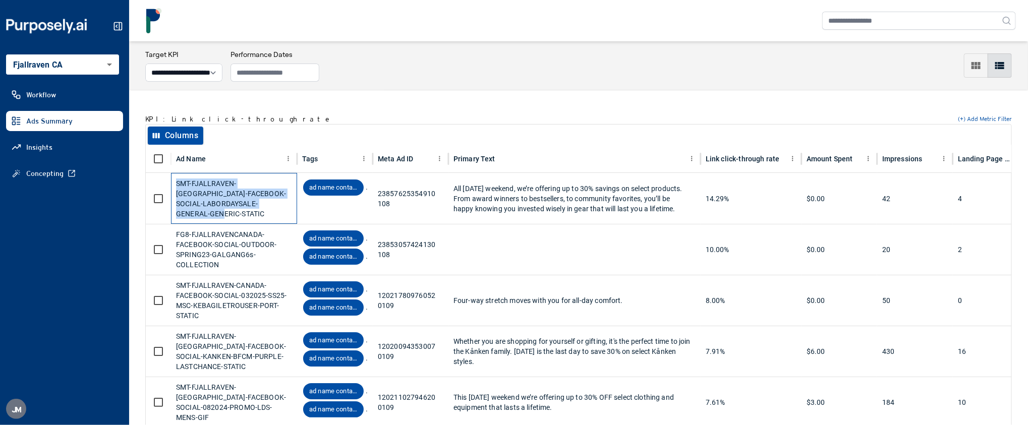
drag, startPoint x: 233, startPoint y: 213, endPoint x: 178, endPoint y: 184, distance: 62.5
click at [178, 184] on div "SMT-FJALLRAVEN-[GEOGRAPHIC_DATA]-FACEBOOK-SOCIAL-LABORDAYSALE-GENERAL-GENERIC-S…" at bounding box center [234, 199] width 116 height 50
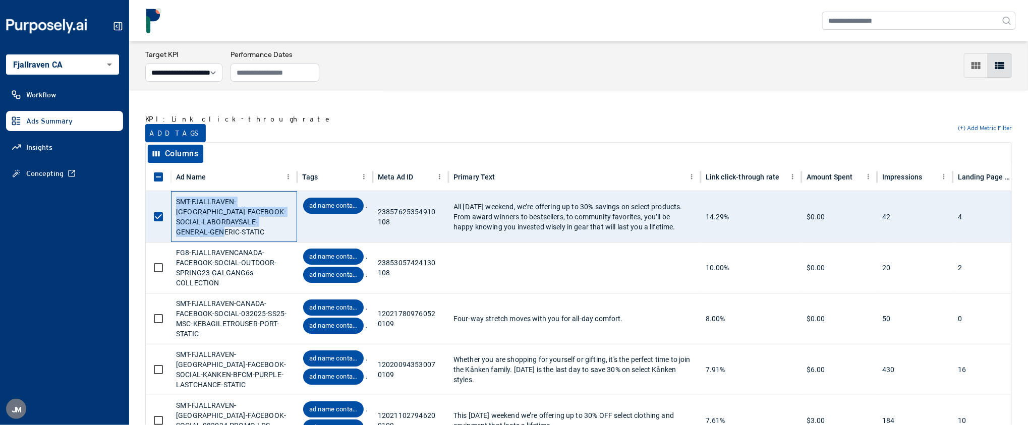
copy div "SMT-FJALLRAVEN-[GEOGRAPHIC_DATA]-FACEBOOK-SOCIAL-LABORDAYSALE-GENERAL-GENERIC-S…"
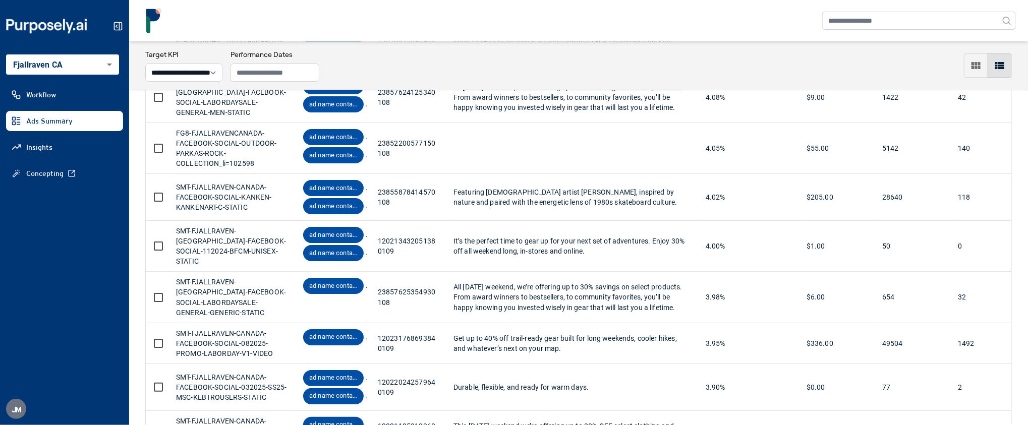
scroll to position [2216, 0]
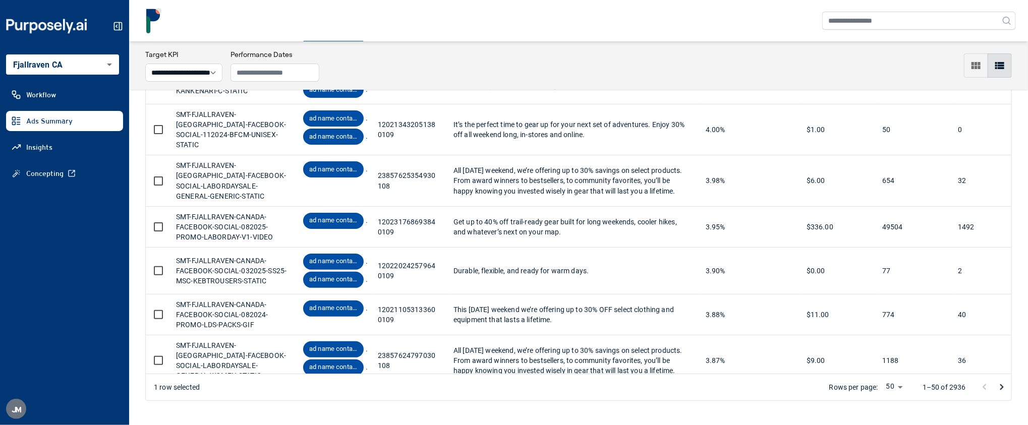
drag, startPoint x: 224, startPoint y: 316, endPoint x: 173, endPoint y: 288, distance: 58.7
click at [173, 386] on div "SMT-FJALLRAVEN-CANADA-FACEBOOK-SOCIAL-PROMO-062024-FATHERSDAY-PRODUCT-COLLECTION" at bounding box center [234, 411] width 126 height 51
click at [231, 336] on div "SMT-FJALLRAVEN-[GEOGRAPHIC_DATA]-FACEBOOK-SOCIAL-LABORDAYSALE-GENERAL-WOMEN-STA…" at bounding box center [234, 361] width 116 height 50
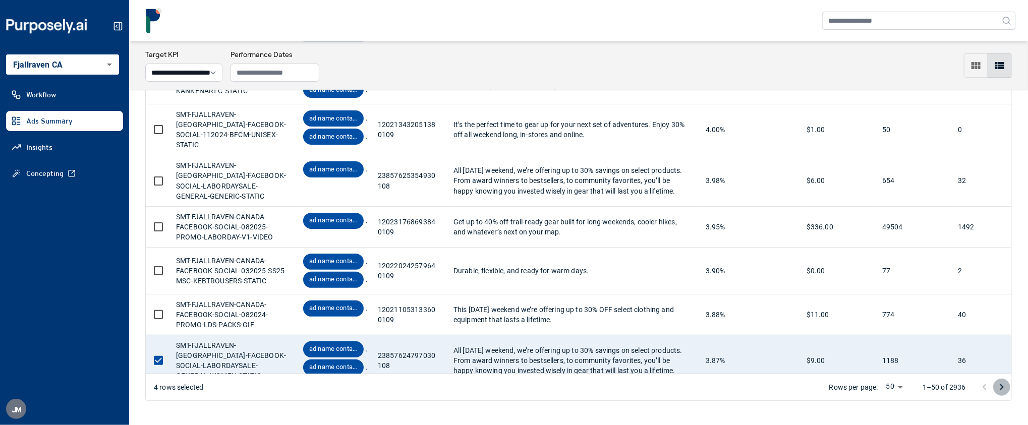
click at [1005, 385] on icon "Go to next page" at bounding box center [1002, 387] width 12 height 12
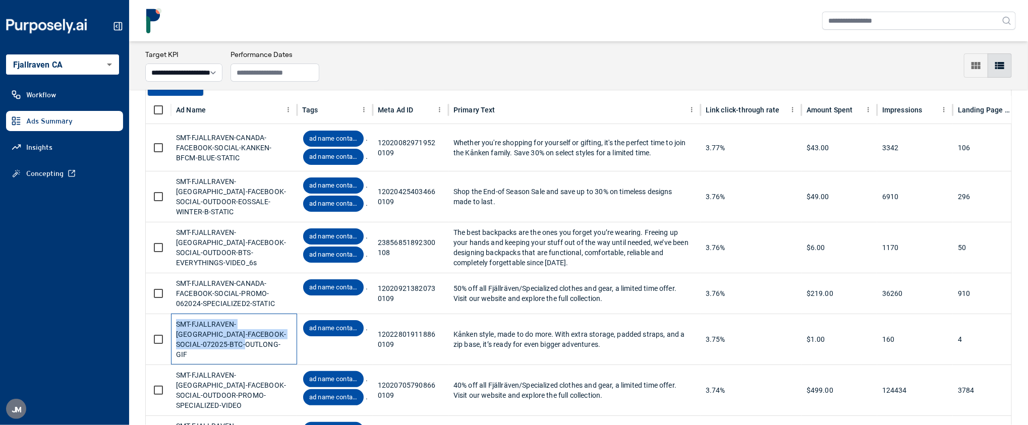
drag, startPoint x: 234, startPoint y: 342, endPoint x: 175, endPoint y: 321, distance: 62.4
click at [175, 321] on div "SMT-FJALLRAVEN-[GEOGRAPHIC_DATA]-FACEBOOK-SOCIAL-072025-BTC-OUTLONG-GIF" at bounding box center [234, 339] width 126 height 51
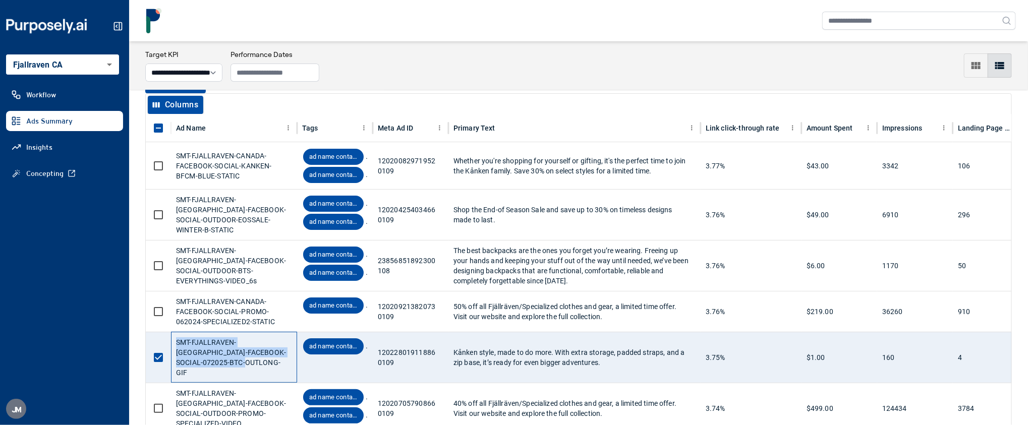
copy div "SMT-FJALLRAVEN-[GEOGRAPHIC_DATA]-FACEBOOK-SOCIAL-072025-BTC-OUTLONG-GIF"
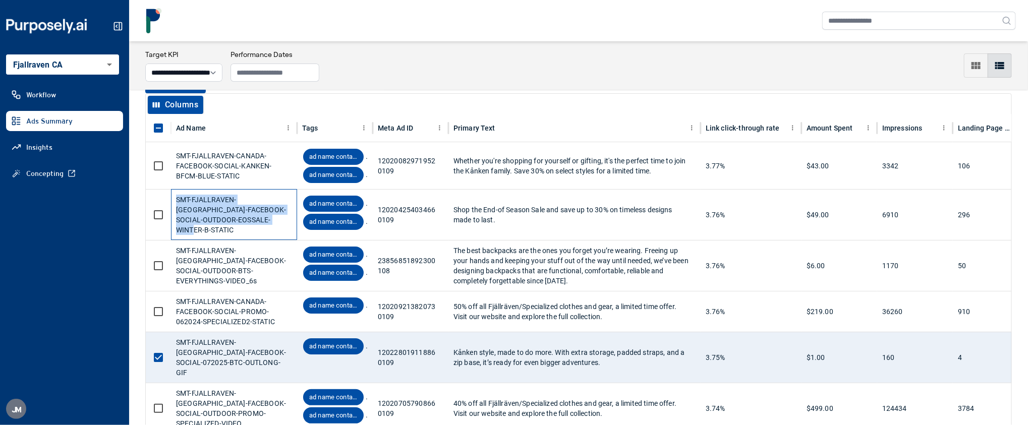
drag, startPoint x: 268, startPoint y: 224, endPoint x: 175, endPoint y: 206, distance: 95.0
click at [175, 206] on div "SMT-FJALLRAVEN-[GEOGRAPHIC_DATA]-FACEBOOK-SOCIAL-OUTDOOR-EOSSALE-WINTER-B-STATIC" at bounding box center [234, 214] width 126 height 51
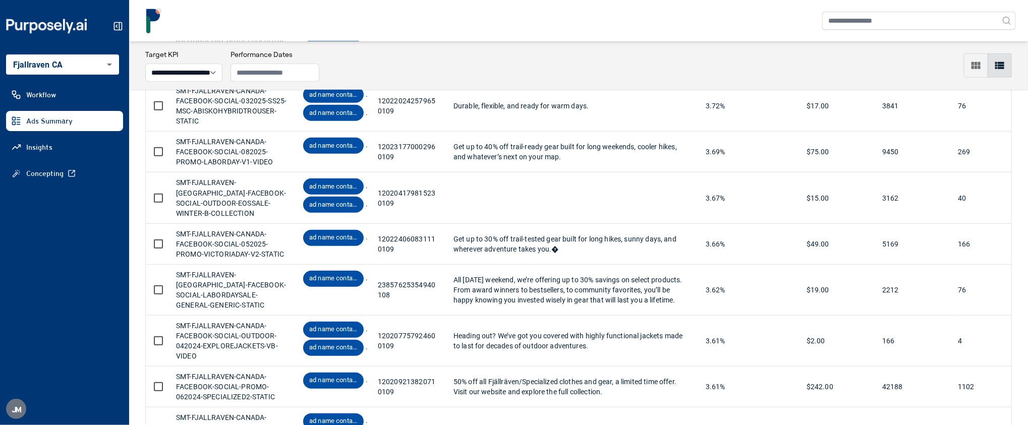
scroll to position [514, 0]
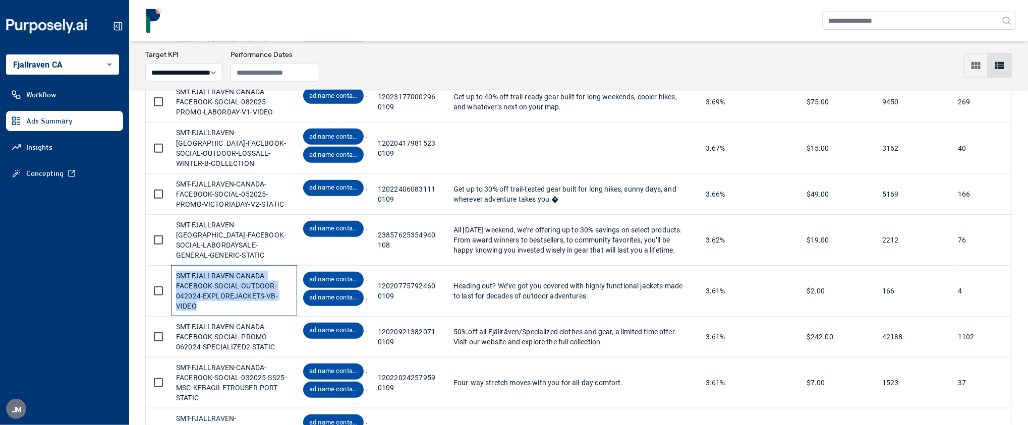
drag, startPoint x: 205, startPoint y: 275, endPoint x: 175, endPoint y: 247, distance: 40.7
click at [175, 265] on div "SMT-FJALLRAVEN-CANADA-FACEBOOK-SOCIAL-OUTDOOR-042024-EXPLOREJACKETS-VB-VIDEO" at bounding box center [234, 290] width 126 height 51
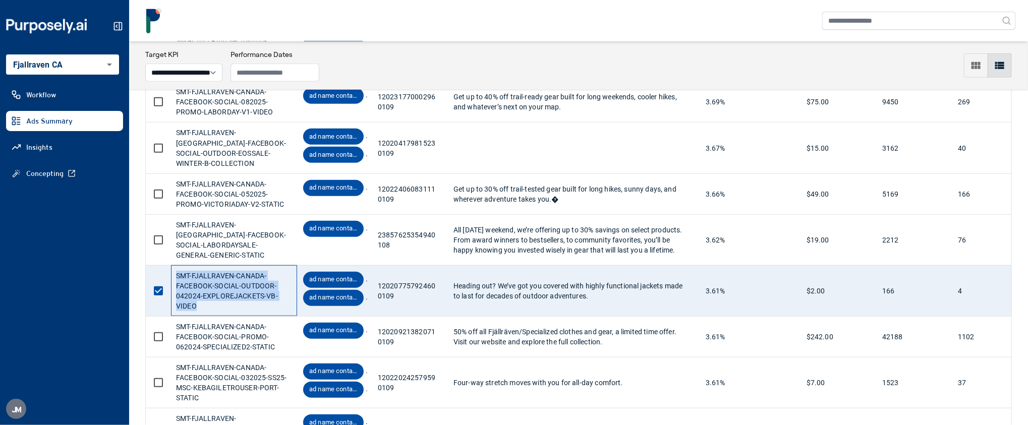
copy div "SMT-FJALLRAVEN-CANADA-FACEBOOK-SOCIAL-OUTDOOR-042024-EXPLOREJACKETS-VB-VIDEO"
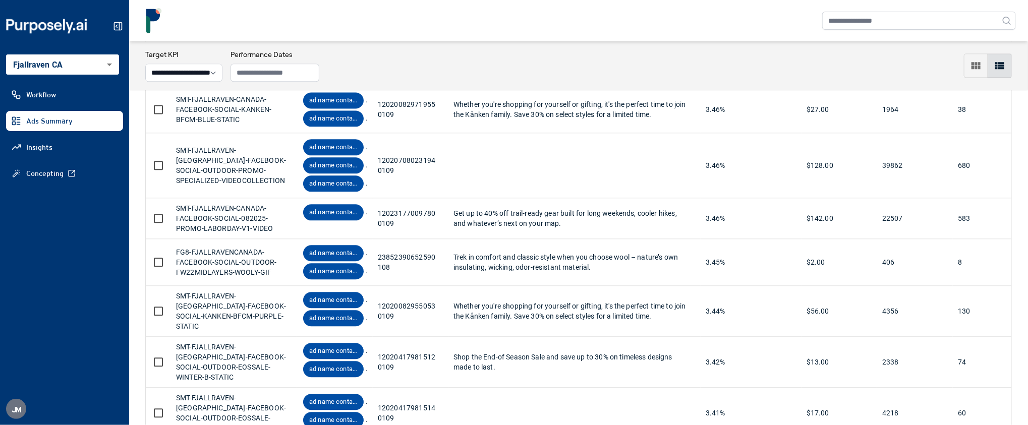
scroll to position [1339, 0]
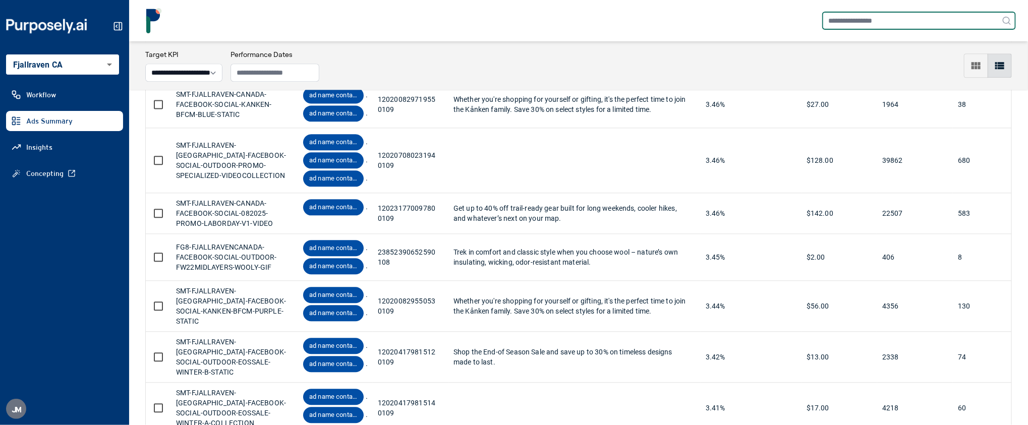
click at [919, 18] on input "text" at bounding box center [919, 21] width 194 height 18
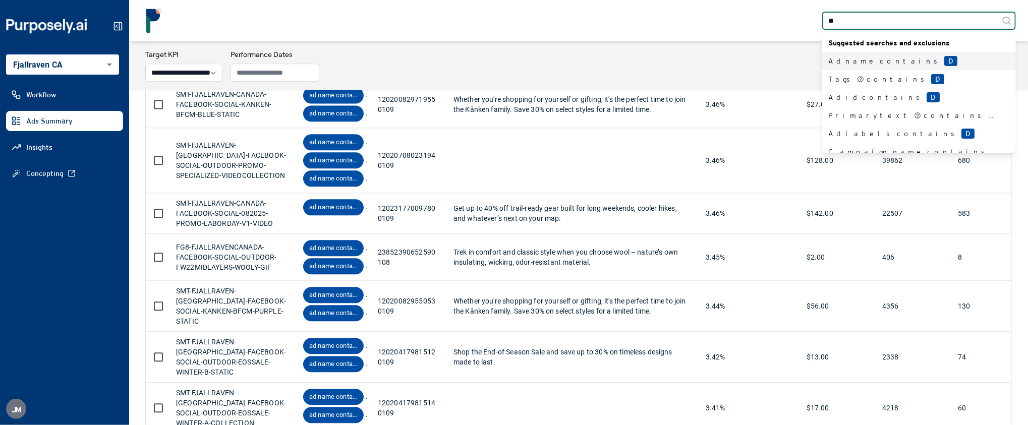
type input "***"
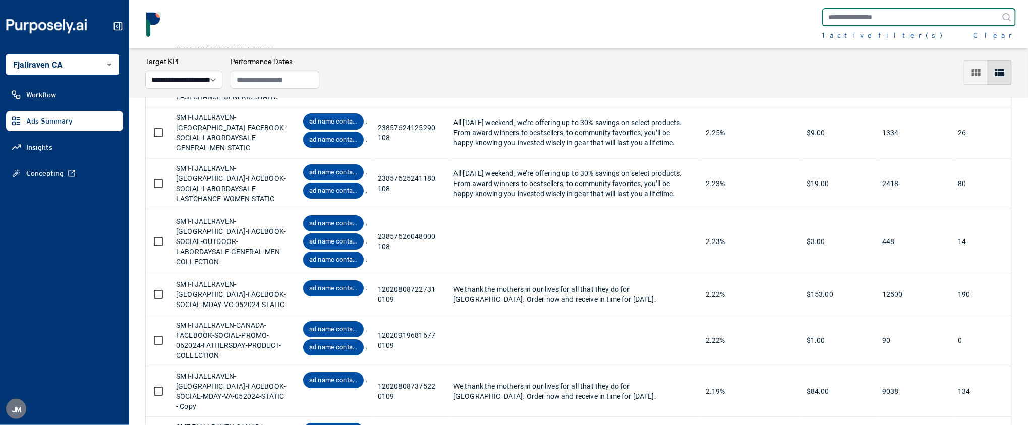
scroll to position [2237, 0]
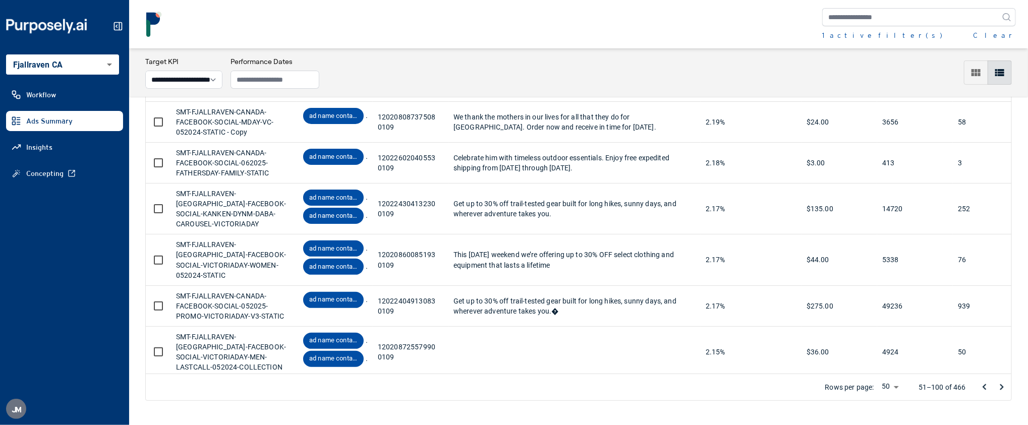
click at [61, 146] on link "Insights" at bounding box center [64, 147] width 117 height 20
click at [54, 68] on body "**********" at bounding box center [514, 212] width 1028 height 425
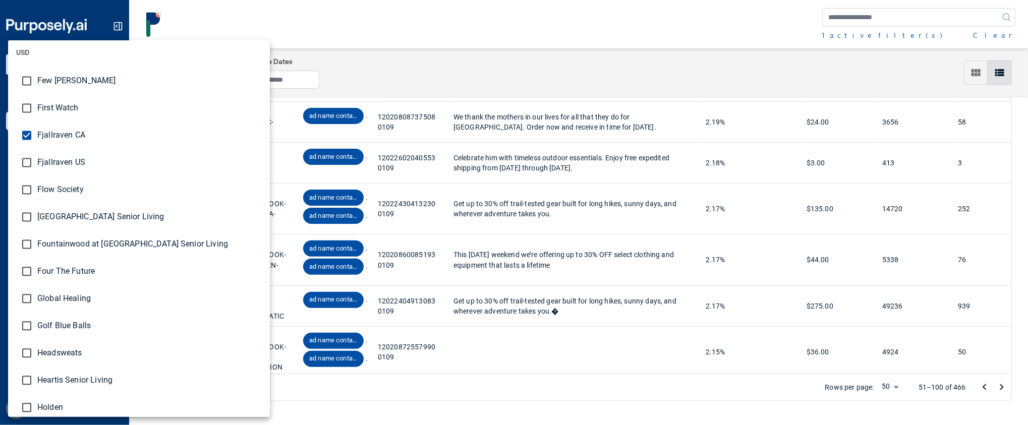
scroll to position [1072, 0]
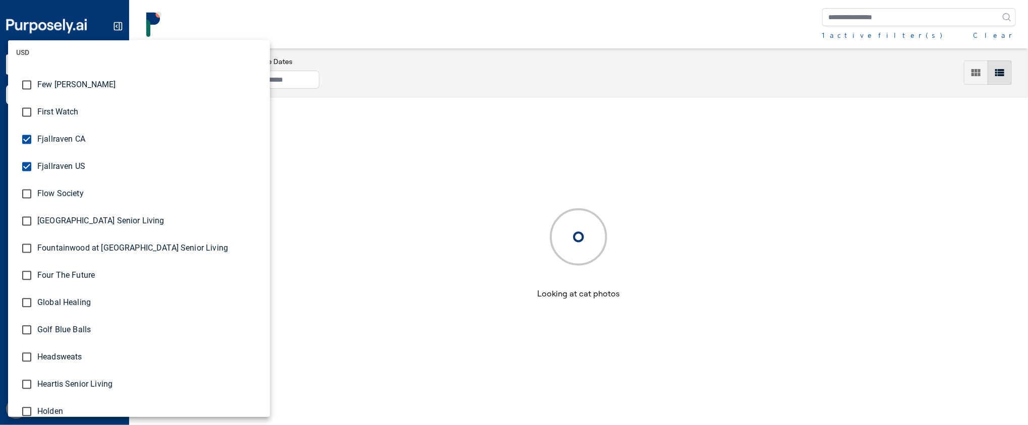
scroll to position [49, 0]
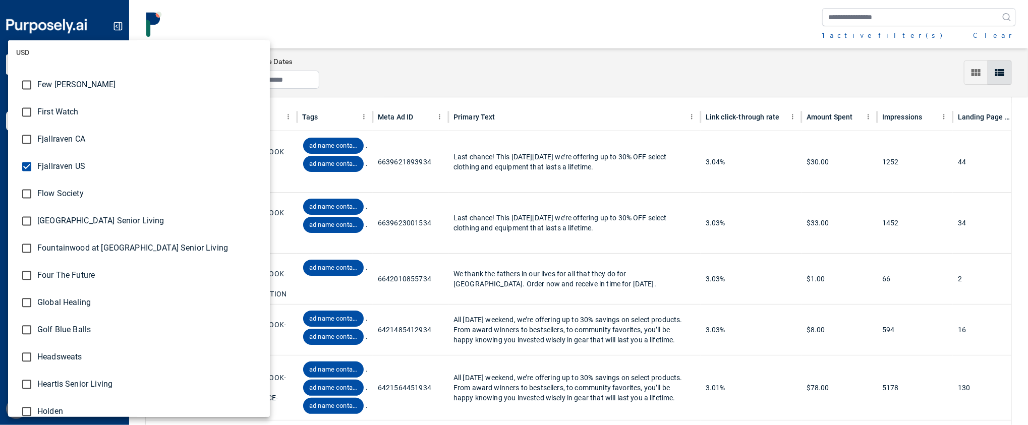
click at [266, 249] on div at bounding box center [514, 212] width 1028 height 425
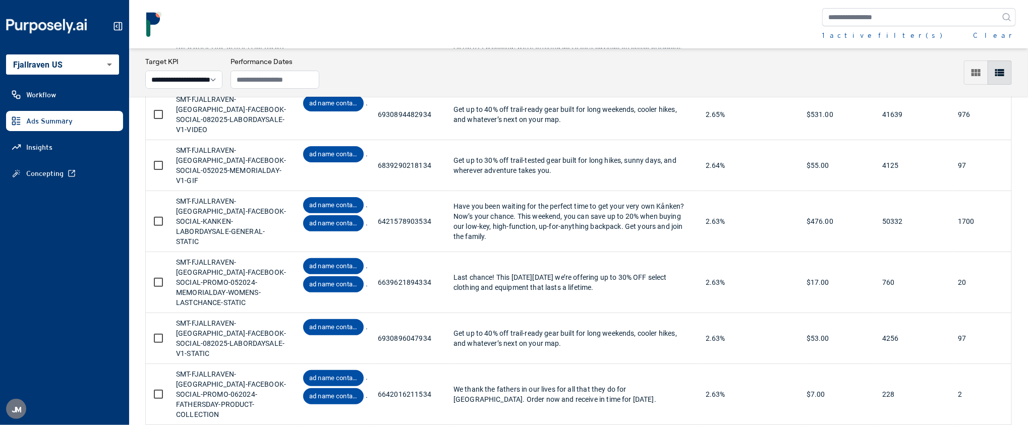
scroll to position [2352, 0]
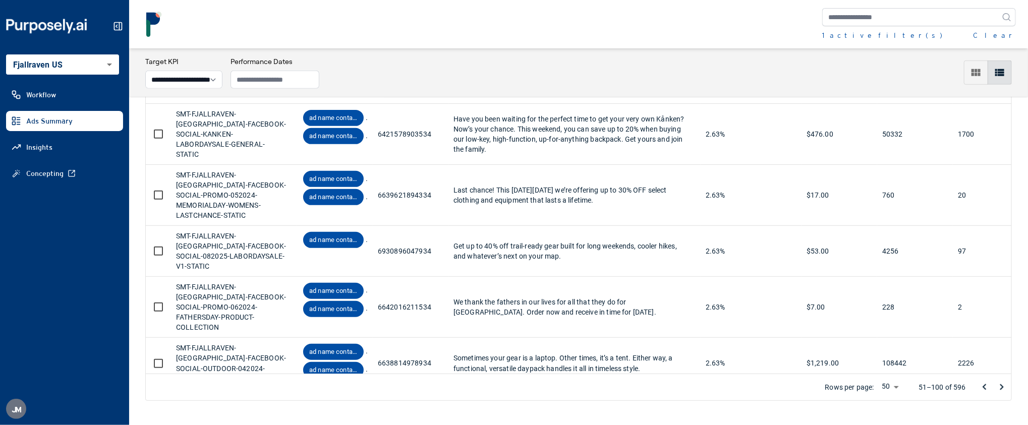
drag, startPoint x: 254, startPoint y: 255, endPoint x: 178, endPoint y: 229, distance: 80.8
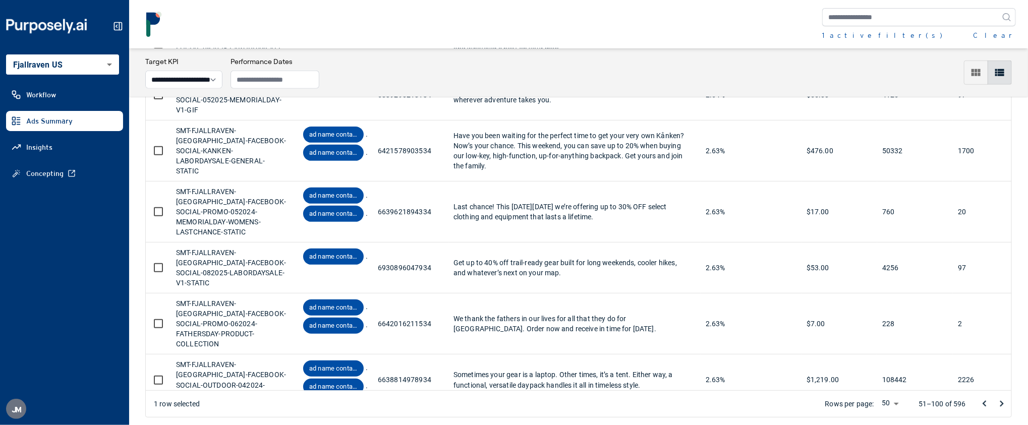
copy div "SMT-FJALLRAVEN-[GEOGRAPHIC_DATA]-FACEBOOK-SOCIAL-PROMO-052024-MEMORIALDAY-MENS-…"
click at [1005, 400] on icon "Go to next page" at bounding box center [1002, 404] width 12 height 12
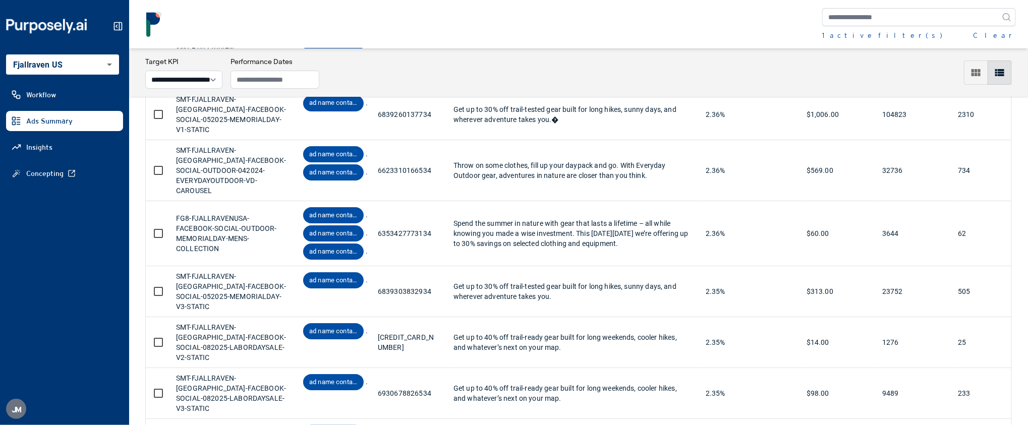
scroll to position [2377, 0]
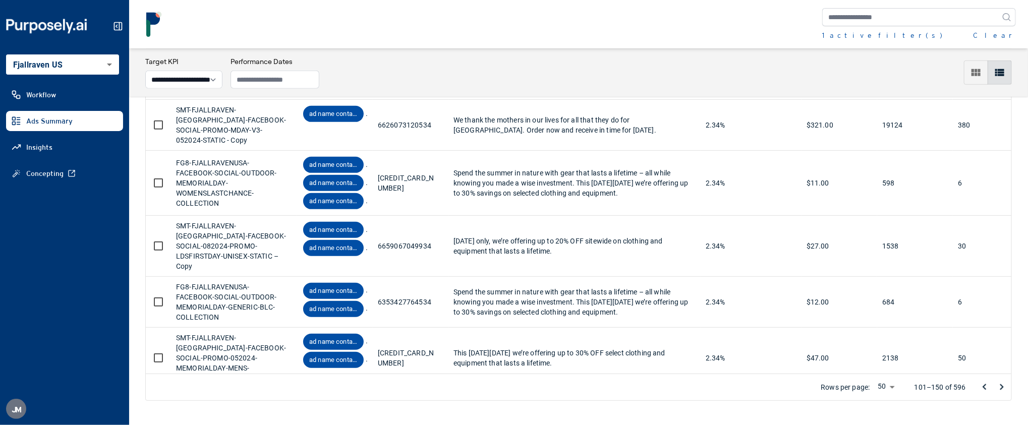
click at [1000, 386] on icon "Go to next page" at bounding box center [1002, 387] width 12 height 12
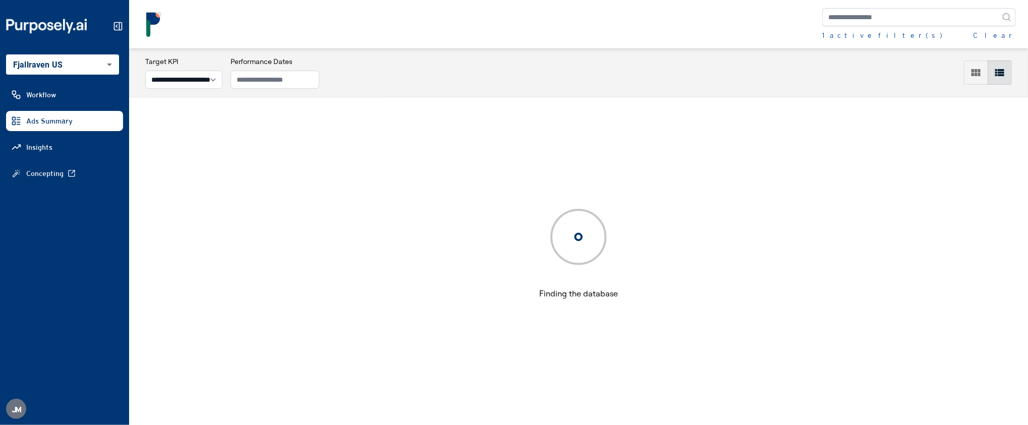
scroll to position [49, 0]
click at [1012, 36] on button "Clear" at bounding box center [994, 35] width 43 height 10
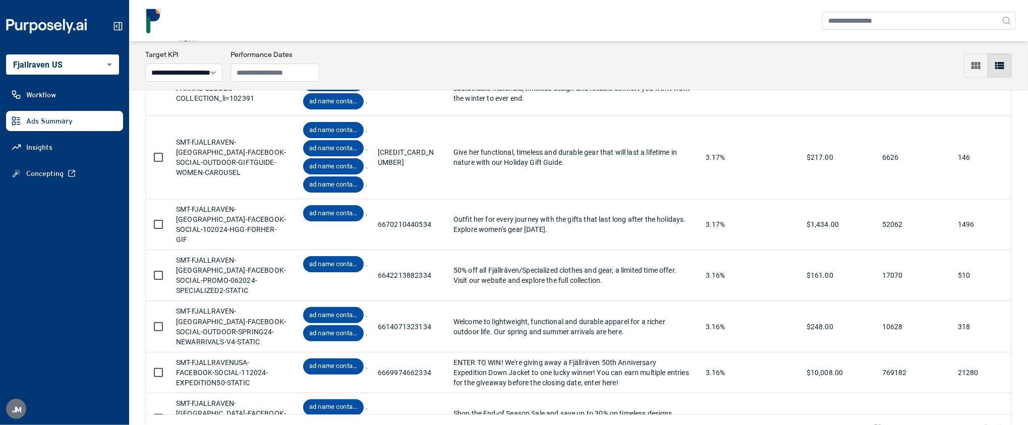
scroll to position [2212, 0]
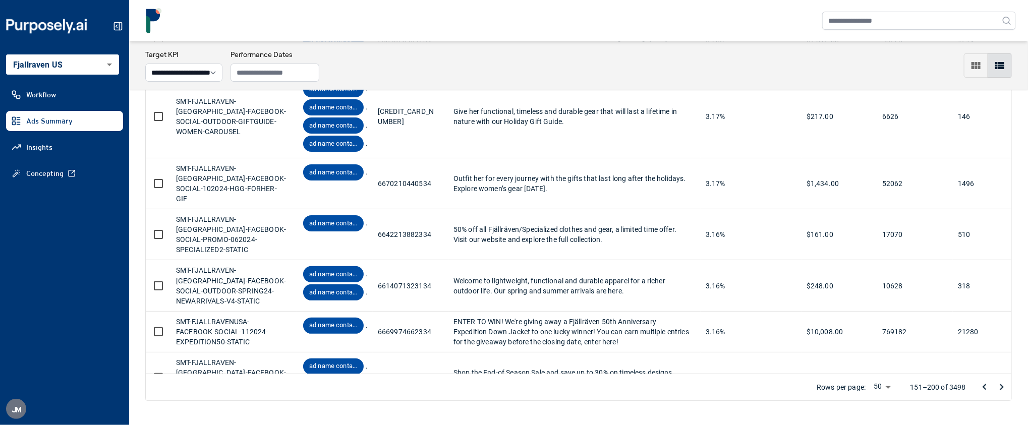
drag, startPoint x: 280, startPoint y: 360, endPoint x: 173, endPoint y: 339, distance: 109.6
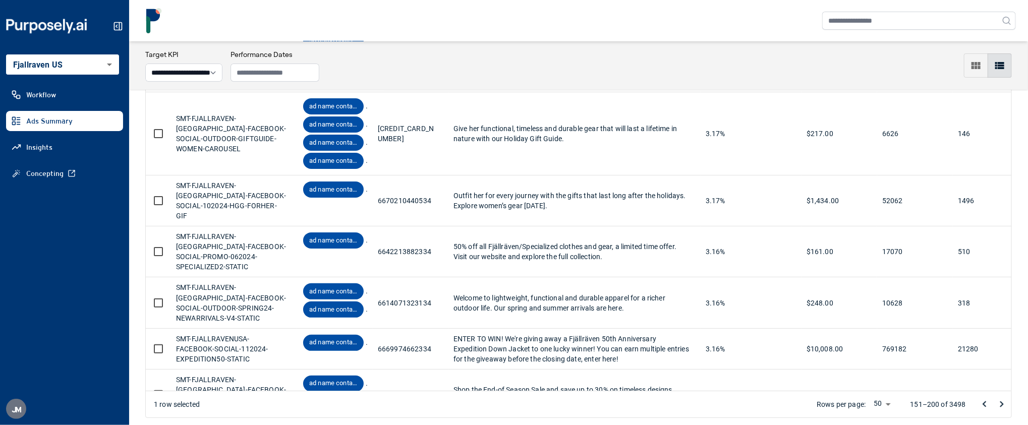
copy div "SMT-FJALLRAVEN-[GEOGRAPHIC_DATA]-FACEBOOK-SOCIAL-PROMO-062024-SPECIALIZED2-VIDEO"
click at [1005, 406] on icon "Go to next page" at bounding box center [1002, 405] width 12 height 12
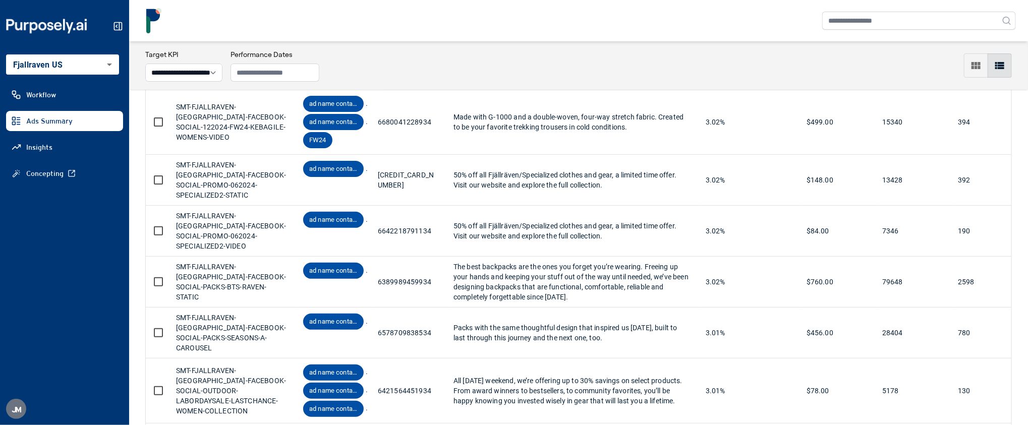
scroll to position [2407, 0]
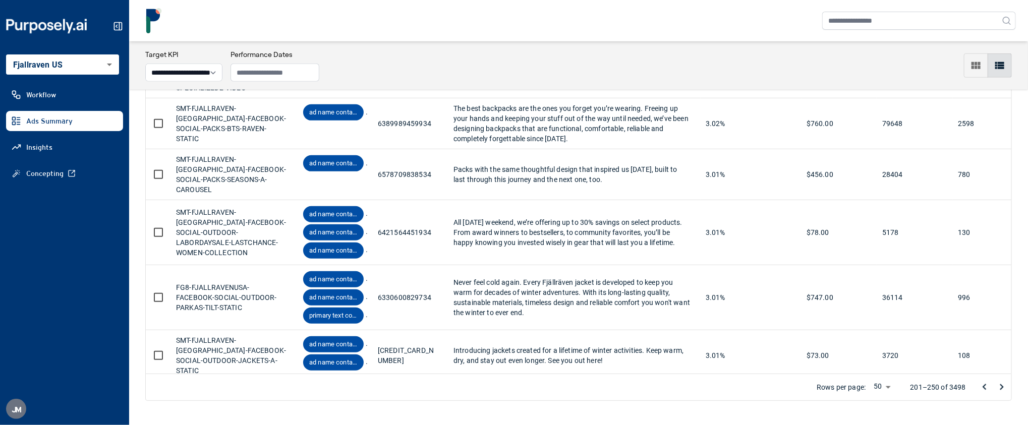
drag, startPoint x: 210, startPoint y: 306, endPoint x: 174, endPoint y: 284, distance: 42.8
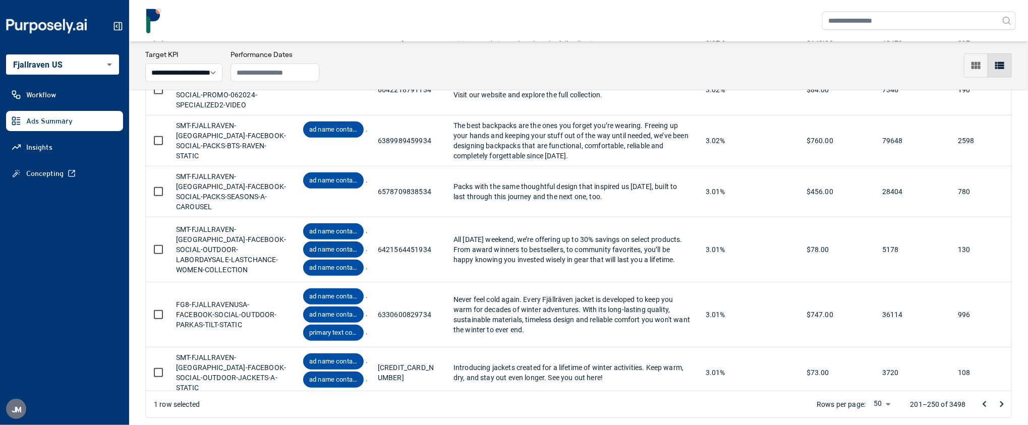
copy div "SMT-FJALLRAVEN-[GEOGRAPHIC_DATA]-FACEBOOK-SOCIAL-KANKEN-BTS-A-STATIC"
click at [74, 75] on div "**********" at bounding box center [64, 96] width 117 height 180
click at [74, 62] on body "**********" at bounding box center [514, 212] width 1028 height 425
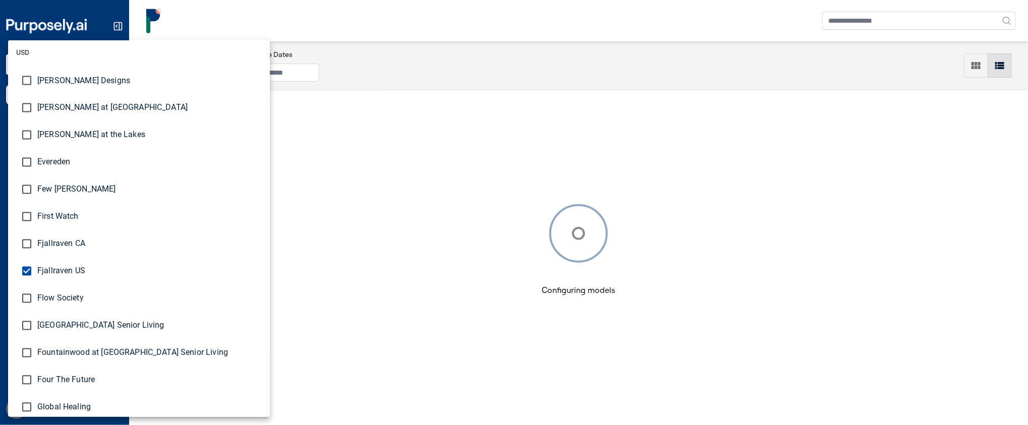
scroll to position [960, 0]
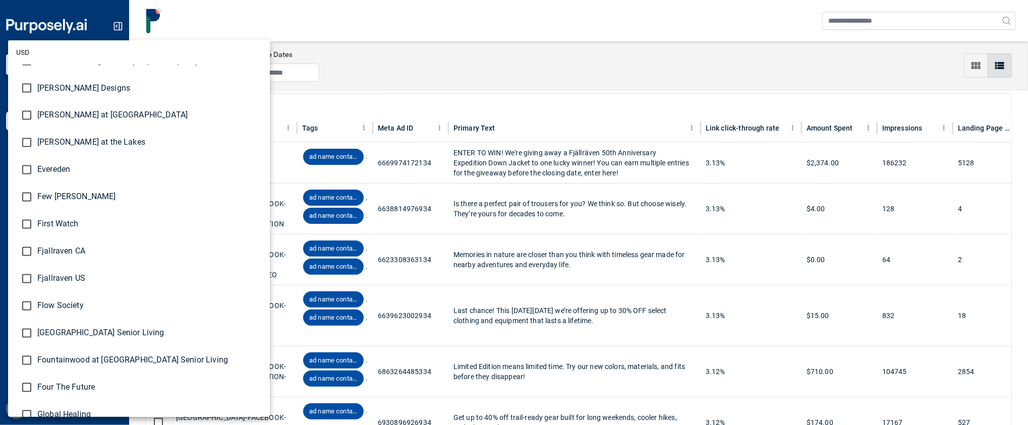
click at [438, 39] on div at bounding box center [514, 212] width 1028 height 425
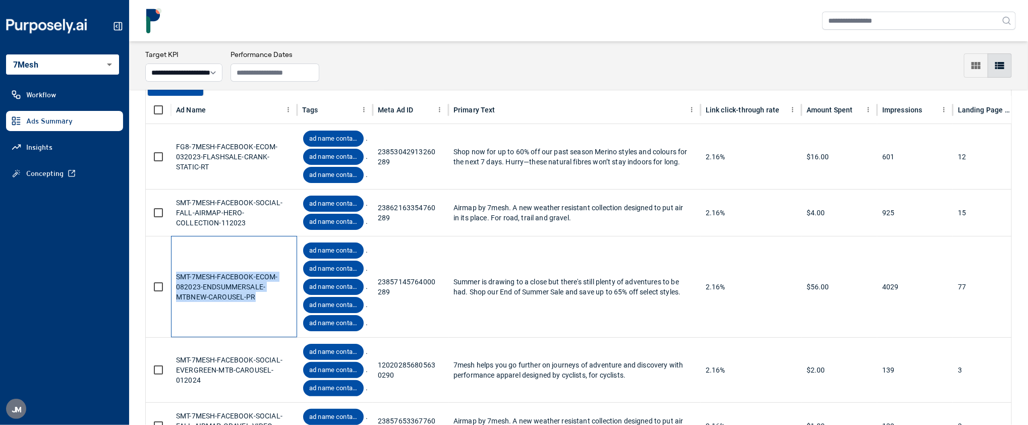
drag, startPoint x: 258, startPoint y: 298, endPoint x: 177, endPoint y: 278, distance: 84.3
click at [177, 278] on div "SMT-7MESH-FACEBOOK-ECOM-082023-ENDSUMMERSALE-MTBNEW-CAROUSEL-PR" at bounding box center [234, 287] width 116 height 101
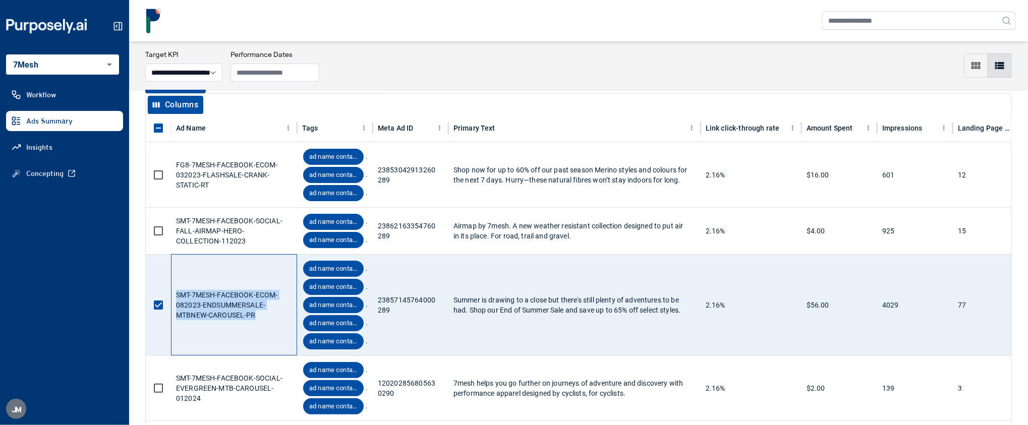
copy div "SMT-7MESH-FACEBOOK-ECOM-082023-ENDSUMMERSALE-MTBNEW-CAROUSEL-PR"
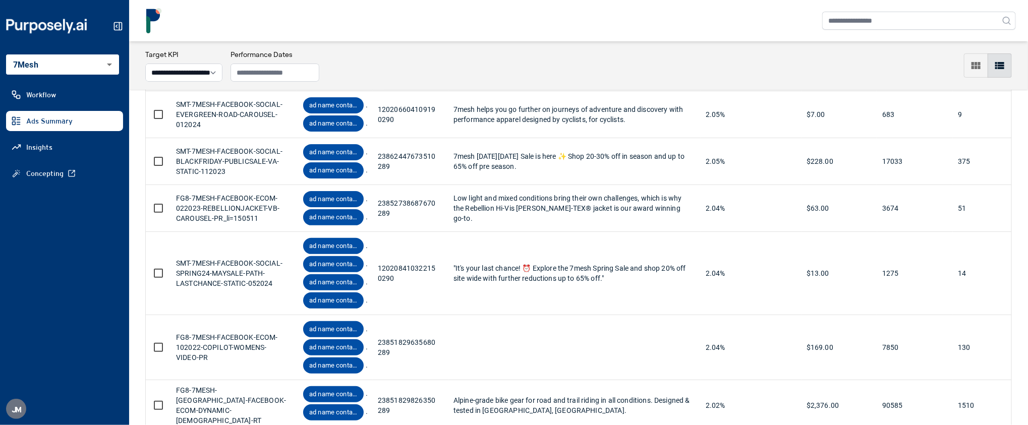
scroll to position [2472, 0]
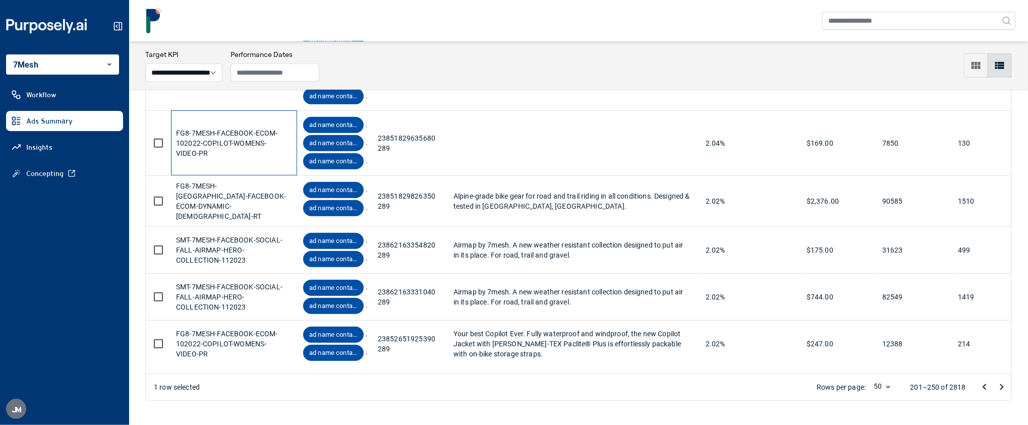
click at [213, 161] on div "FG8-7MESH-FACEBOOK-ECOM-102022-COPILOT-WOMENS-VIDEO-PR" at bounding box center [234, 143] width 116 height 65
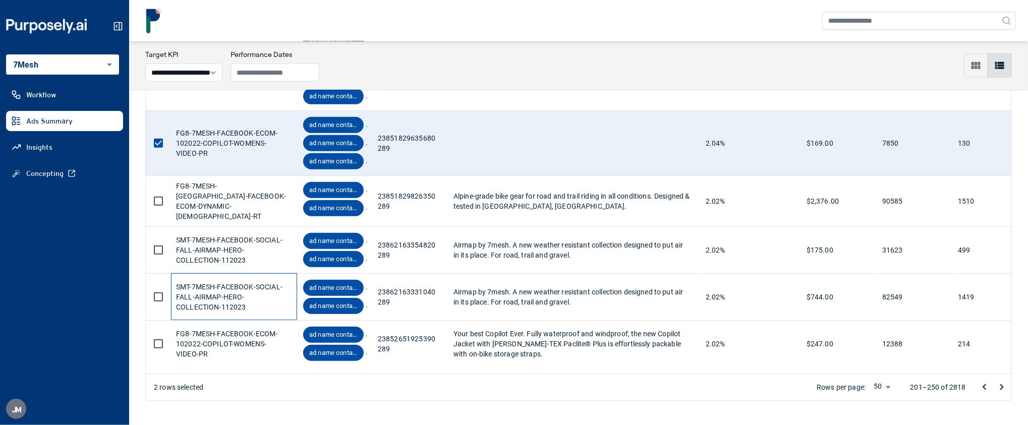
click at [249, 315] on div "SMT-7MESH-FACEBOOK-SOCIAL-FALL-AIRMAP-HERO-COLLECTION-112023" at bounding box center [234, 297] width 116 height 46
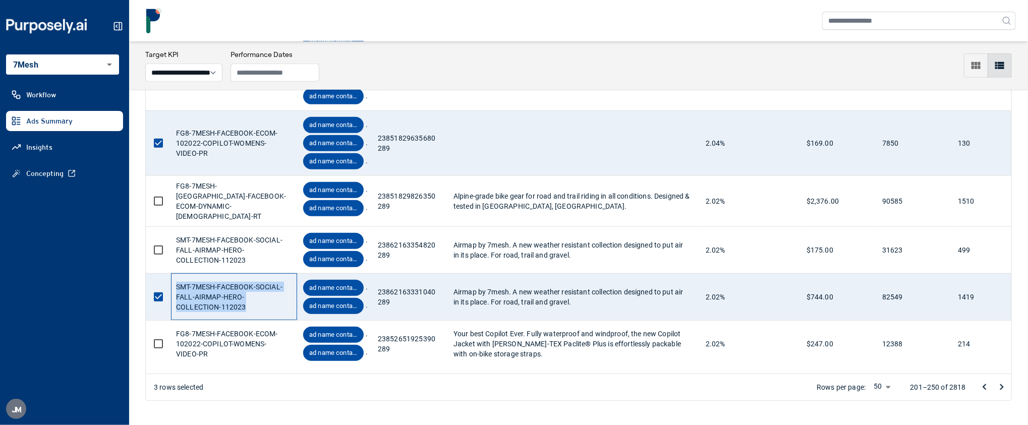
drag, startPoint x: 247, startPoint y: 312, endPoint x: 175, endPoint y: 289, distance: 75.6
click at [175, 289] on div "SMT-7MESH-FACEBOOK-SOCIAL-FALL-AIRMAP-HERO-COLLECTION-112023" at bounding box center [234, 296] width 126 height 47
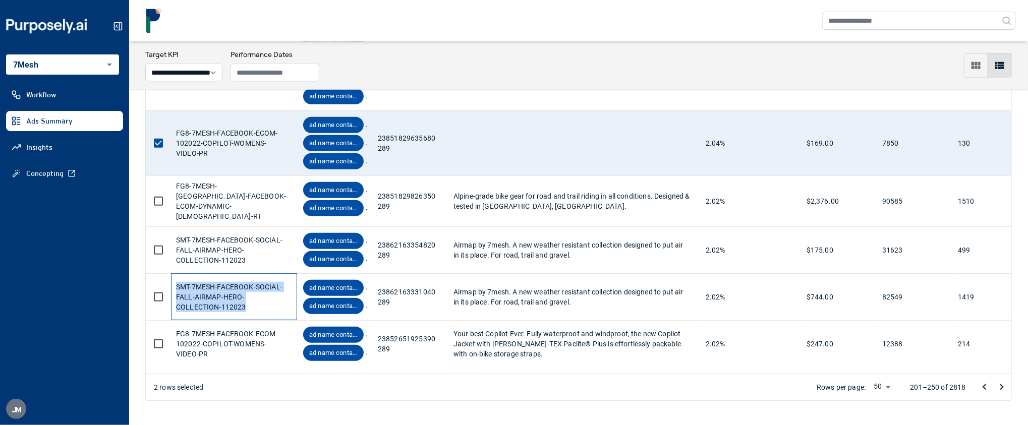
copy div "SMT-7MESH-FACEBOOK-SOCIAL-FALL-AIRMAP-HERO-COLLECTION-112023"
click at [1002, 385] on icon "Go to next page" at bounding box center [1002, 387] width 12 height 12
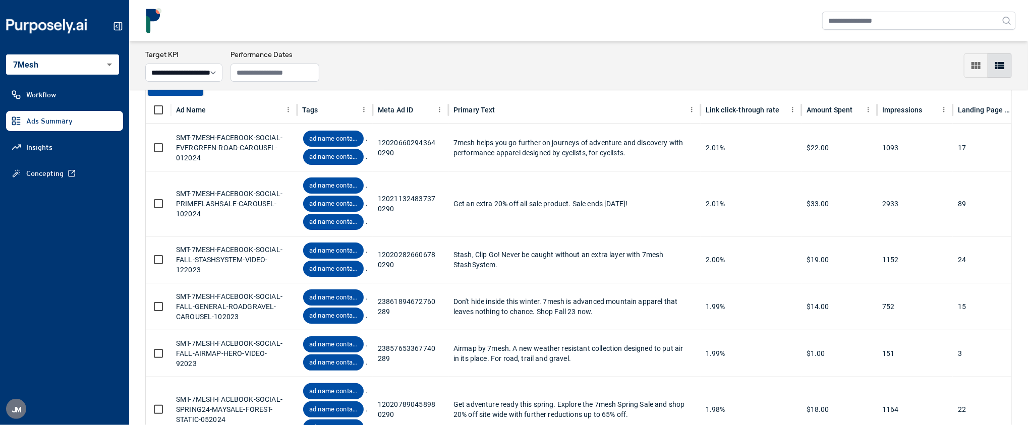
click at [89, 67] on body "**********" at bounding box center [514, 212] width 1028 height 425
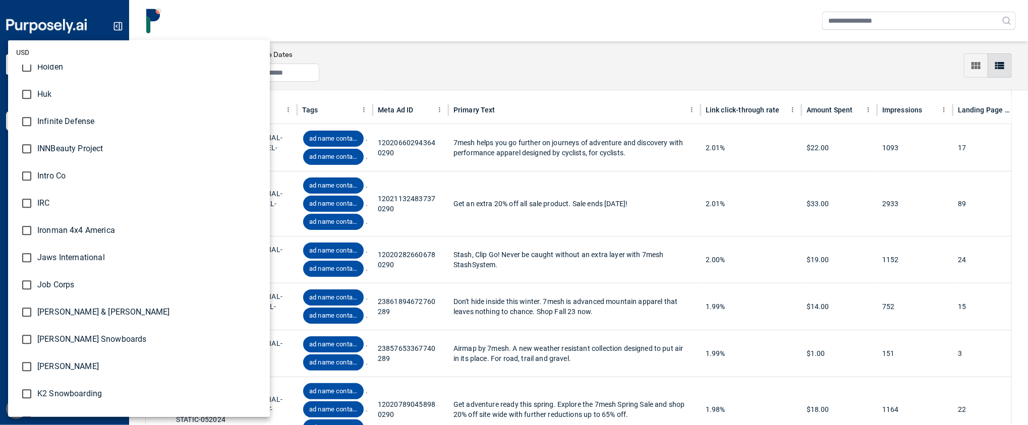
scroll to position [1420, 0]
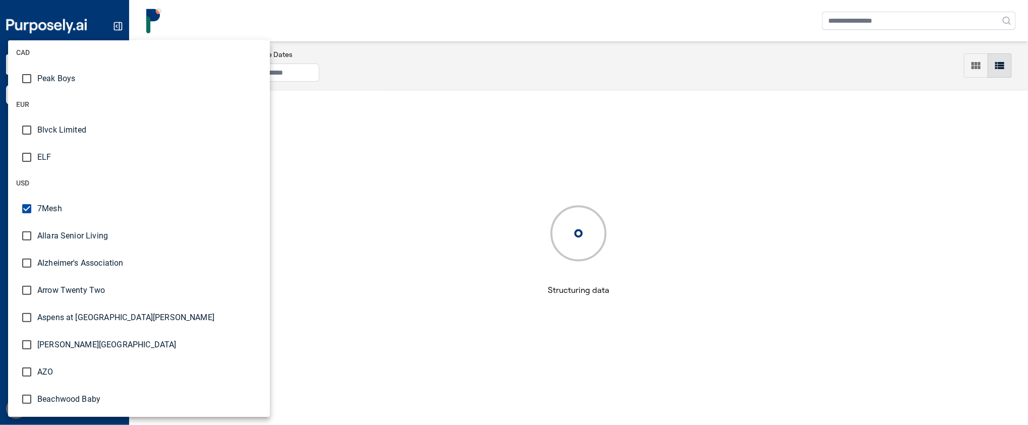
scroll to position [38, 0]
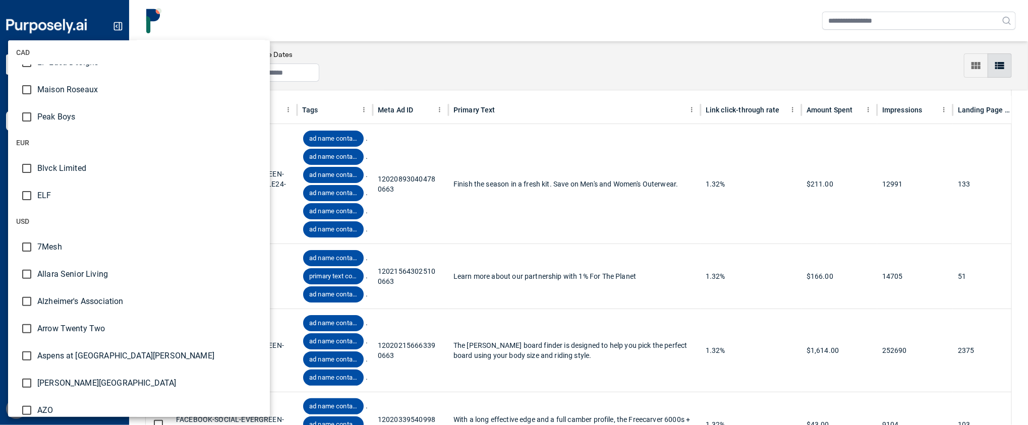
click at [352, 54] on div at bounding box center [514, 212] width 1028 height 425
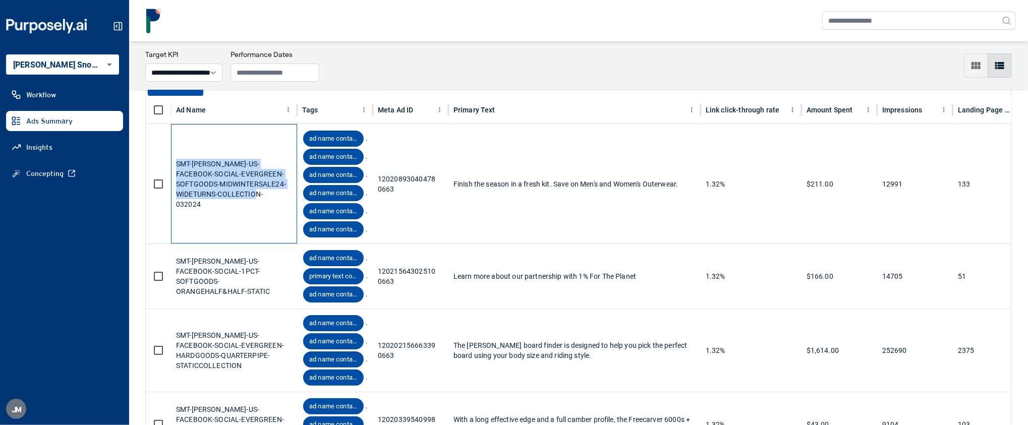
drag, startPoint x: 290, startPoint y: 198, endPoint x: 167, endPoint y: 169, distance: 126.2
click at [167, 169] on div "SMT-[PERSON_NAME]-US-FACEBOOK-SOCIAL-EVERGREEN-SOFTGOODS-MIDWINTERSALE24-WIDETU…" at bounding box center [739, 184] width 1186 height 120
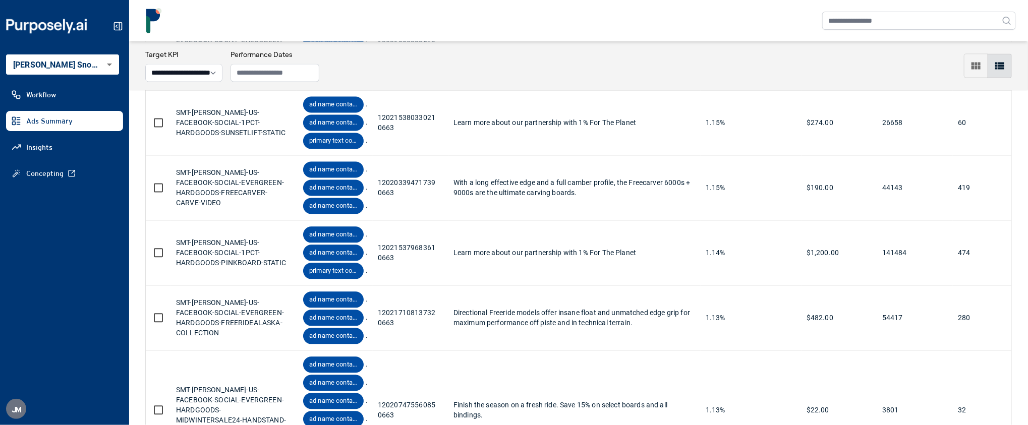
scroll to position [3313, 0]
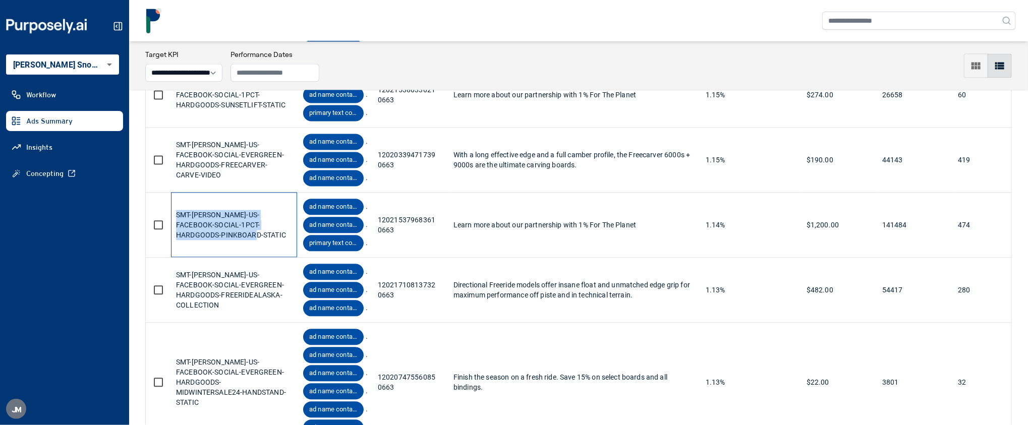
drag, startPoint x: 246, startPoint y: 241, endPoint x: 173, endPoint y: 223, distance: 74.9
click at [173, 223] on div "SMT-[PERSON_NAME]-US-FACEBOOK-SOCIAL-1PCT-HARDGOODS-PINKBOARD-STATIC" at bounding box center [234, 224] width 126 height 65
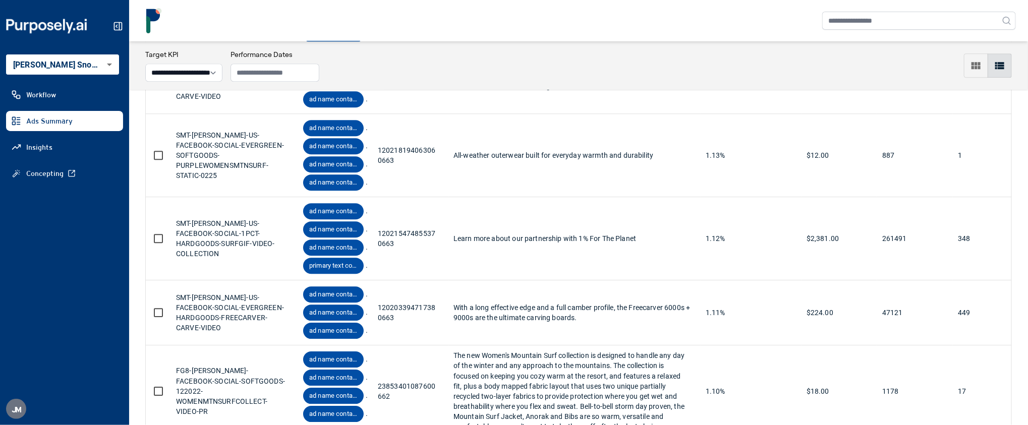
scroll to position [4101, 0]
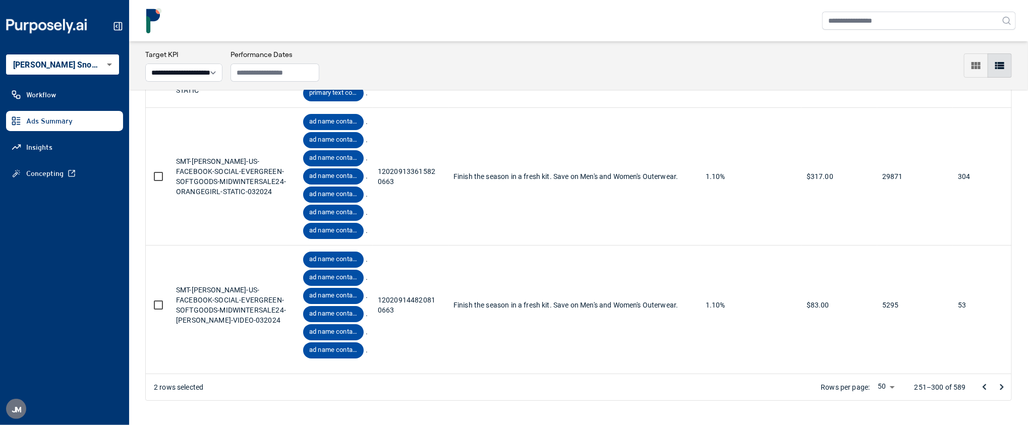
click at [1000, 386] on icon "Go to next page" at bounding box center [1002, 387] width 12 height 12
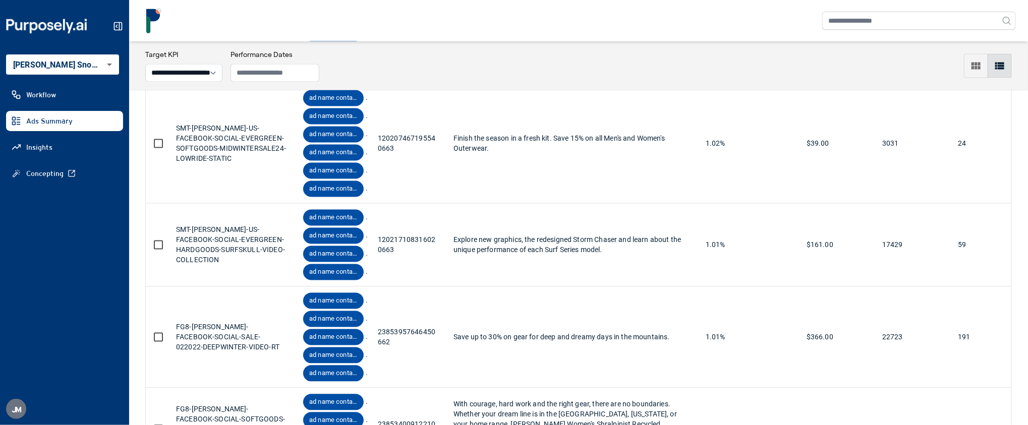
scroll to position [1140, 0]
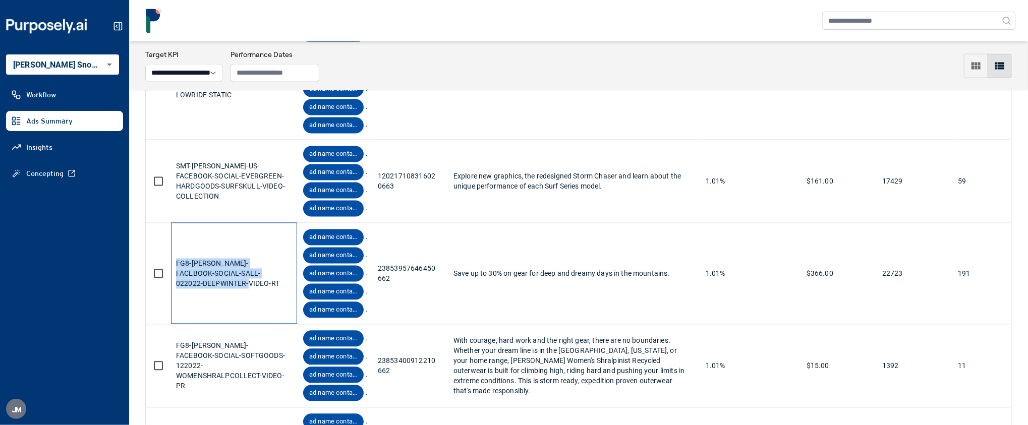
drag, startPoint x: 210, startPoint y: 288, endPoint x: 174, endPoint y: 267, distance: 41.8
click at [174, 267] on div "FG8-[PERSON_NAME]-FACEBOOK-SOCIAL-SALE-022022-DEEPWINTER-VIDEO-RT" at bounding box center [234, 273] width 126 height 101
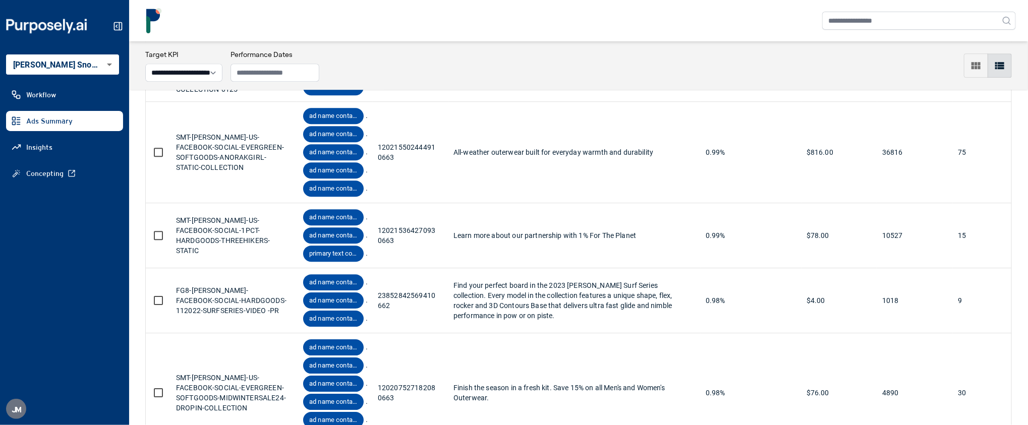
scroll to position [1697, 0]
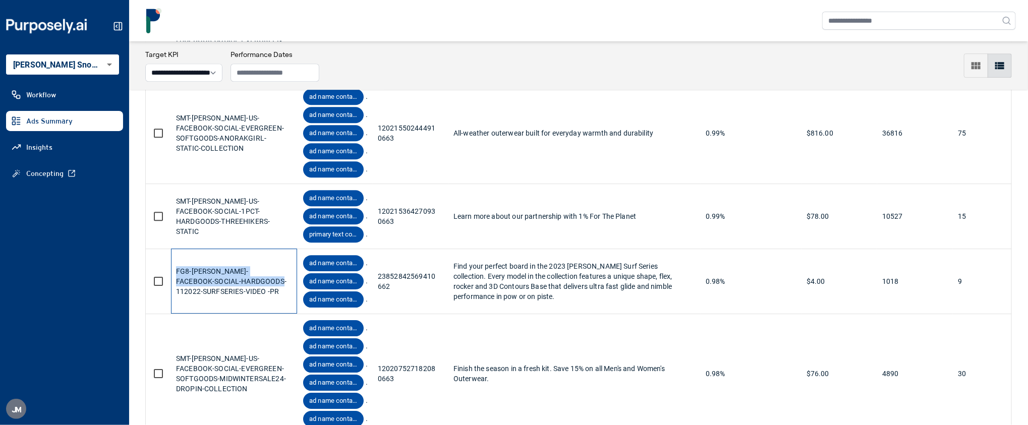
drag, startPoint x: 265, startPoint y: 291, endPoint x: 177, endPoint y: 277, distance: 89.3
click at [177, 277] on div "FG8-[PERSON_NAME]-FACEBOOK-SOCIAL-HARDGOODS-112022-SURFSERIES-VIDEO -PR" at bounding box center [234, 281] width 116 height 65
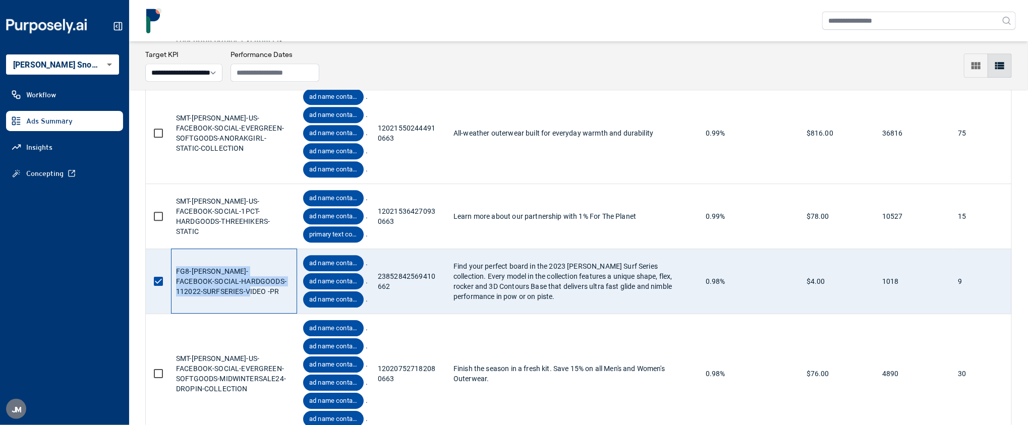
drag, startPoint x: 257, startPoint y: 296, endPoint x: 173, endPoint y: 278, distance: 86.3
click at [173, 278] on div "FG8-[PERSON_NAME]-FACEBOOK-SOCIAL-HARDGOODS-112022-SURFSERIES-VIDEO -PR" at bounding box center [234, 281] width 126 height 65
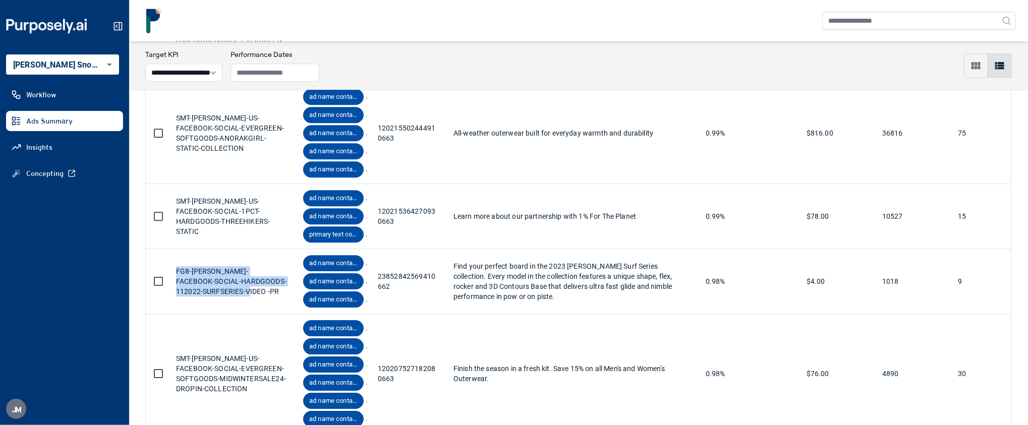
click at [87, 67] on body "**********" at bounding box center [514, 212] width 1028 height 425
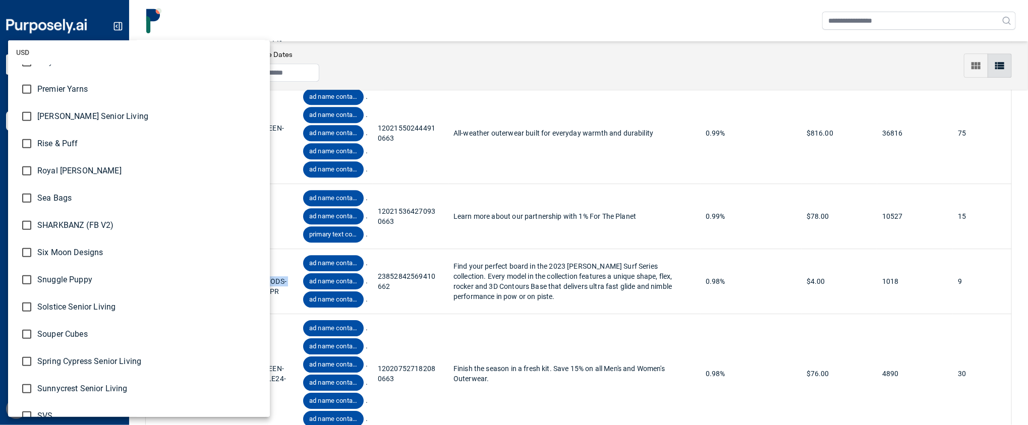
scroll to position [2452, 0]
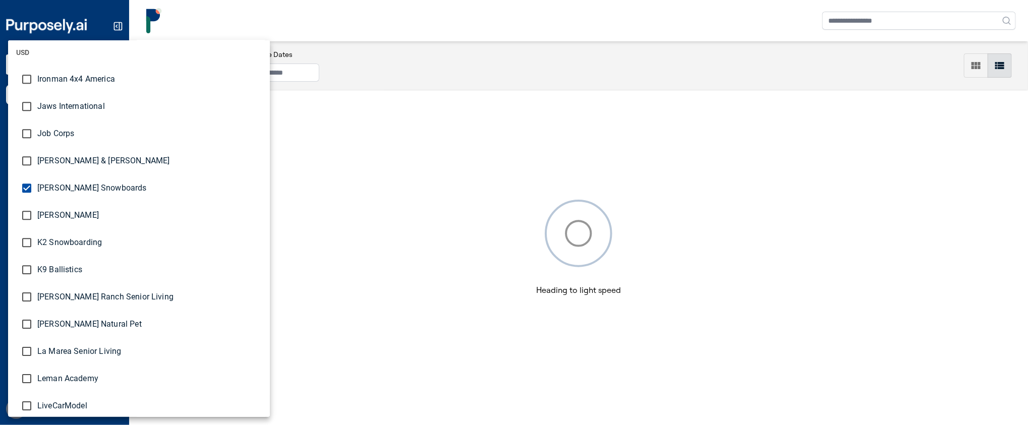
scroll to position [1504, 0]
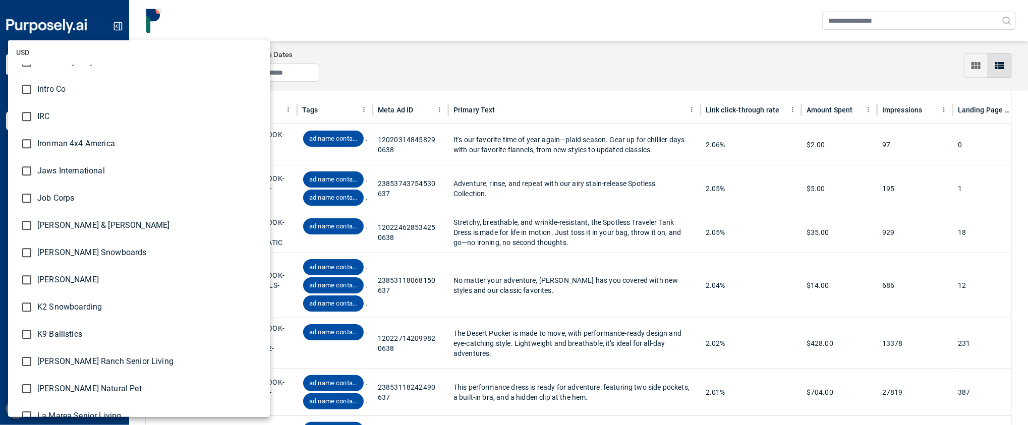
click at [310, 96] on div at bounding box center [514, 212] width 1028 height 425
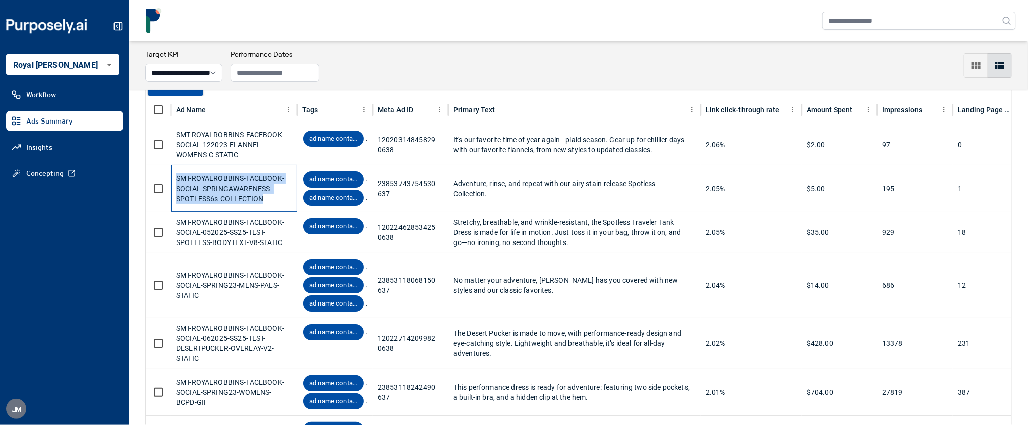
drag, startPoint x: 265, startPoint y: 198, endPoint x: 174, endPoint y: 179, distance: 92.7
click at [174, 179] on div "SMT-ROYALROBBINS-FACEBOOK-SOCIAL-SPRINGAWARENESS-SPOTLESS6s-COLLECTION" at bounding box center [234, 188] width 126 height 47
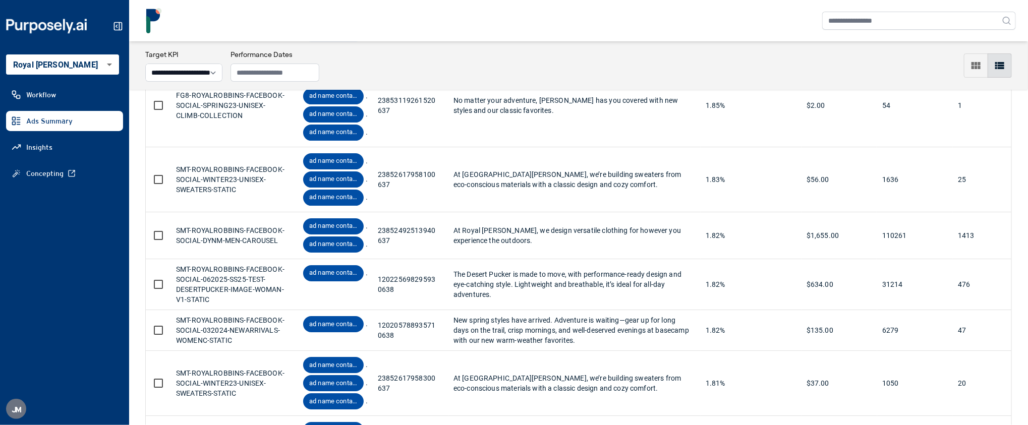
scroll to position [2369, 0]
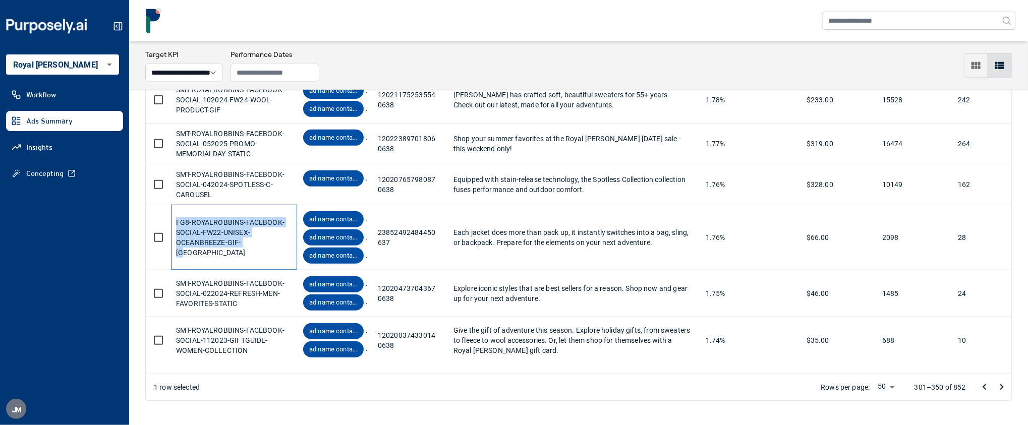
click at [169, 239] on div "FG8-ROYALROBBINS-FACEBOOK-SOCIAL-FW22-UNISEX-OCEANBREEZE-GIF-VA ad name contain…" at bounding box center [739, 237] width 1186 height 65
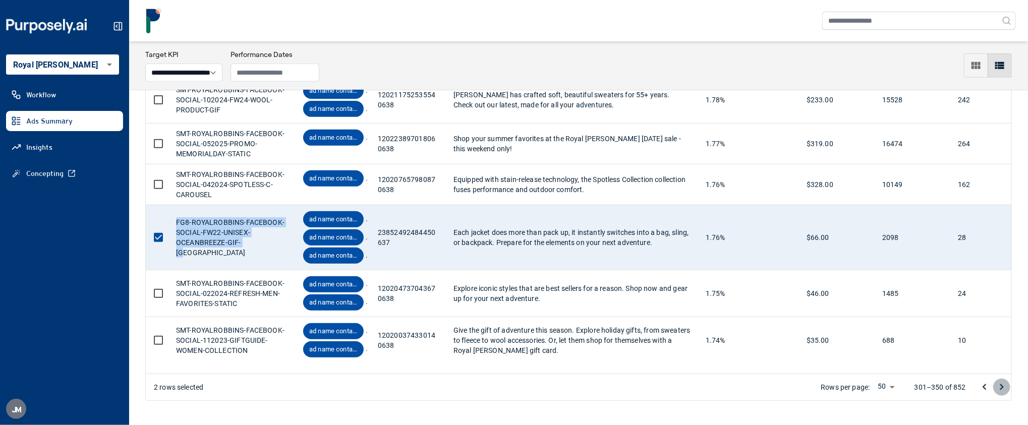
click at [1001, 379] on button "Go to next page" at bounding box center [1002, 387] width 17 height 17
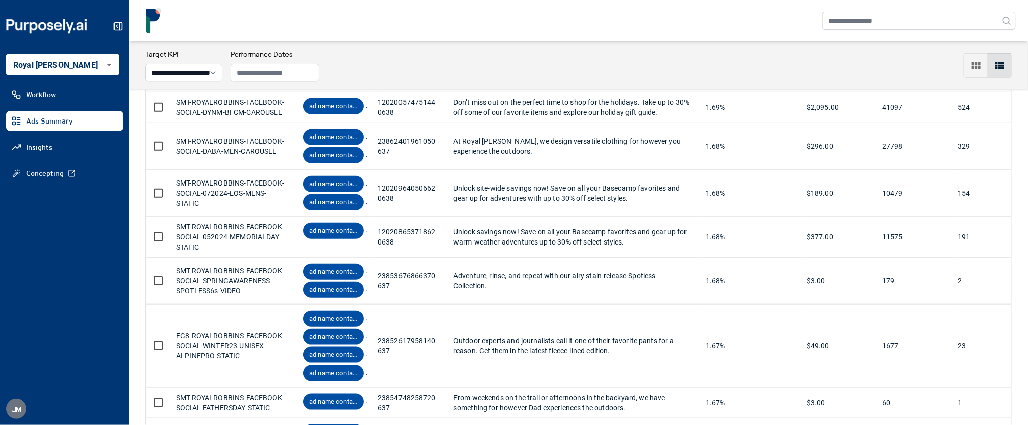
scroll to position [582, 0]
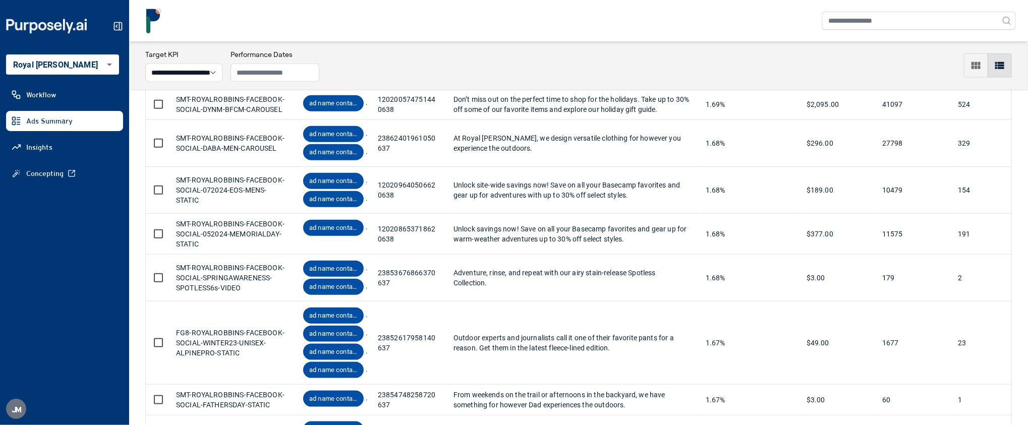
click at [73, 60] on body "**********" at bounding box center [514, 212] width 1028 height 425
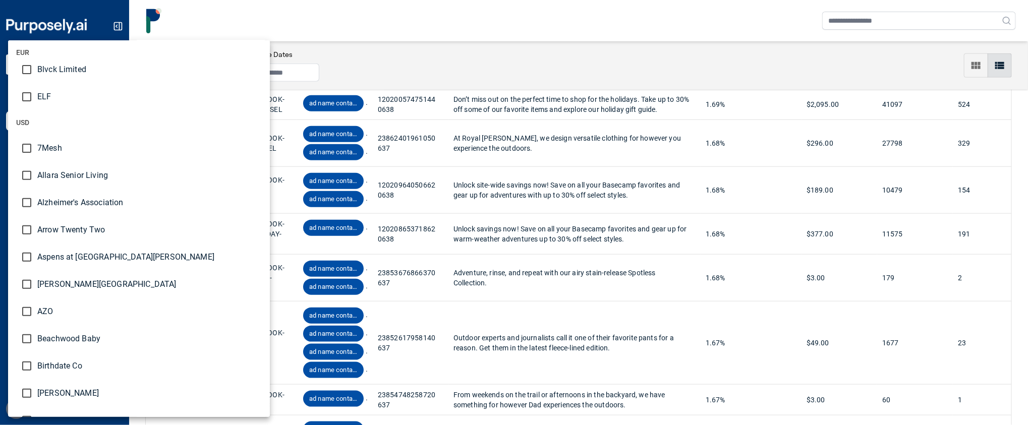
scroll to position [138, 0]
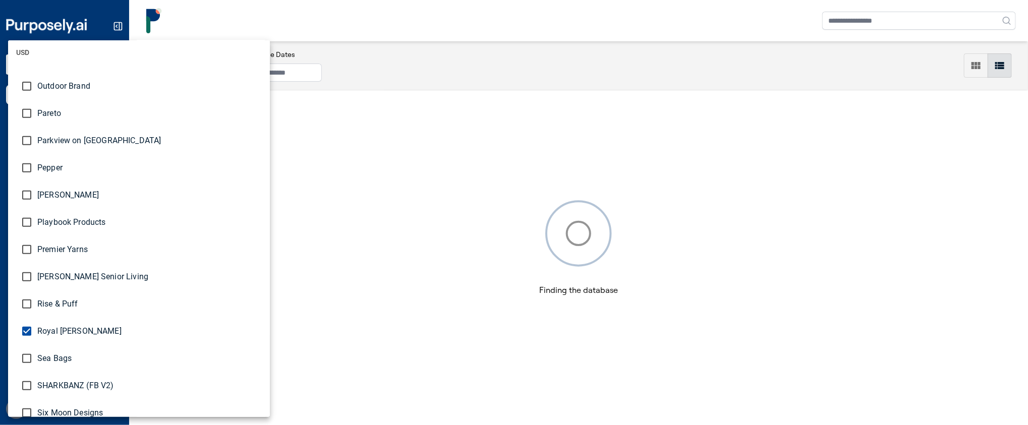
scroll to position [2286, 0]
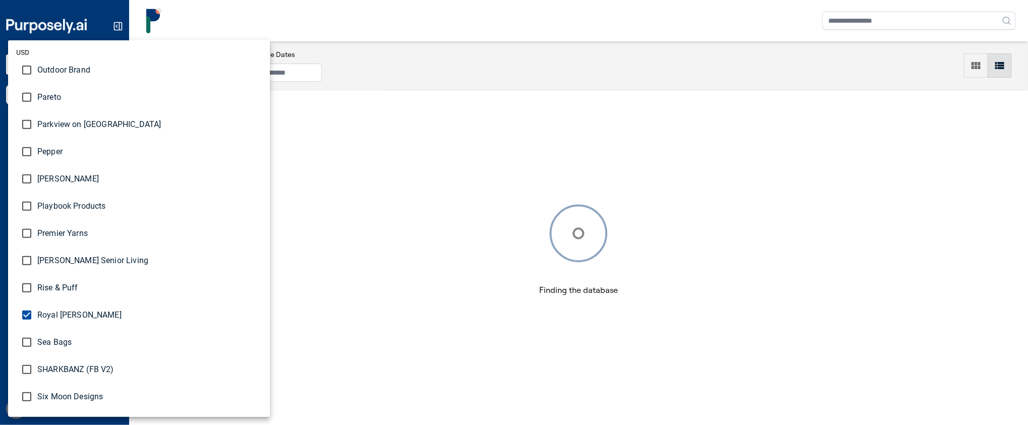
type input "**********"
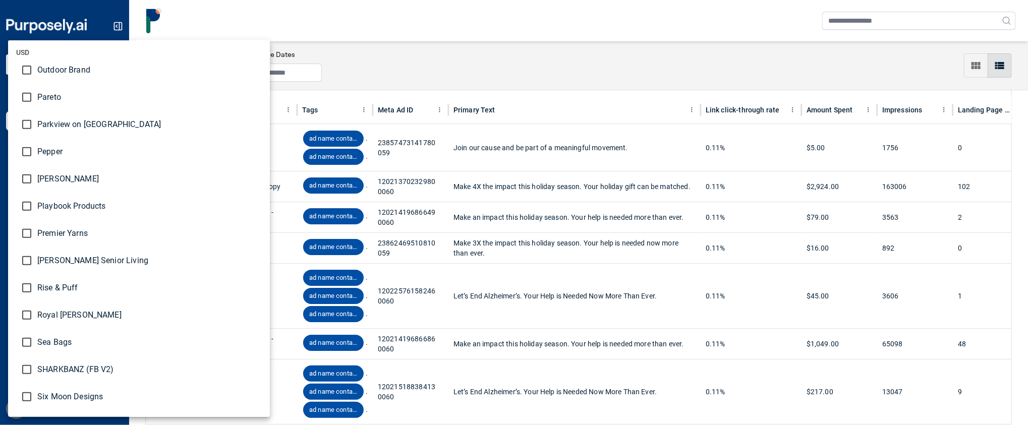
click at [411, 26] on div at bounding box center [514, 212] width 1028 height 425
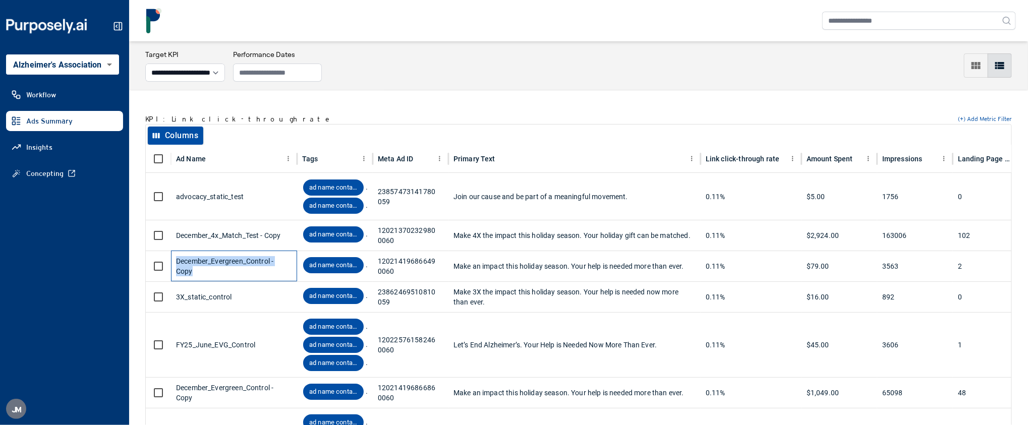
drag, startPoint x: 198, startPoint y: 274, endPoint x: 175, endPoint y: 262, distance: 26.0
click at [175, 262] on div "December_Evergreen_Control - Copy" at bounding box center [234, 266] width 126 height 31
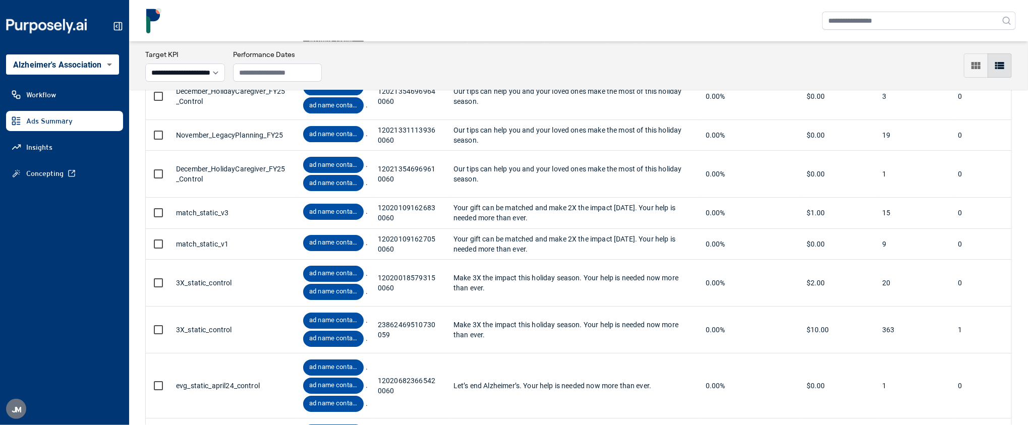
scroll to position [2101, 0]
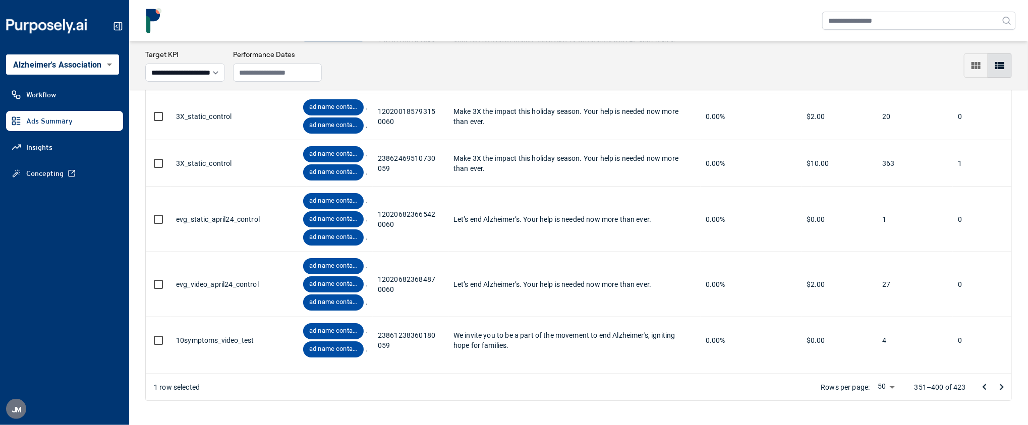
click at [999, 386] on icon "Go to next page" at bounding box center [1002, 387] width 12 height 12
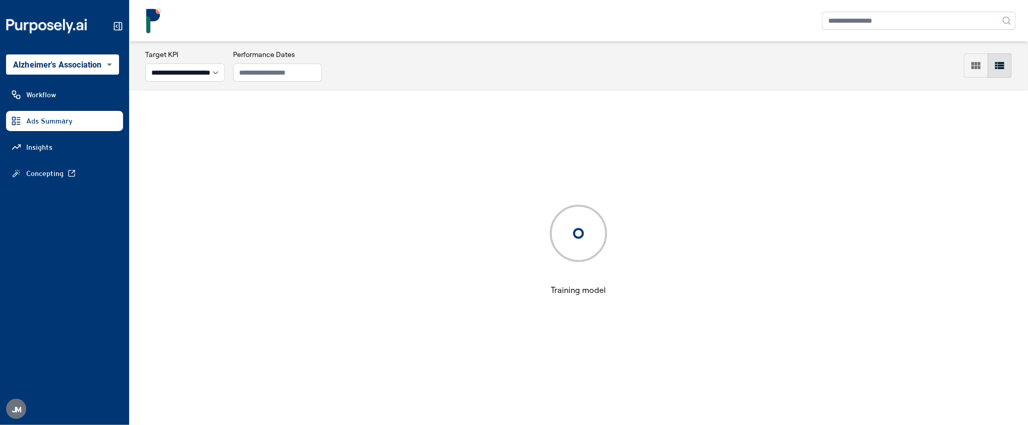
scroll to position [49, 0]
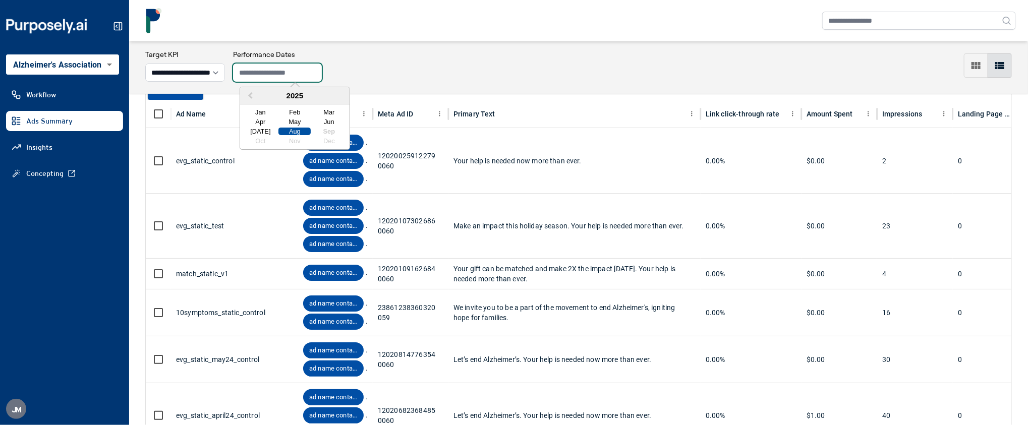
click at [283, 73] on input "text" at bounding box center [277, 73] width 89 height 18
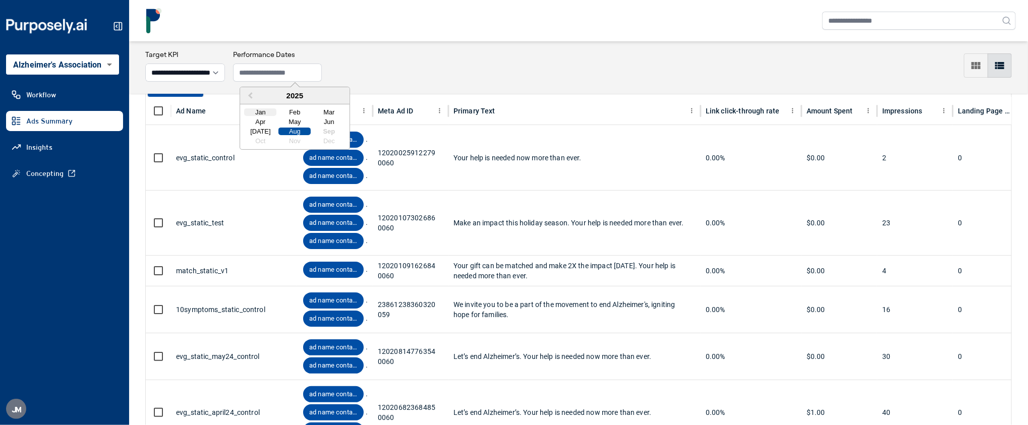
click at [262, 115] on div "Jan" at bounding box center [260, 112] width 32 height 8
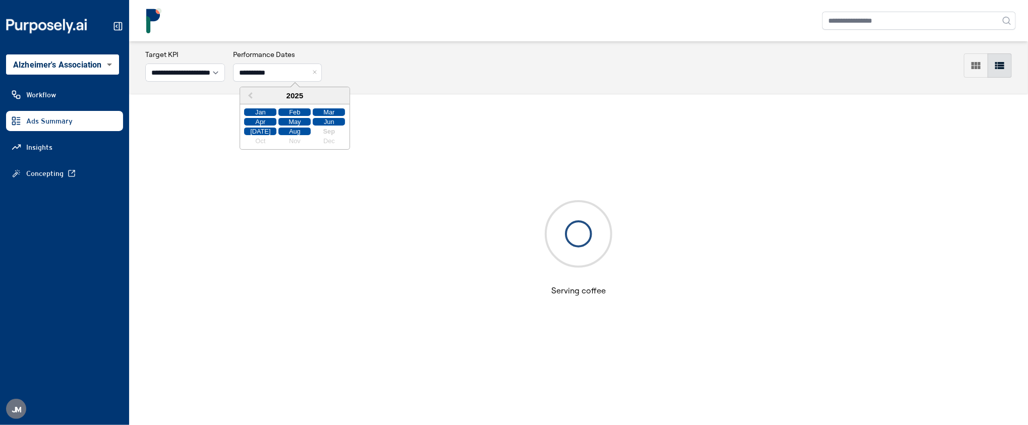
click at [291, 132] on div "Aug" at bounding box center [295, 132] width 32 height 8
type input "**********"
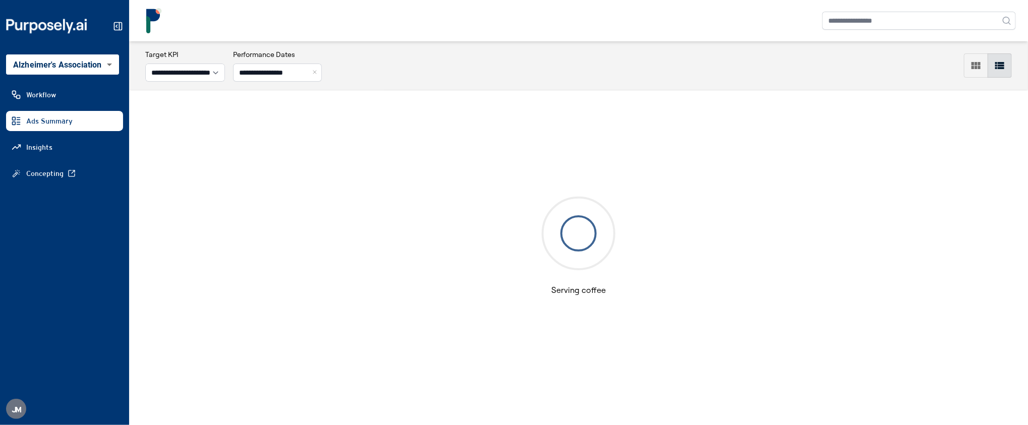
click at [394, 69] on div "**********" at bounding box center [578, 65] width 867 height 32
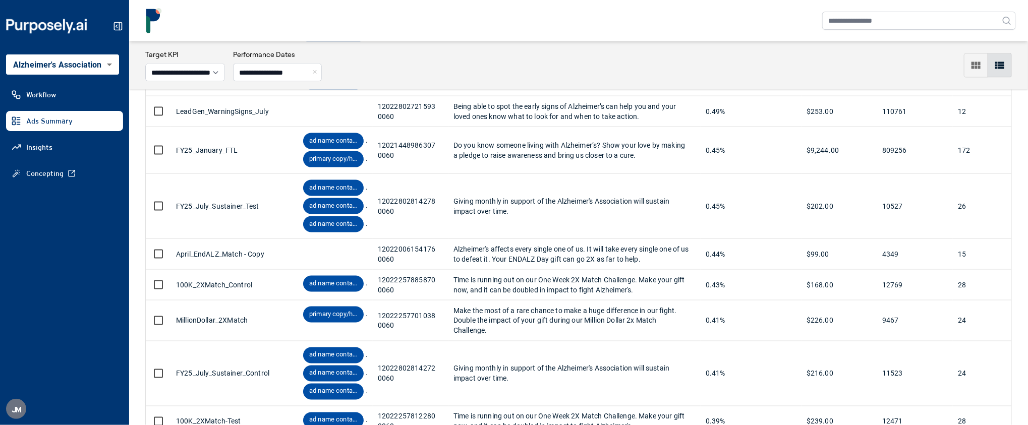
scroll to position [857, 0]
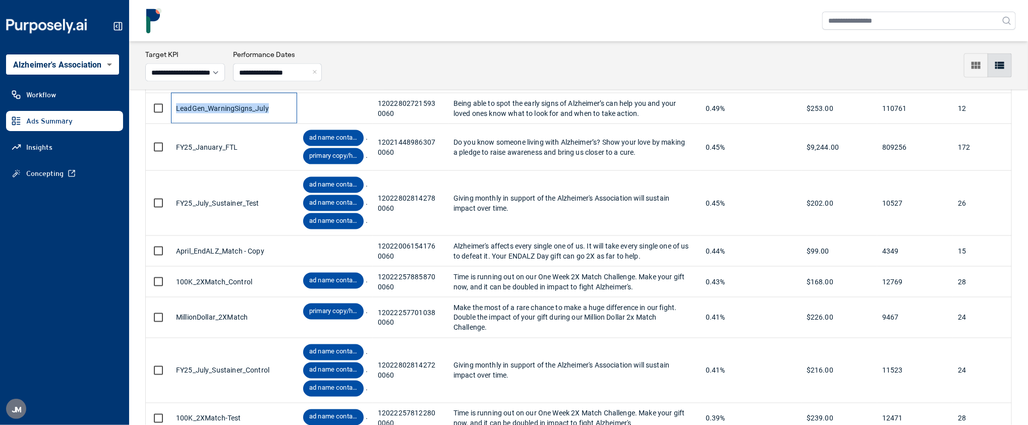
drag, startPoint x: 272, startPoint y: 114, endPoint x: 175, endPoint y: 112, distance: 97.4
click at [175, 112] on div "LeadGen_WarningSigns_July" at bounding box center [234, 108] width 126 height 31
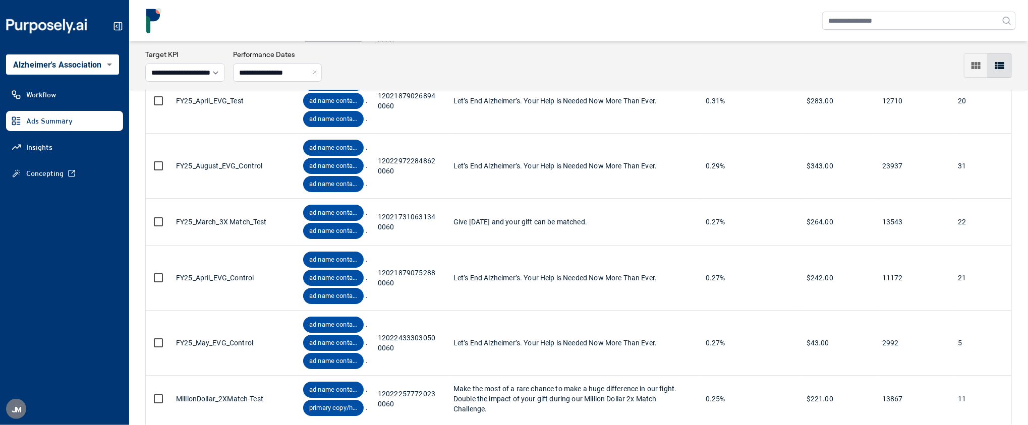
scroll to position [2004, 0]
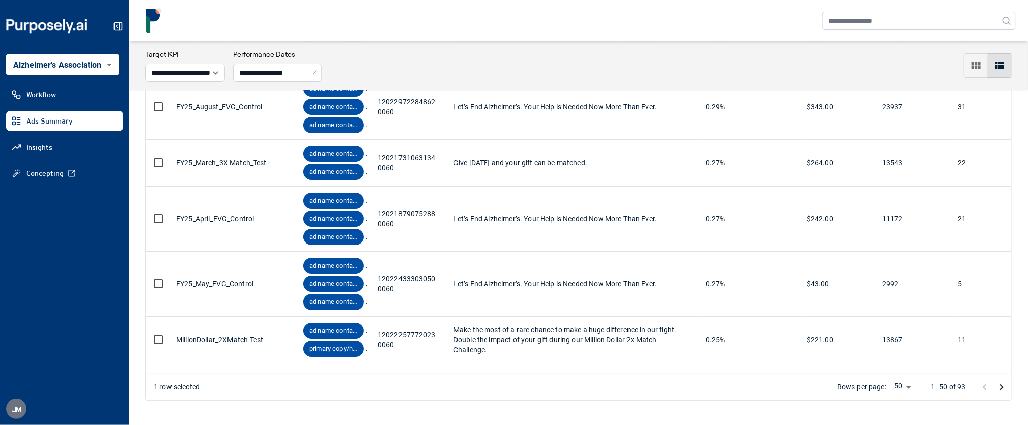
click at [1002, 389] on icon "Go to next page" at bounding box center [1003, 387] width 4 height 6
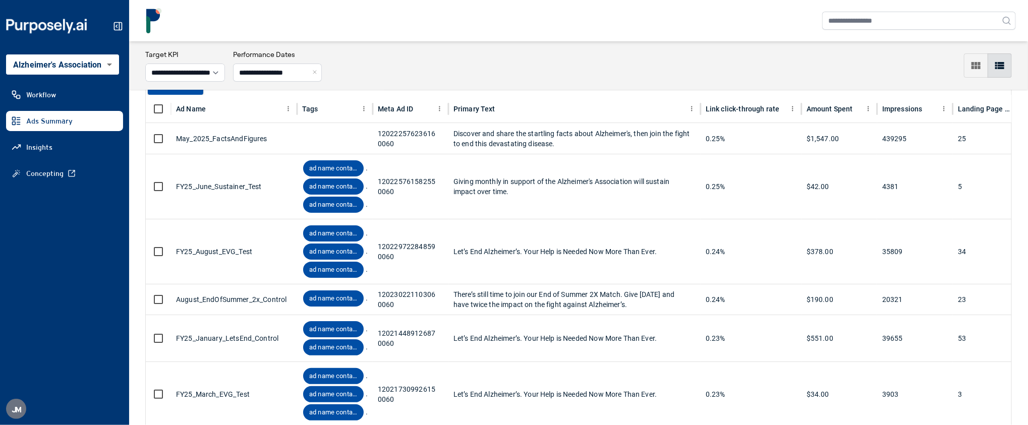
scroll to position [57, 0]
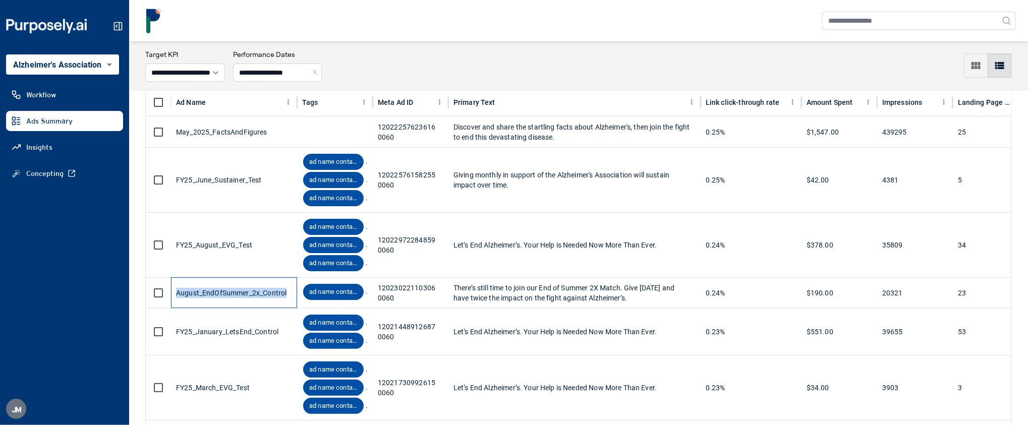
drag, startPoint x: 288, startPoint y: 293, endPoint x: 170, endPoint y: 291, distance: 117.6
click at [170, 291] on div "August_EndOfSummer_2x_Control ad name contains "control" 120230221103060060 The…" at bounding box center [739, 293] width 1186 height 31
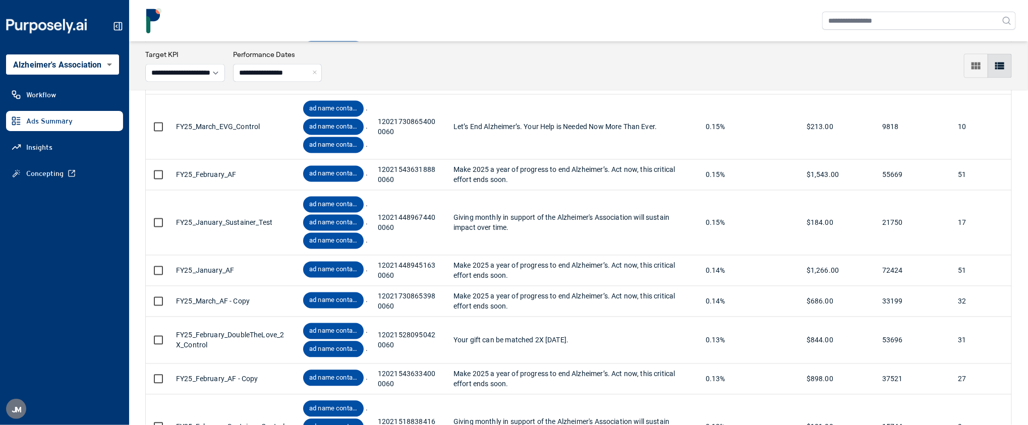
scroll to position [1109, 0]
click at [85, 66] on body "**********" at bounding box center [514, 212] width 1028 height 425
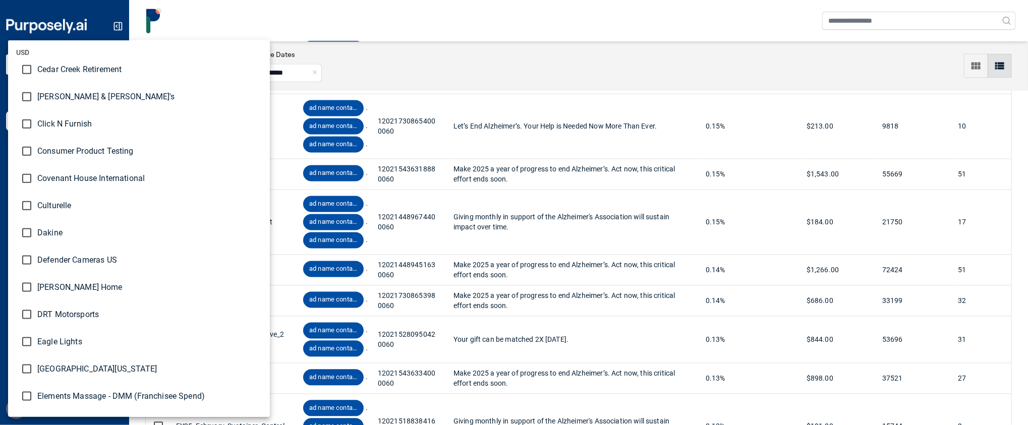
scroll to position [591, 0]
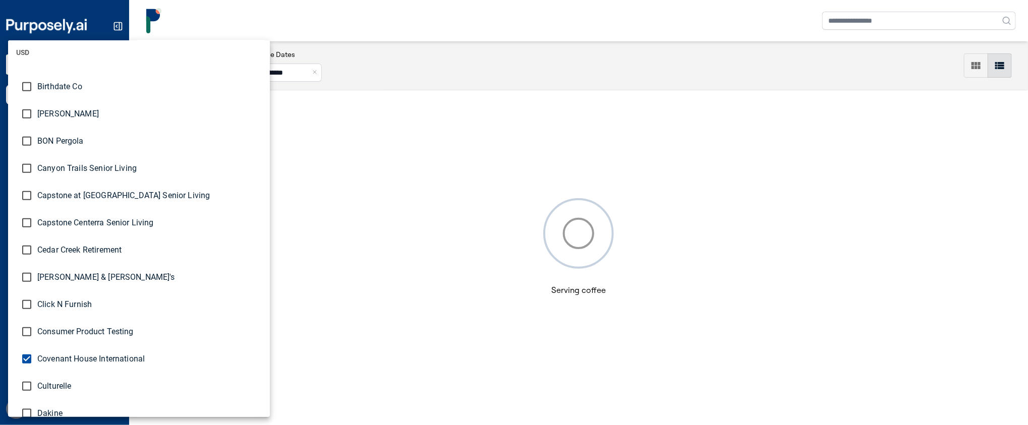
scroll to position [244, 0]
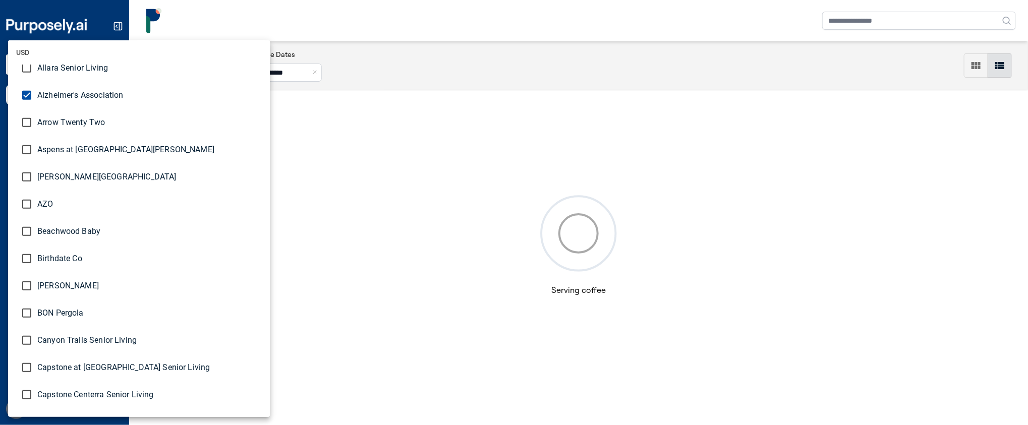
type input "**********"
click at [337, 72] on div at bounding box center [514, 212] width 1028 height 425
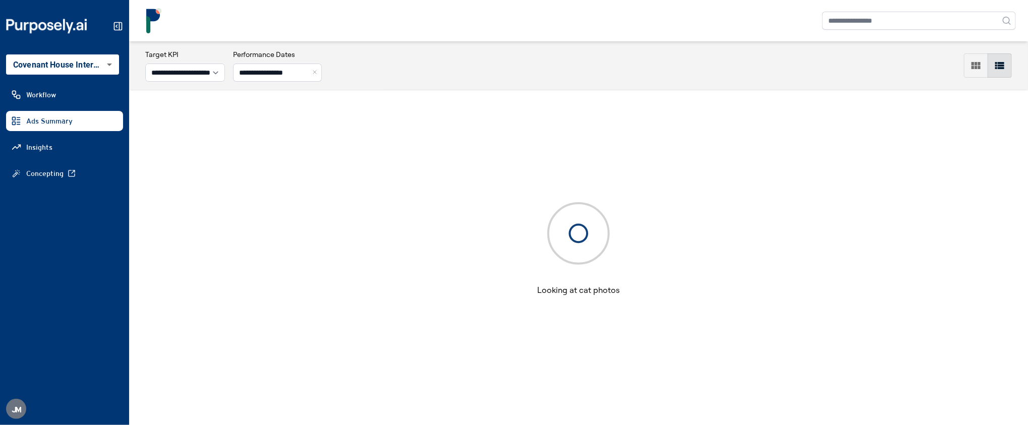
click at [322, 76] on button "Close" at bounding box center [316, 73] width 11 height 18
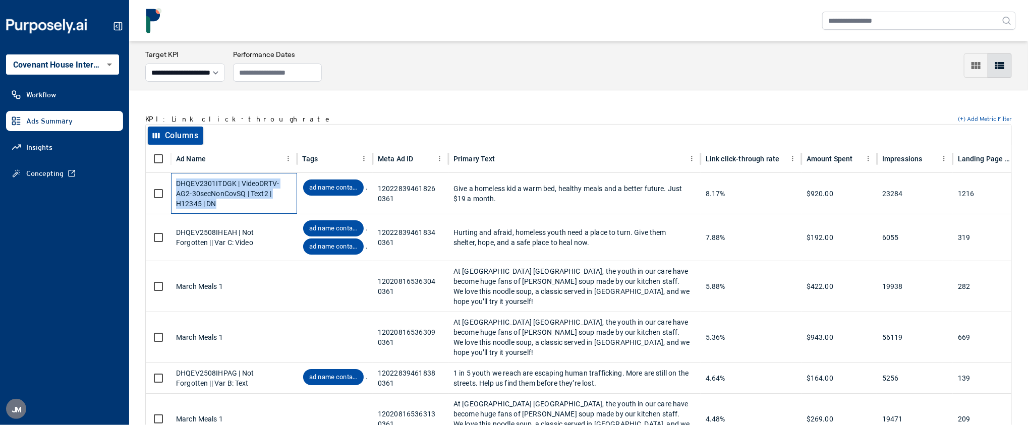
drag, startPoint x: 222, startPoint y: 209, endPoint x: 172, endPoint y: 184, distance: 55.7
click at [172, 184] on div "DHQEV2301ITDGK | VideoDRTV-AG2-30secNonCovSQ | Text2 | H12345 | DN" at bounding box center [234, 193] width 126 height 41
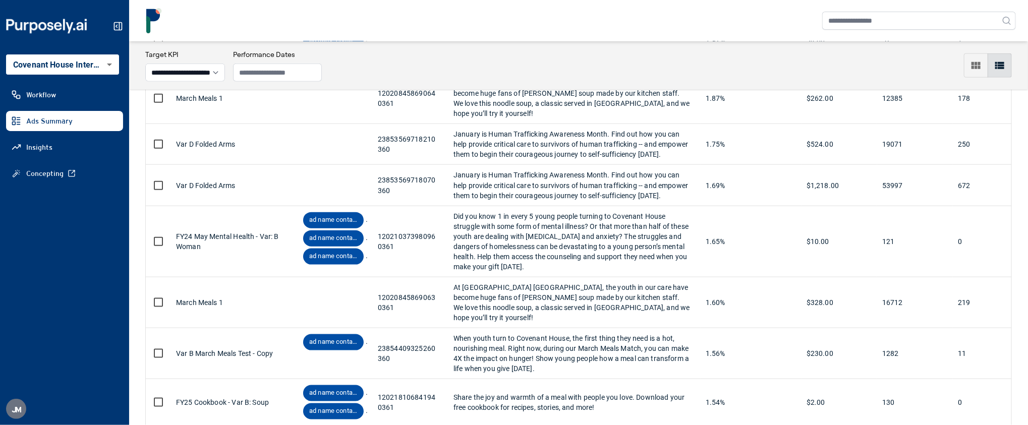
scroll to position [701, 0]
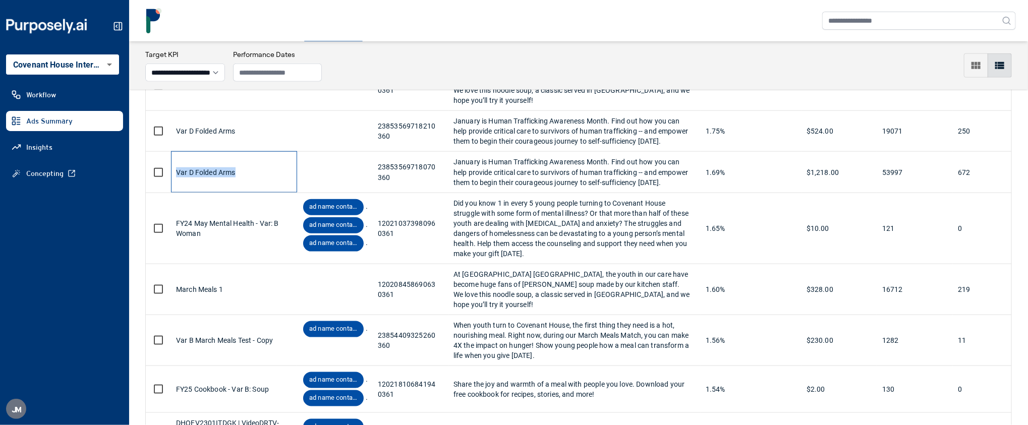
drag, startPoint x: 240, startPoint y: 177, endPoint x: 173, endPoint y: 176, distance: 67.1
click at [173, 176] on div "Var D Folded Arms" at bounding box center [234, 171] width 126 height 41
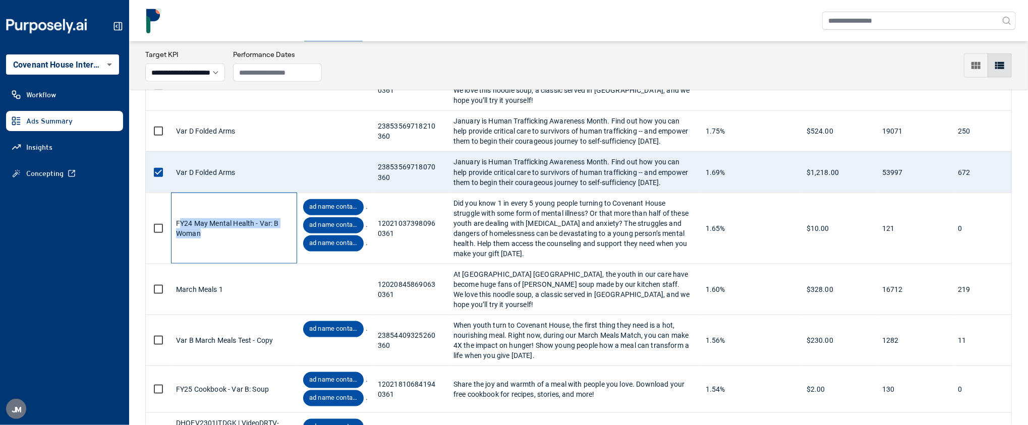
drag, startPoint x: 215, startPoint y: 236, endPoint x: 181, endPoint y: 225, distance: 36.4
click at [181, 225] on div "FY24 May Mental Health - Var: B Woman" at bounding box center [234, 228] width 116 height 71
drag, startPoint x: 203, startPoint y: 240, endPoint x: 394, endPoint y: 1, distance: 305.9
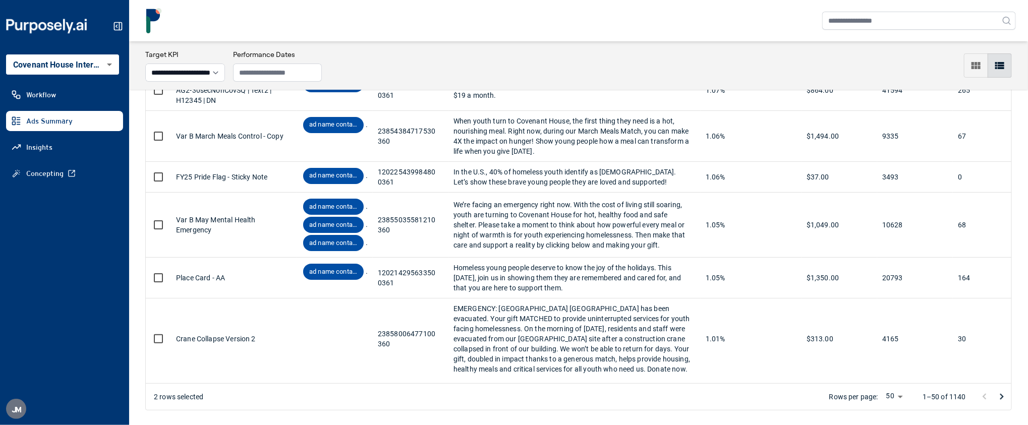
scroll to position [2170, 0]
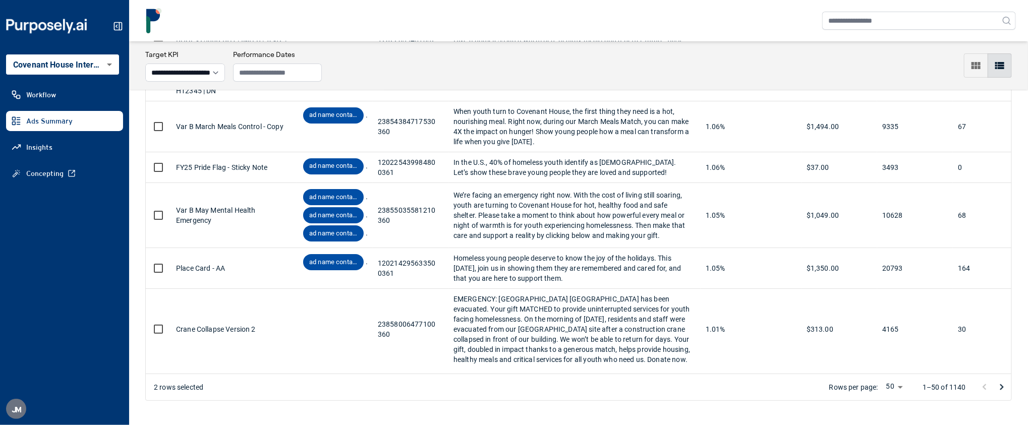
click at [83, 62] on body "**********" at bounding box center [514, 212] width 1028 height 425
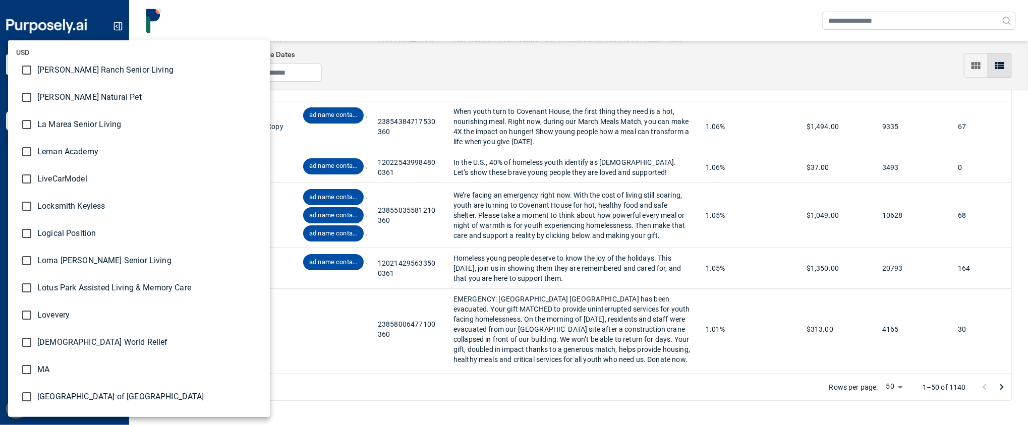
scroll to position [1798, 0]
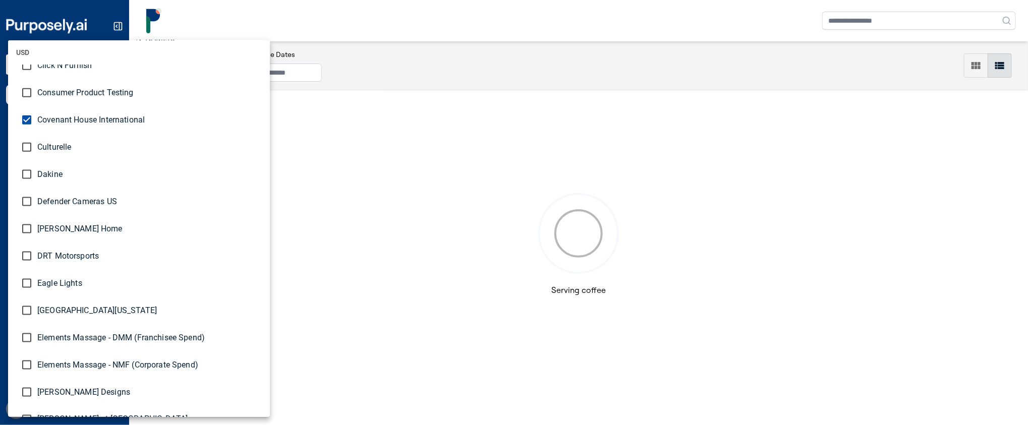
scroll to position [603, 0]
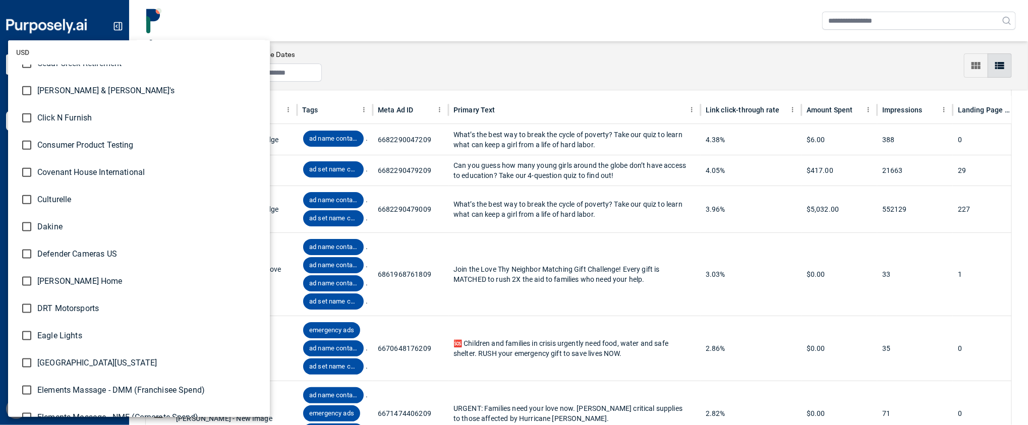
click at [438, 72] on div at bounding box center [514, 212] width 1028 height 425
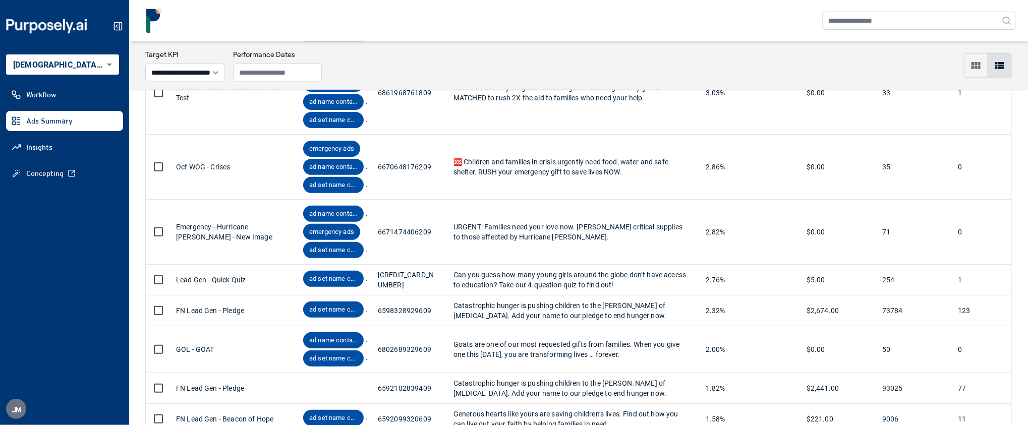
scroll to position [246, 0]
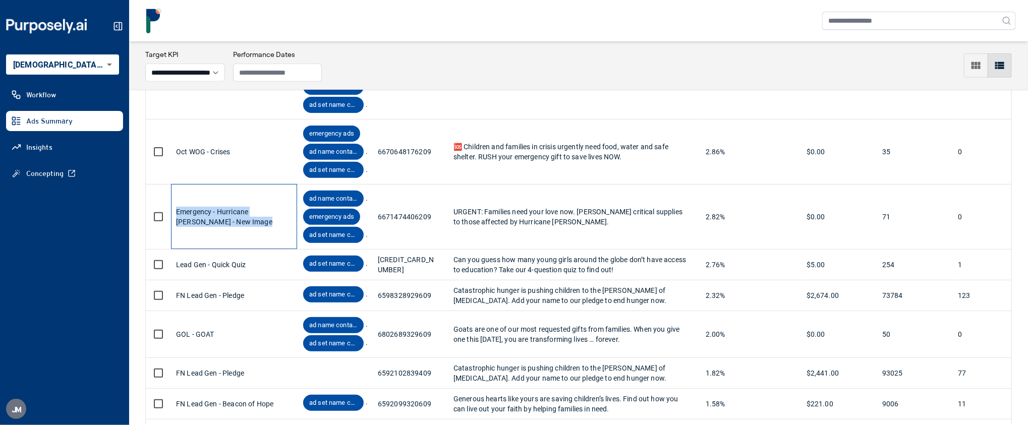
drag, startPoint x: 246, startPoint y: 226, endPoint x: 175, endPoint y: 214, distance: 72.1
click at [175, 214] on div "Emergency - Hurricane [PERSON_NAME] - New Image" at bounding box center [234, 216] width 126 height 65
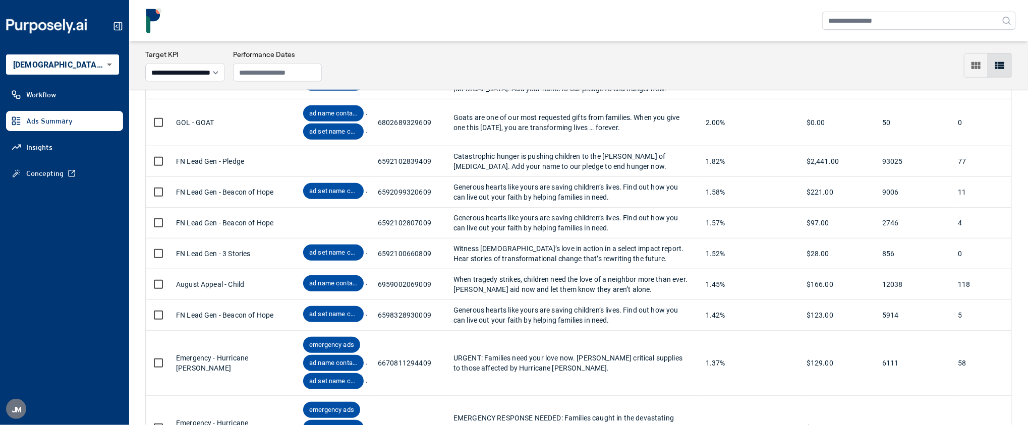
scroll to position [483, 0]
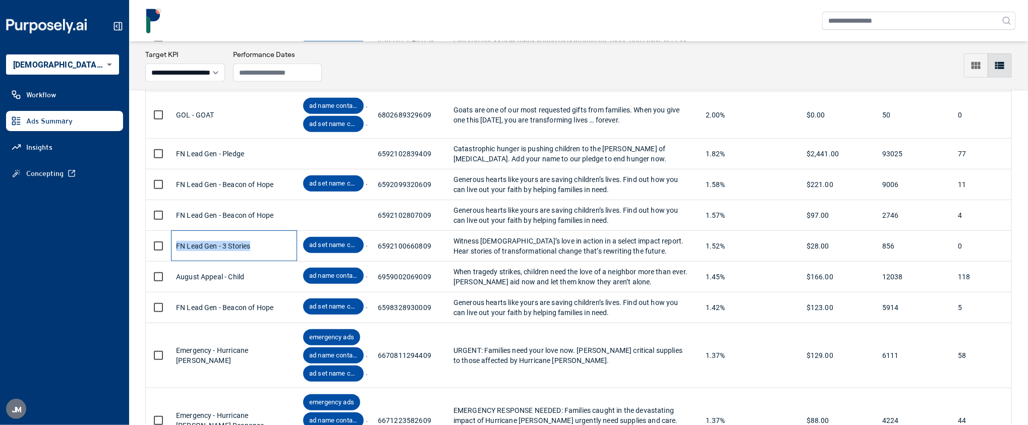
drag, startPoint x: 256, startPoint y: 253, endPoint x: 175, endPoint y: 249, distance: 80.8
click at [175, 249] on div "FN Lead Gen - 3 Stories" at bounding box center [234, 246] width 126 height 31
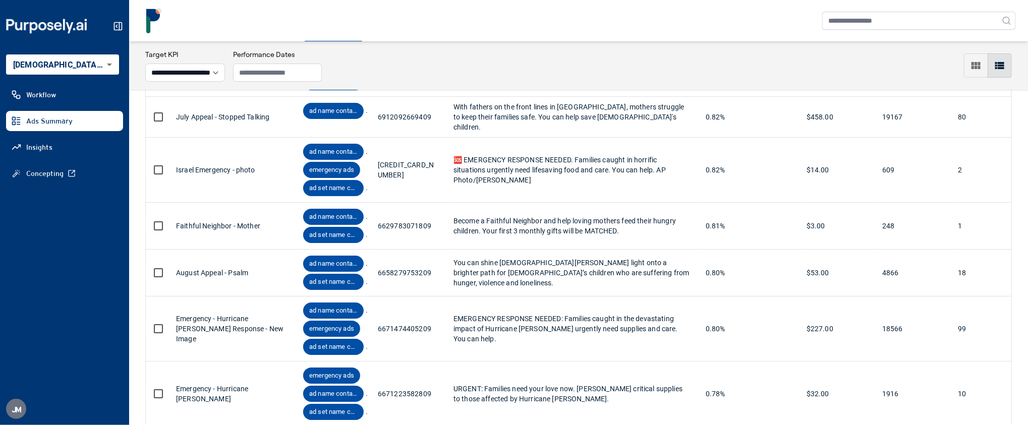
scroll to position [2035, 0]
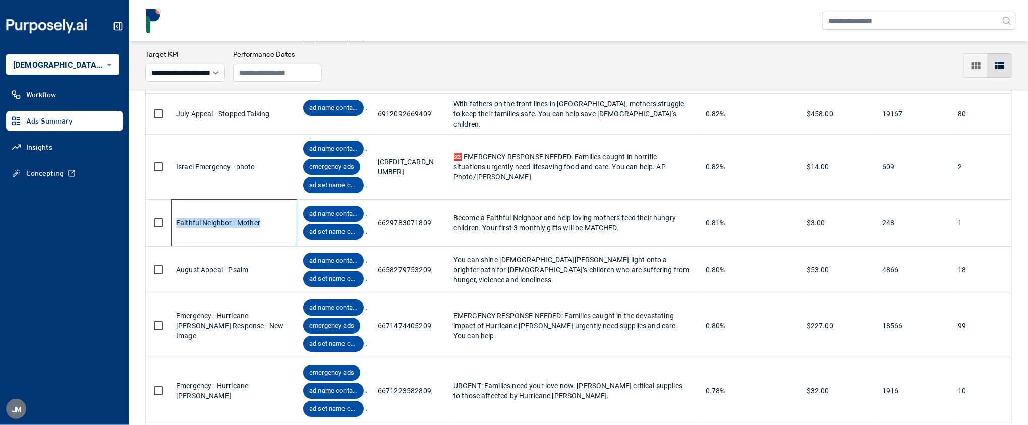
click at [166, 217] on div "Faithful Neighbor - Mother ad name contains "faithful neighbor" ad set name con…" at bounding box center [739, 222] width 1186 height 47
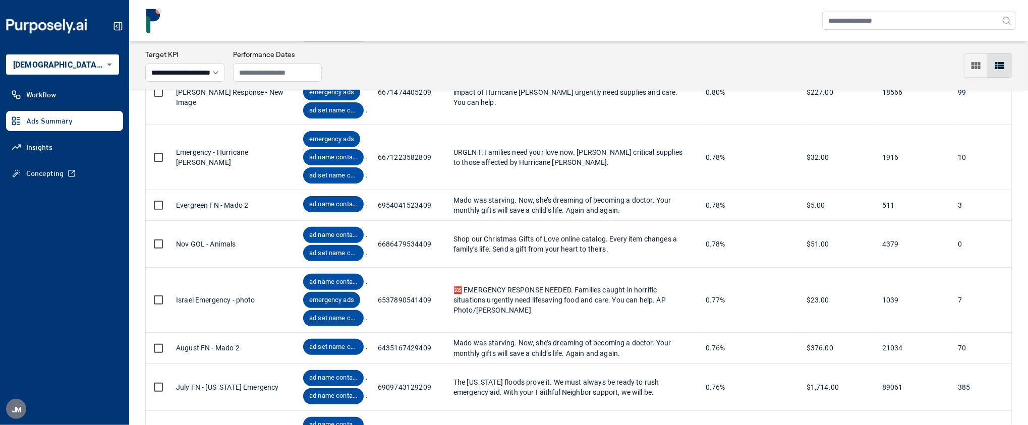
scroll to position [2371, 0]
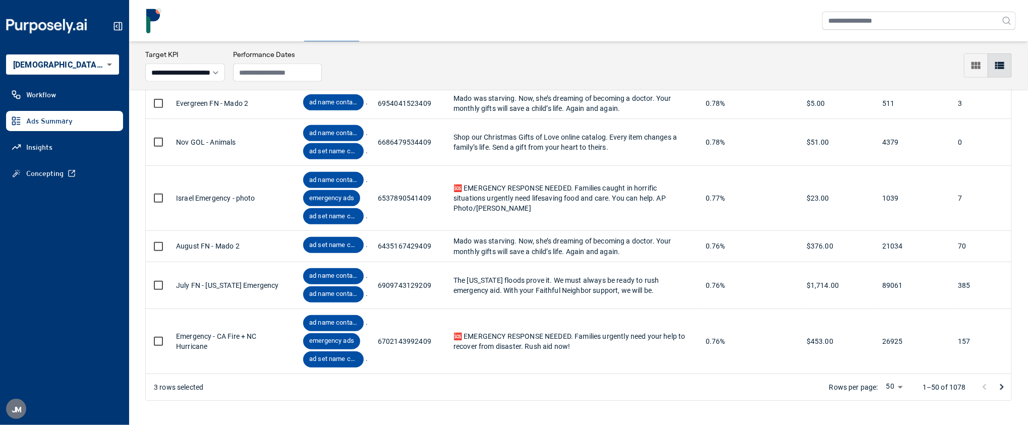
click at [98, 65] on body "**********" at bounding box center [514, 212] width 1028 height 425
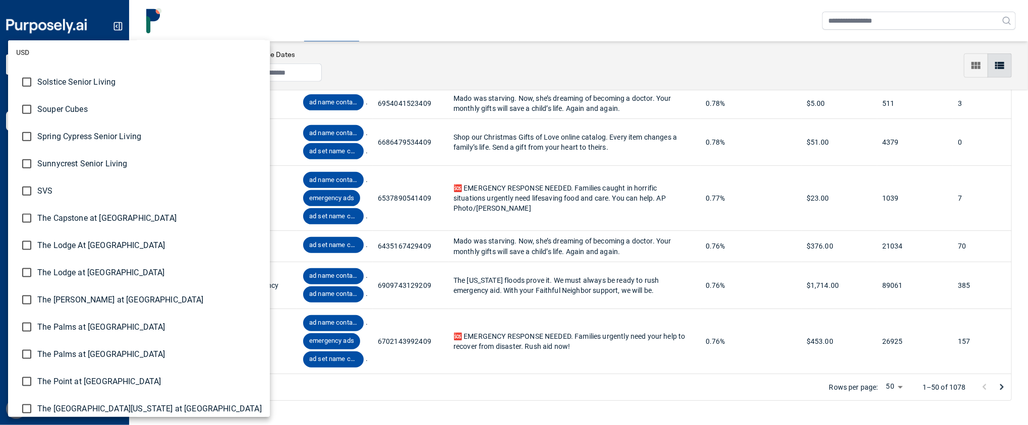
scroll to position [2937, 0]
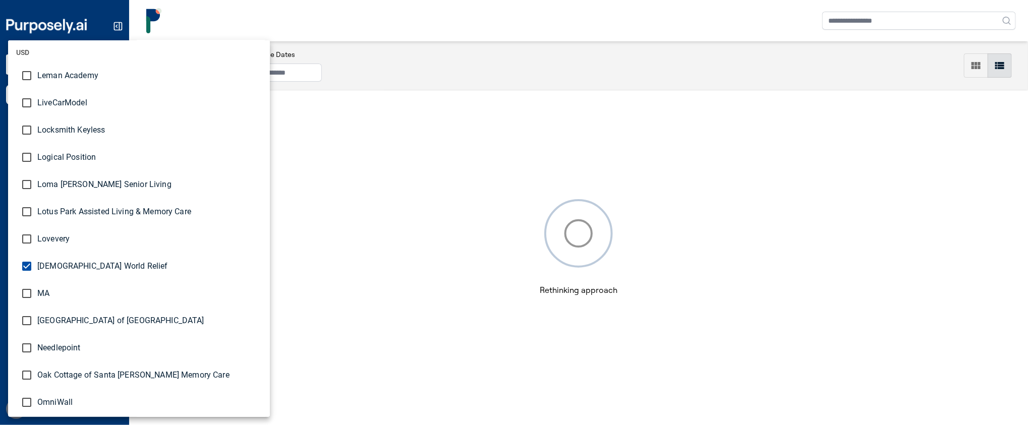
scroll to position [1862, 0]
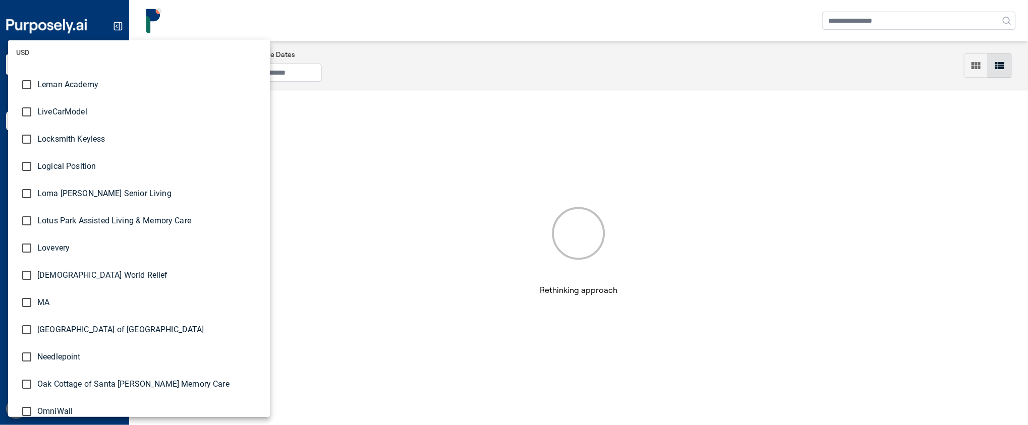
click at [264, 30] on div at bounding box center [514, 212] width 1028 height 425
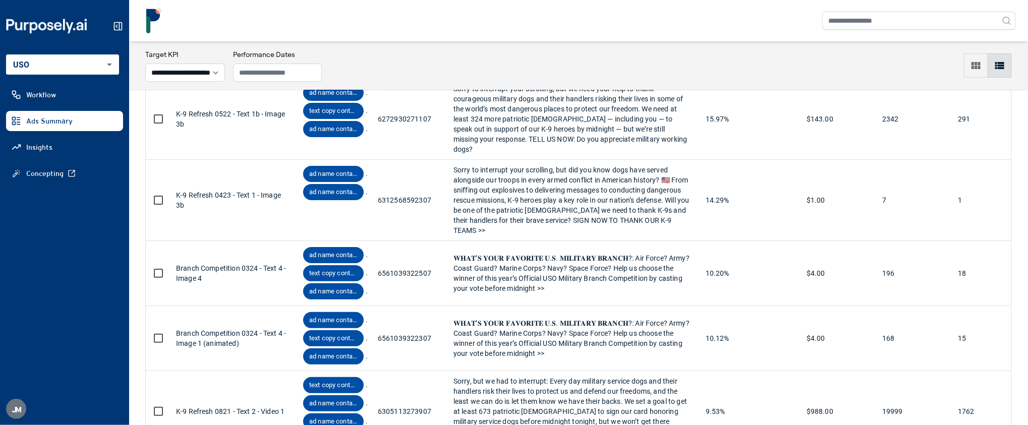
scroll to position [357, 0]
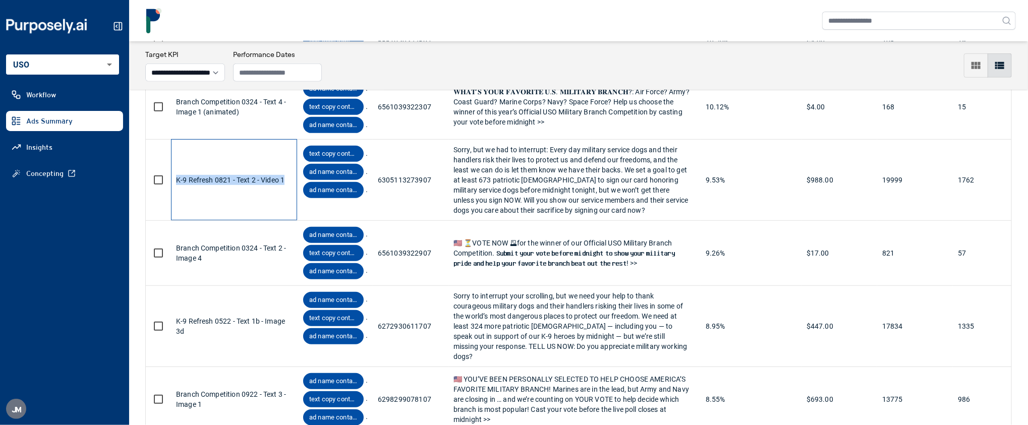
drag, startPoint x: 285, startPoint y: 173, endPoint x: 174, endPoint y: 172, distance: 111.0
click at [174, 172] on div "K-9 Refresh 0821 - Text 2 - Video 1" at bounding box center [234, 179] width 126 height 81
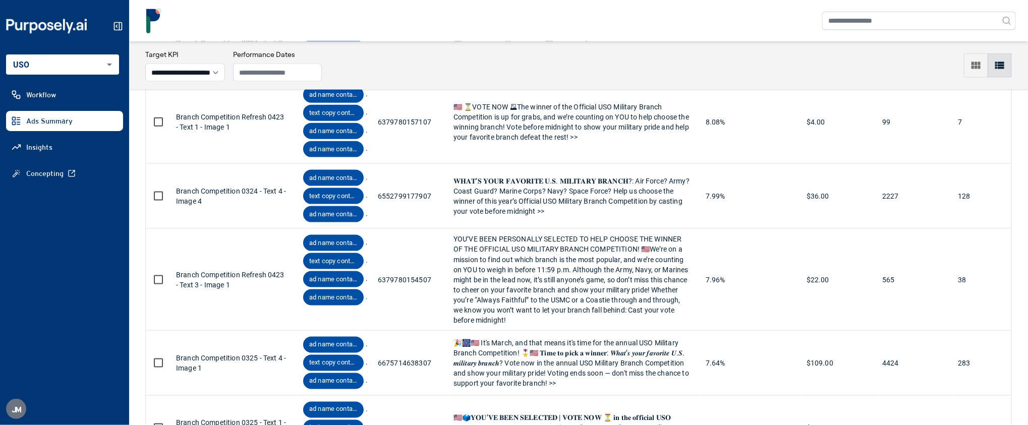
scroll to position [793, 0]
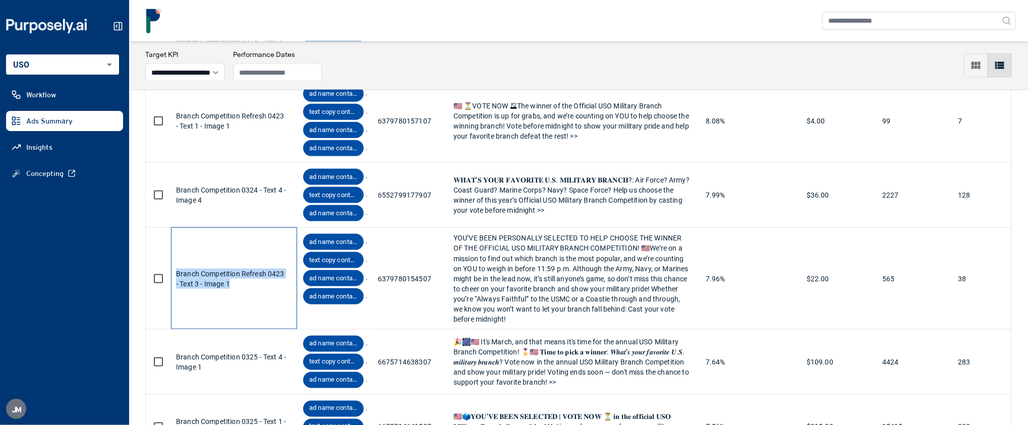
drag, startPoint x: 239, startPoint y: 267, endPoint x: 171, endPoint y: 251, distance: 70.5
click at [171, 251] on div "Branch Competition Refresh 0423 - Text 3 - Image 1" at bounding box center [234, 278] width 126 height 101
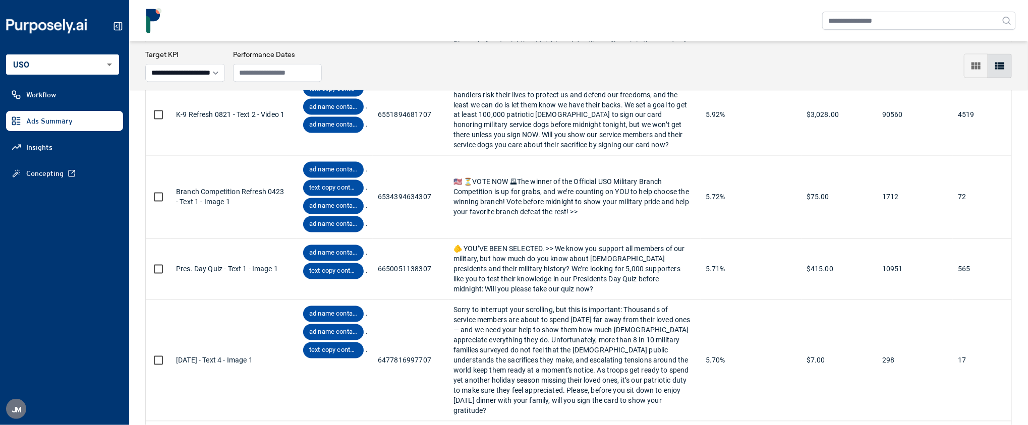
scroll to position [3566, 0]
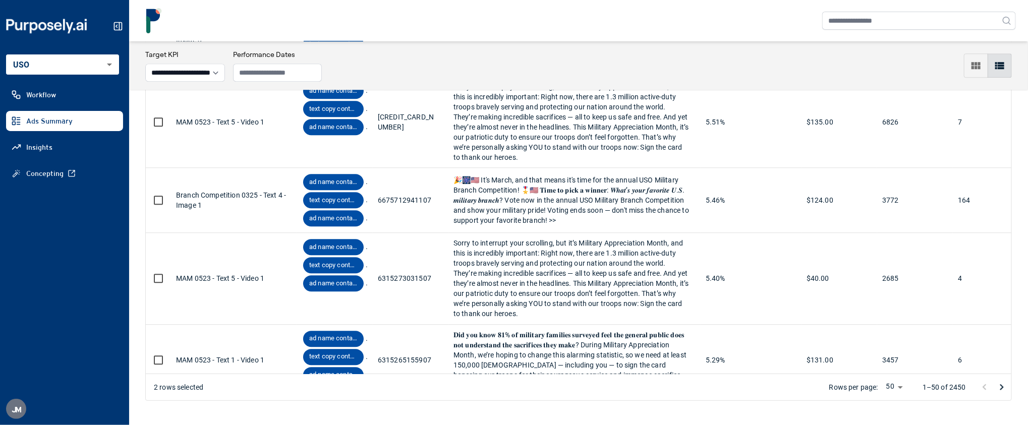
click at [1000, 385] on icon "Go to next page" at bounding box center [1002, 387] width 12 height 12
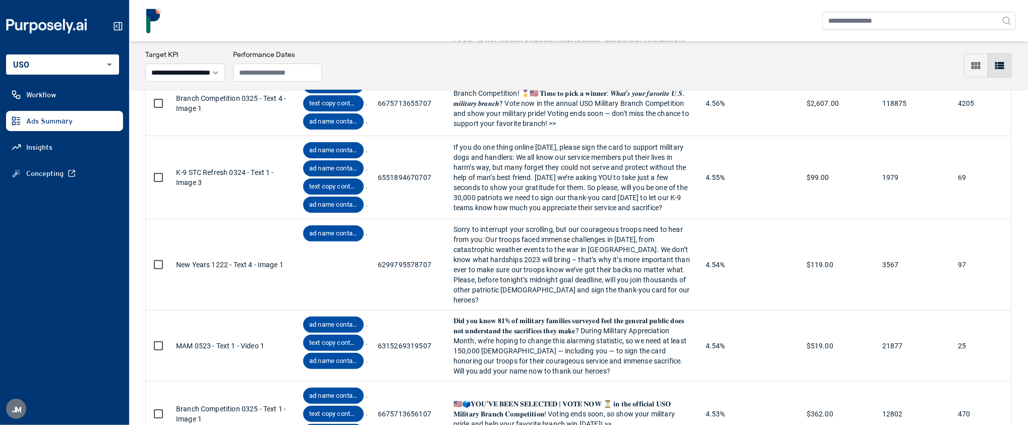
scroll to position [2454, 0]
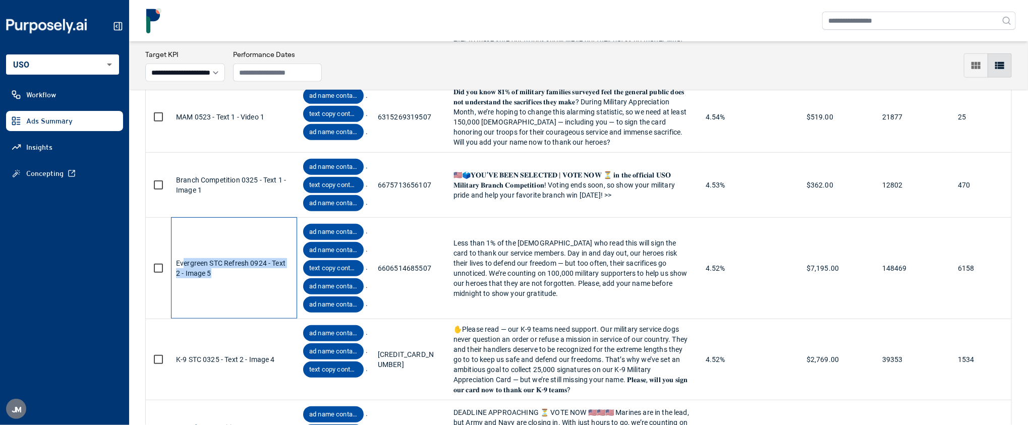
drag, startPoint x: 220, startPoint y: 245, endPoint x: 183, endPoint y: 236, distance: 37.3
click at [183, 236] on div "Evergreen STC Refresh 0924 - Text 2 - Image 5" at bounding box center [234, 268] width 116 height 101
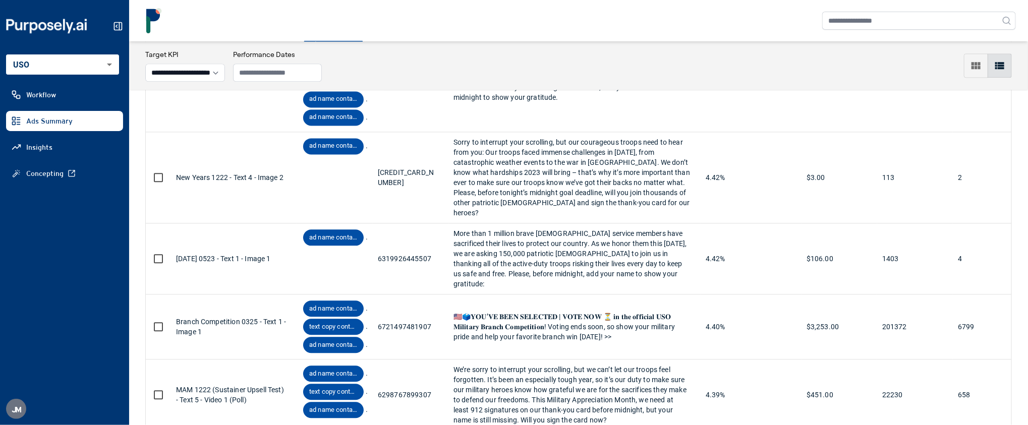
scroll to position [3626, 0]
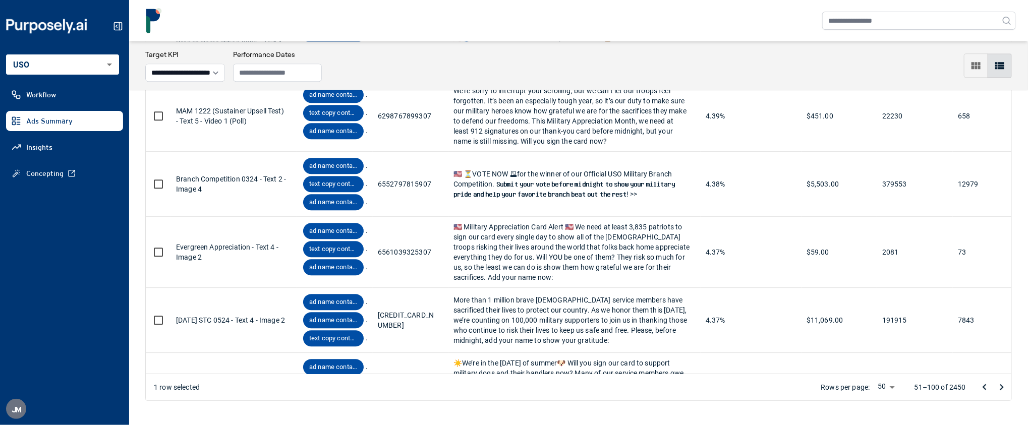
click at [1003, 387] on icon "Go to next page" at bounding box center [1003, 388] width 4 height 6
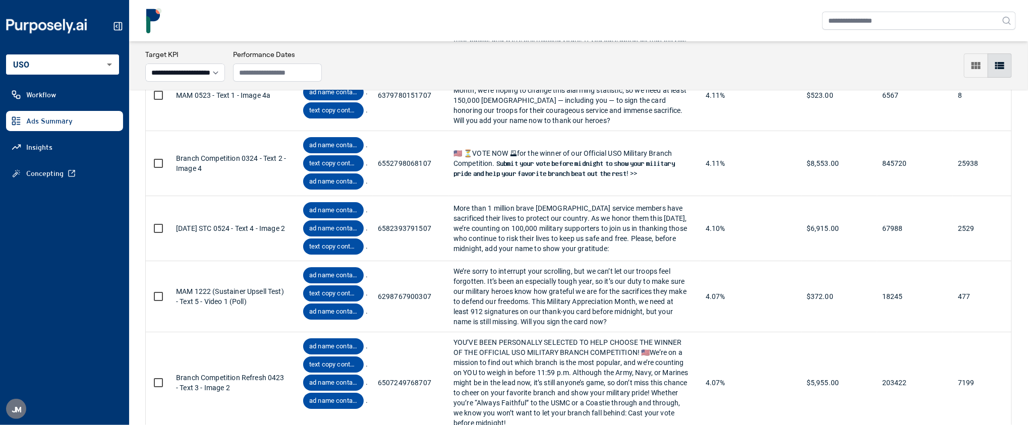
scroll to position [1959, 0]
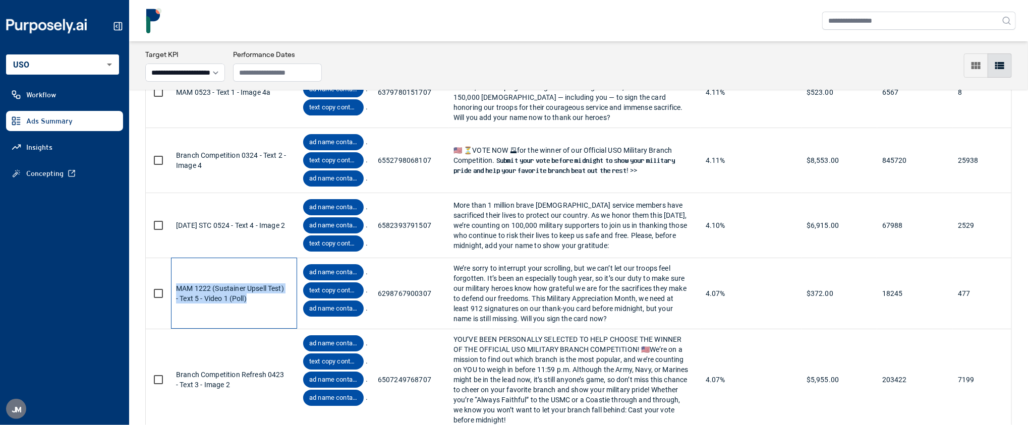
drag, startPoint x: 252, startPoint y: 305, endPoint x: 171, endPoint y: 292, distance: 81.8
click at [171, 292] on div "MAM 1222 (Sustainer Upsell Test) - Text 5 - Video 1 (Poll)" at bounding box center [234, 293] width 126 height 71
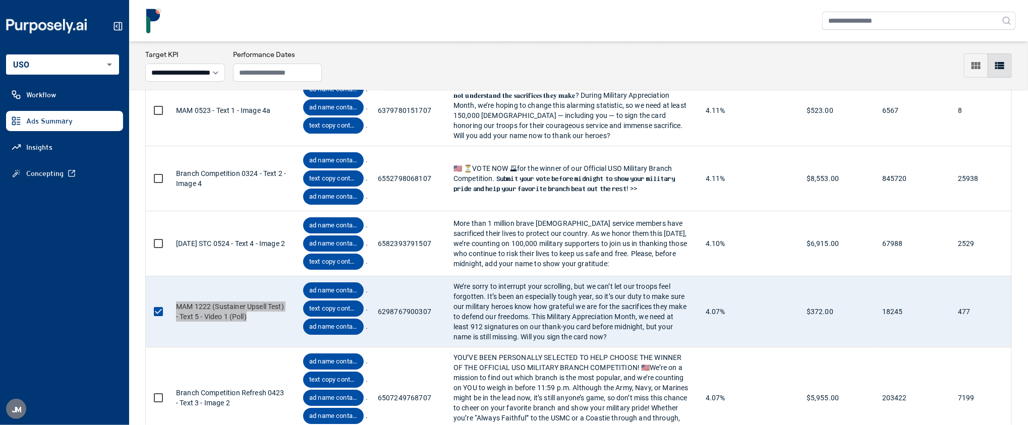
click at [92, 64] on body "**********" at bounding box center [514, 212] width 1028 height 425
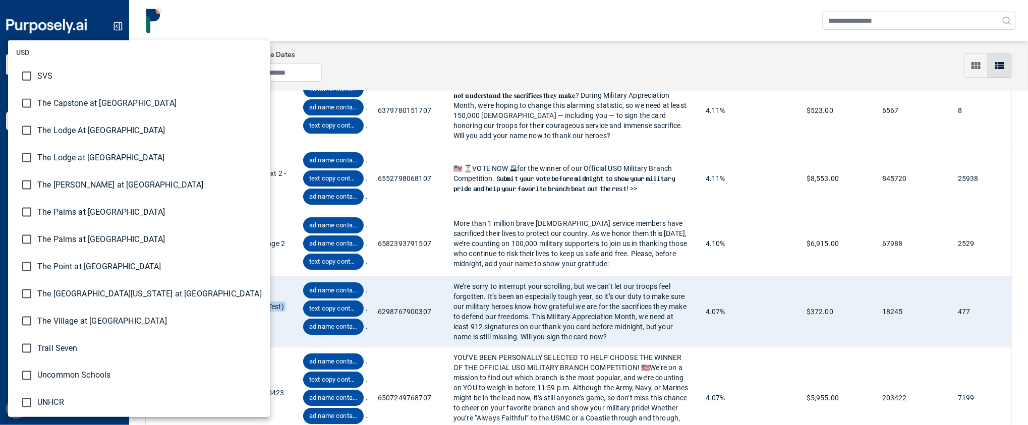
scroll to position [2937, 0]
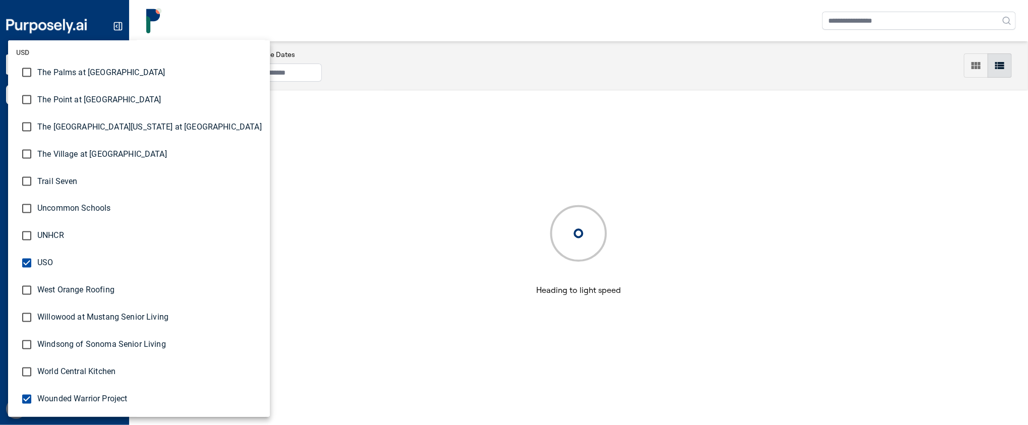
scroll to position [49, 0]
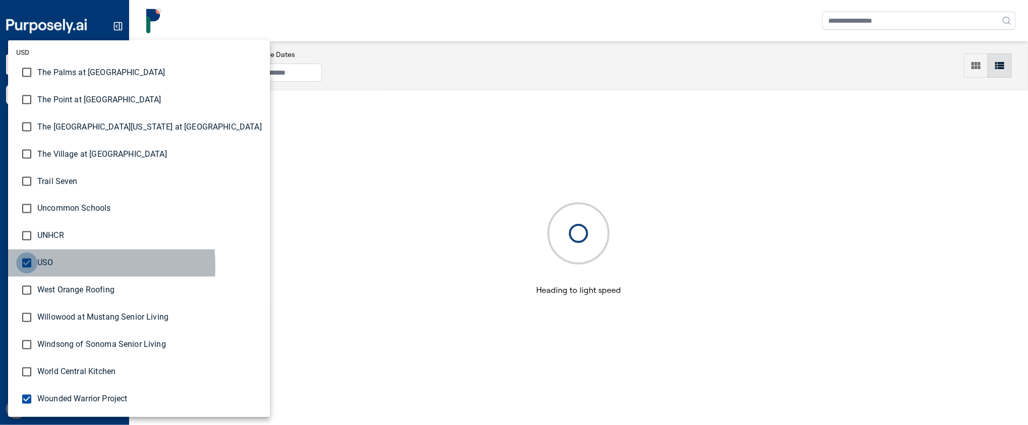
type input "**********"
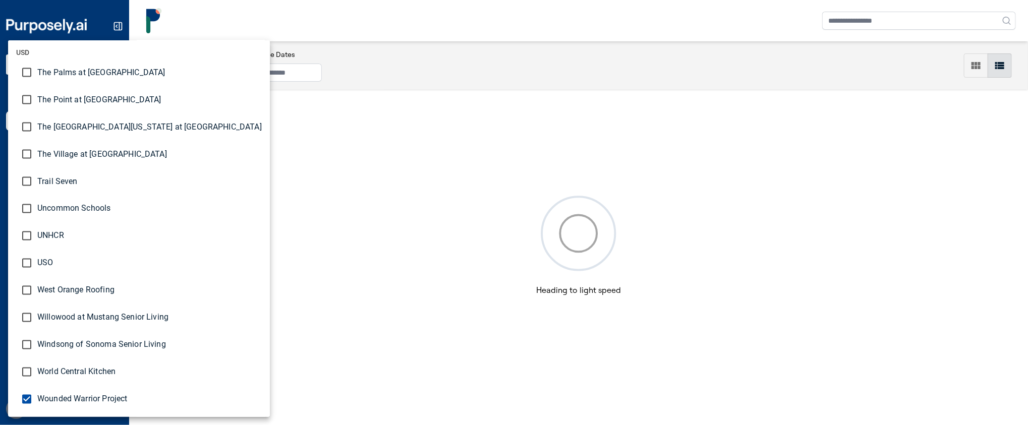
click at [401, 61] on div at bounding box center [514, 212] width 1028 height 425
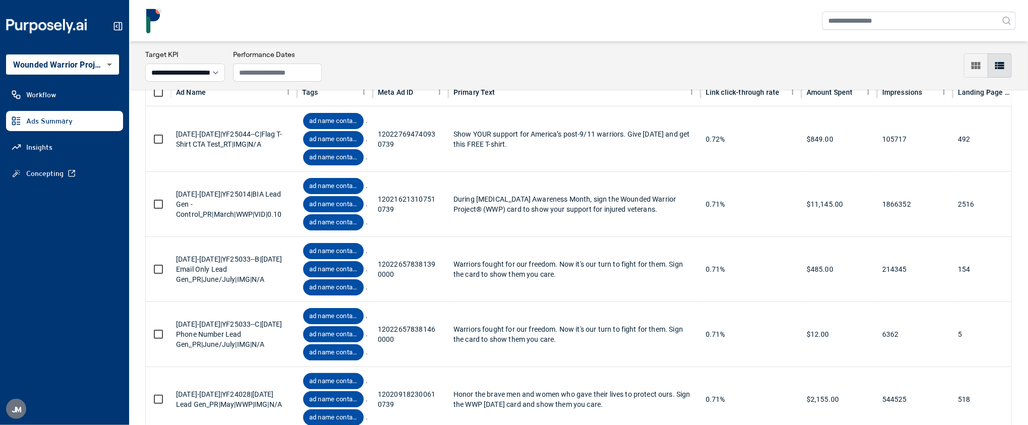
scroll to position [69, 0]
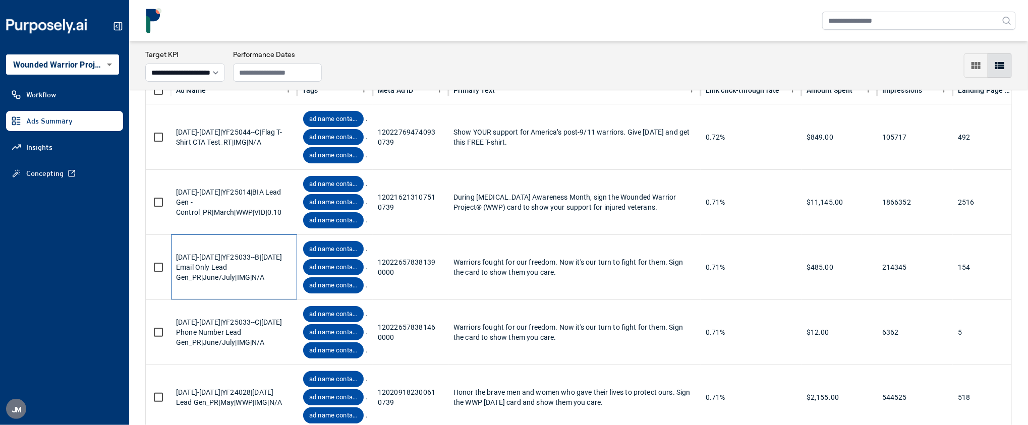
drag, startPoint x: 286, startPoint y: 277, endPoint x: 175, endPoint y: 258, distance: 112.6
click at [175, 258] on div "[DATE]-[DATE]|YF25033--B|[DATE] Email Only Lead Gen_PR|June/July|IMG|N/A" at bounding box center [234, 267] width 126 height 65
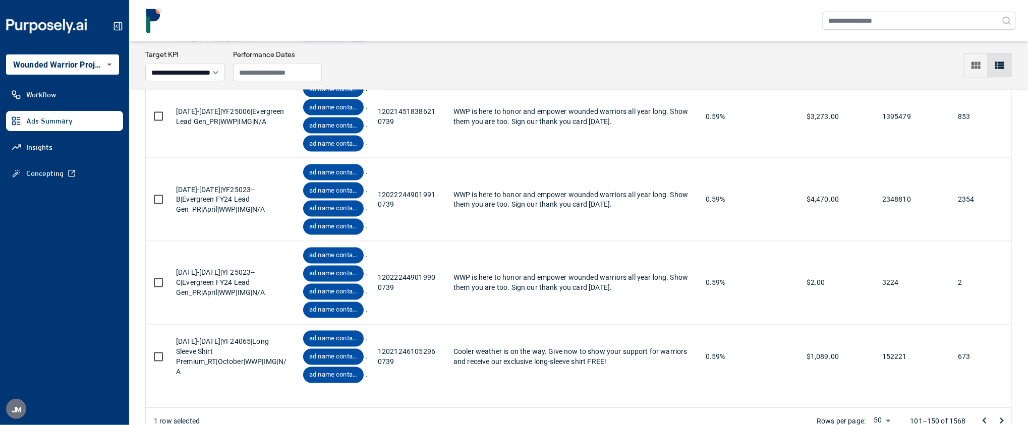
scroll to position [3085, 0]
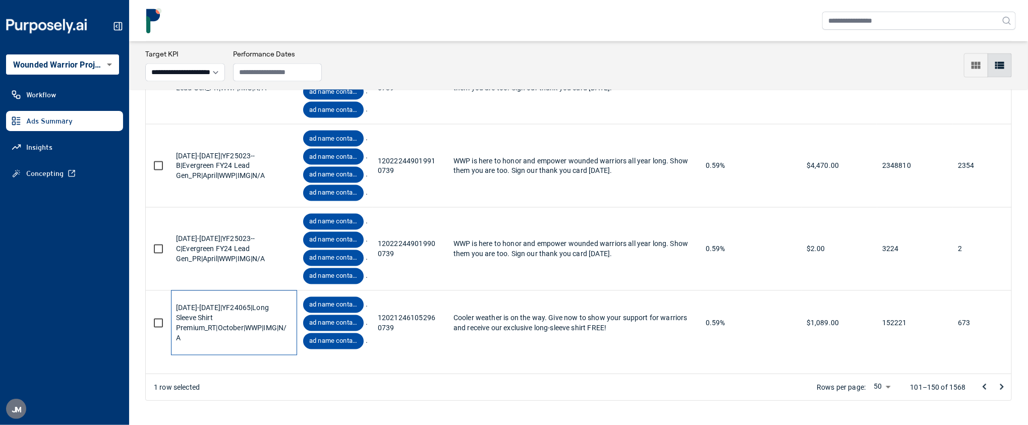
drag, startPoint x: 201, startPoint y: 361, endPoint x: 174, endPoint y: 327, distance: 43.1
click at [174, 327] on div "[DATE]-[DATE]|YF24065|Long Sleeve Shirt Premium_RT|October|WWP|IMG|N/A" at bounding box center [234, 323] width 126 height 65
